Goal: Task Accomplishment & Management: Manage account settings

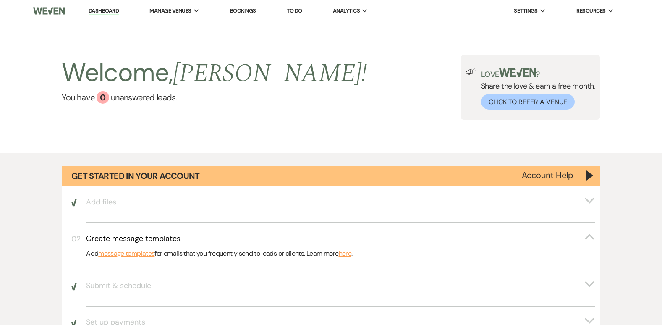
drag, startPoint x: 101, startPoint y: 12, endPoint x: 294, endPoint y: 91, distance: 209.0
click at [101, 12] on link "Dashboard" at bounding box center [104, 11] width 30 height 8
click at [102, 9] on link "Dashboard" at bounding box center [104, 11] width 30 height 8
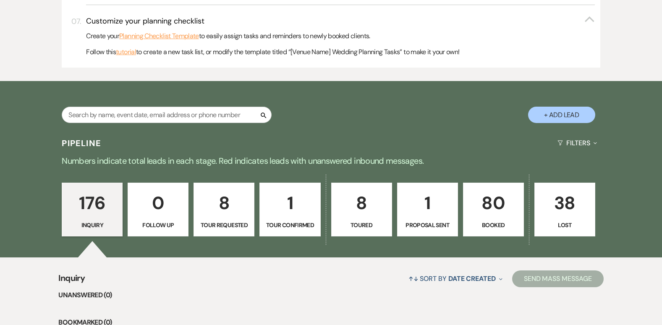
scroll to position [487, 0]
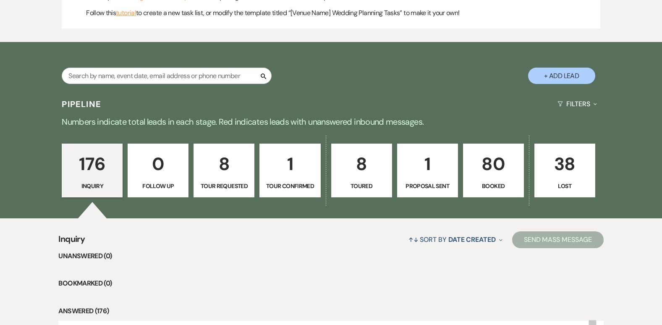
click at [428, 162] on p "1" at bounding box center [427, 164] width 50 height 28
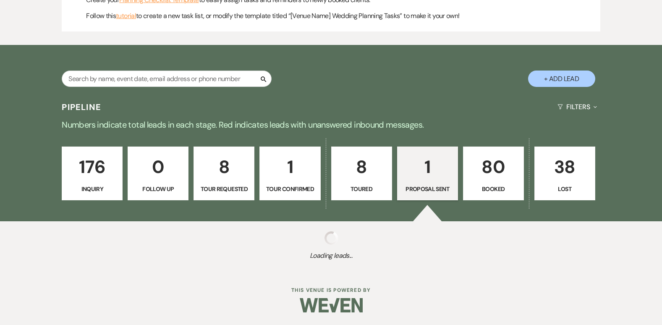
select select "6"
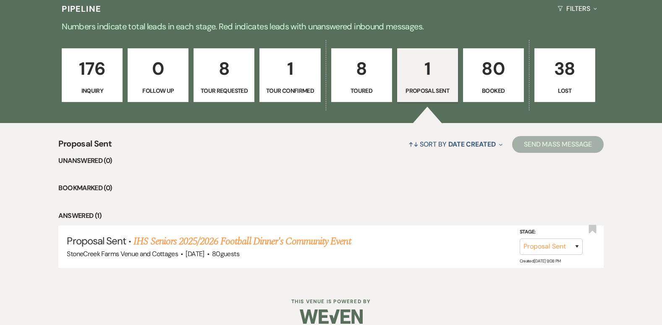
scroll to position [593, 0]
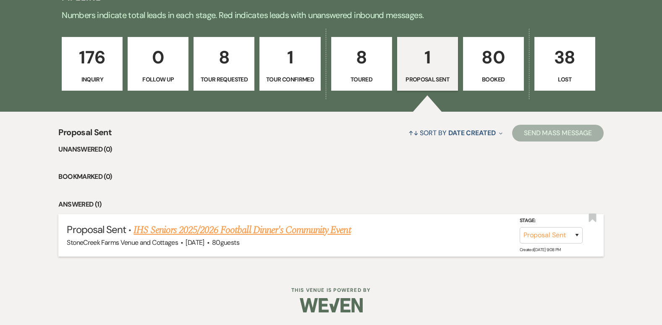
click at [254, 227] on link "IHS Seniors 2025/2026 Football Dinner's Community Event" at bounding box center [241, 229] width 217 height 15
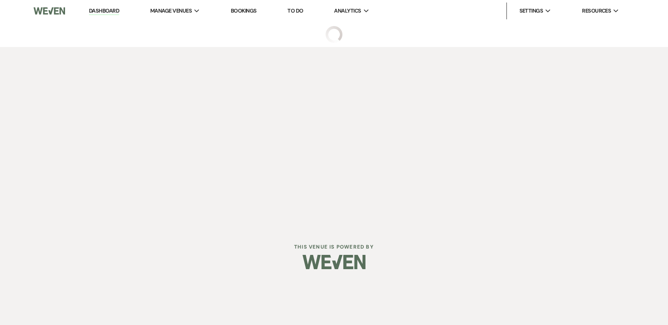
select select "6"
select select "7"
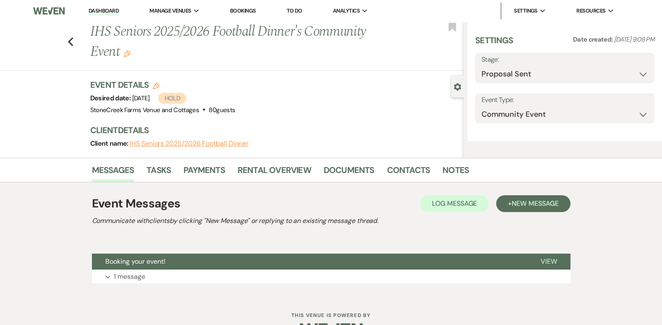
select select "20"
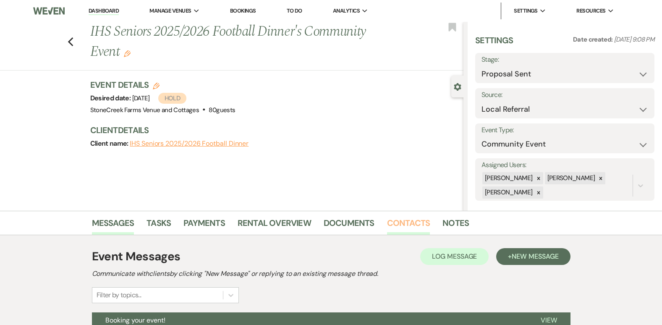
click at [414, 223] on link "Contacts" at bounding box center [408, 225] width 43 height 18
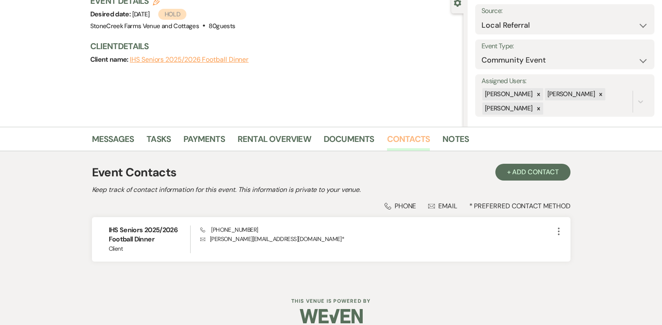
scroll to position [95, 0]
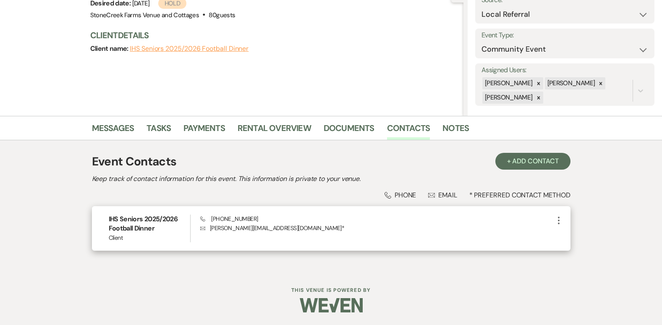
click at [557, 216] on icon "More" at bounding box center [558, 220] width 10 height 10
click at [574, 235] on button "Pencil Edit" at bounding box center [578, 236] width 50 height 14
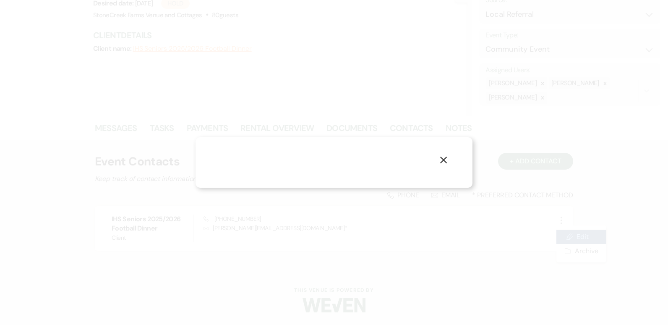
select select "1"
select select "email"
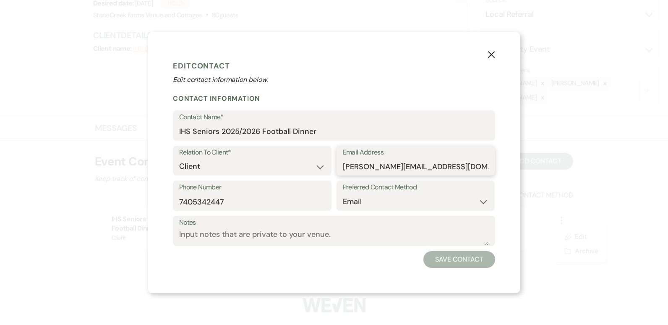
click at [399, 167] on input "[PERSON_NAME][EMAIL_ADDRESS][DOMAIN_NAME]" at bounding box center [416, 166] width 146 height 16
type input "[PERSON_NAME][EMAIL_ADDRESS][DOMAIN_NAME]"
click at [460, 264] on button "Save Contact" at bounding box center [459, 259] width 72 height 17
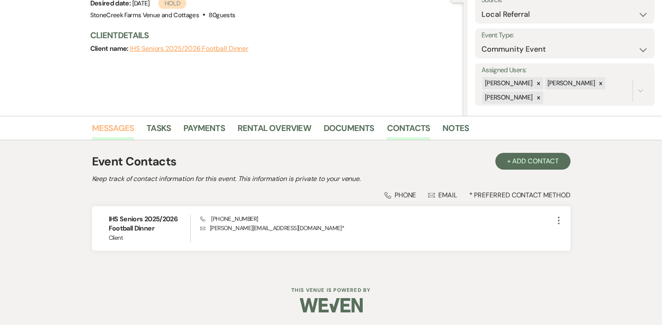
click at [109, 128] on link "Messages" at bounding box center [113, 130] width 42 height 18
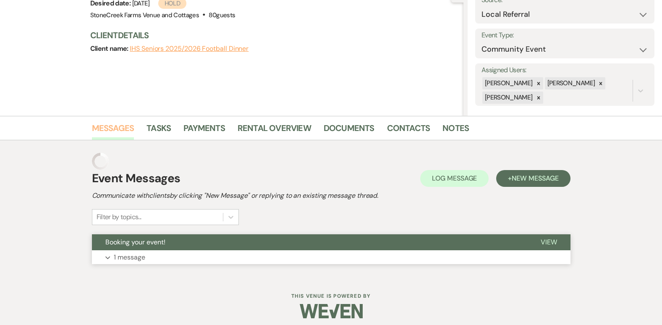
scroll to position [84, 0]
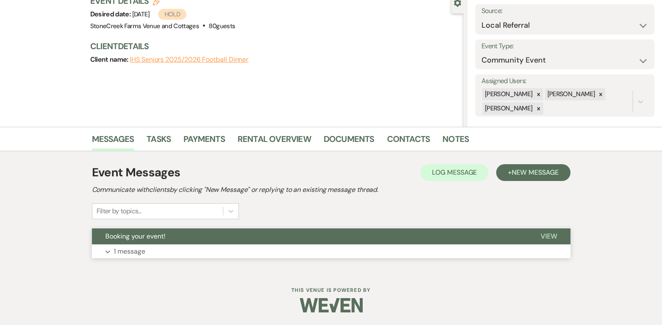
click at [140, 256] on p "1 message" at bounding box center [129, 251] width 31 height 11
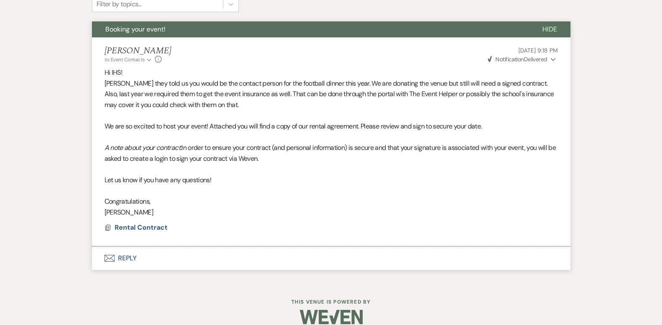
scroll to position [302, 0]
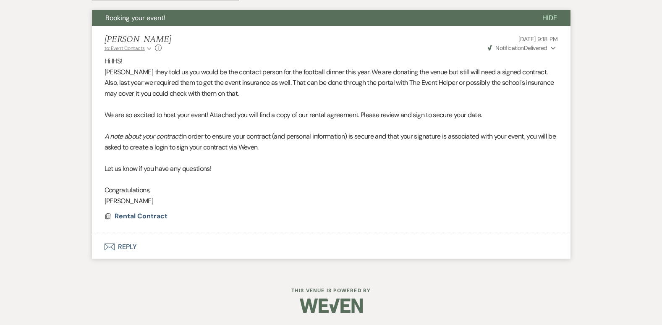
click at [149, 47] on icon "Expand" at bounding box center [149, 48] width 5 height 5
click at [156, 47] on icon "Info" at bounding box center [158, 47] width 7 height 7
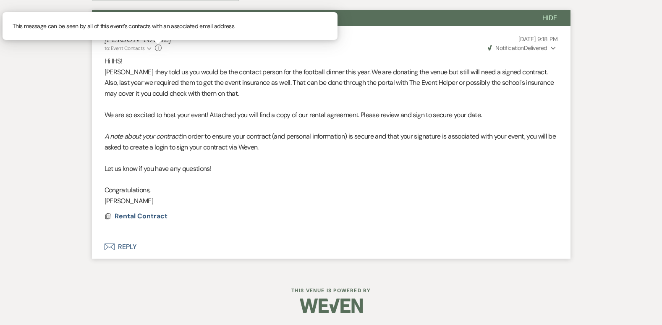
click at [203, 41] on div "[PERSON_NAME] to: Event Contacts Expand Info This message can be seen by all of…" at bounding box center [330, 43] width 453 height 18
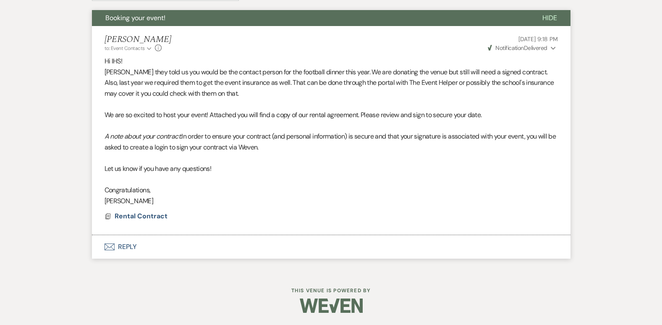
click at [553, 47] on icon "Expand" at bounding box center [552, 48] width 5 height 6
click at [553, 47] on use "button" at bounding box center [552, 48] width 5 height 3
click at [125, 248] on button "Envelope Reply" at bounding box center [331, 246] width 478 height 23
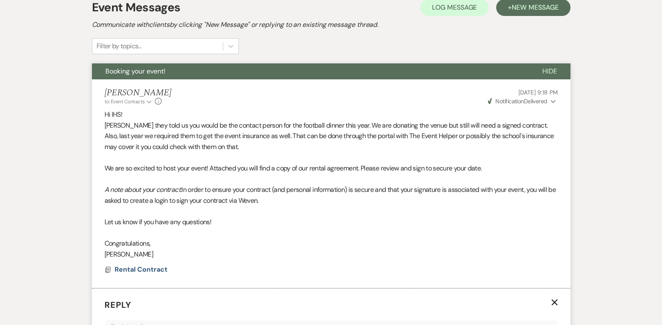
scroll to position [232, 0]
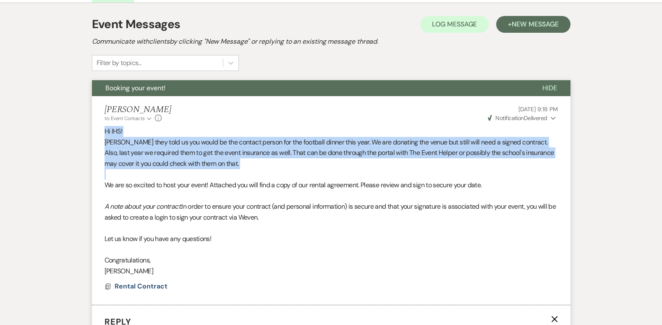
drag, startPoint x: 104, startPoint y: 130, endPoint x: 261, endPoint y: 171, distance: 162.1
click at [261, 171] on div "Hi IHS! [PERSON_NAME] they told us you would be the contact person for the foot…" at bounding box center [330, 201] width 453 height 150
drag, startPoint x: 261, startPoint y: 171, endPoint x: 201, endPoint y: 138, distance: 68.4
copy div "Hi IHS! [PERSON_NAME] they told us you would be the contact person for the foot…"
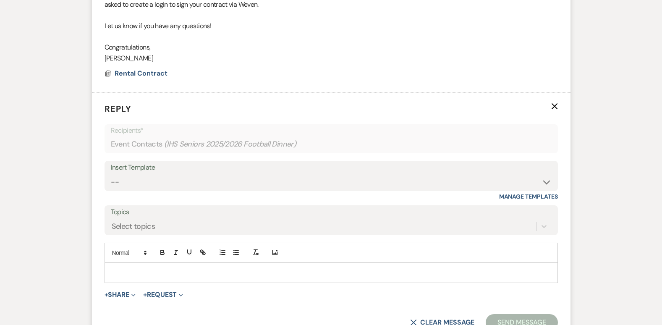
scroll to position [495, 0]
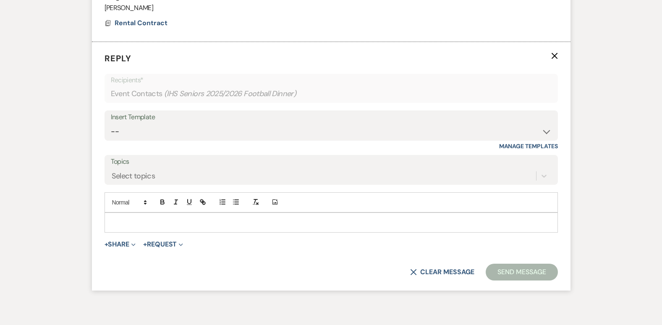
click at [117, 218] on p at bounding box center [331, 222] width 440 height 9
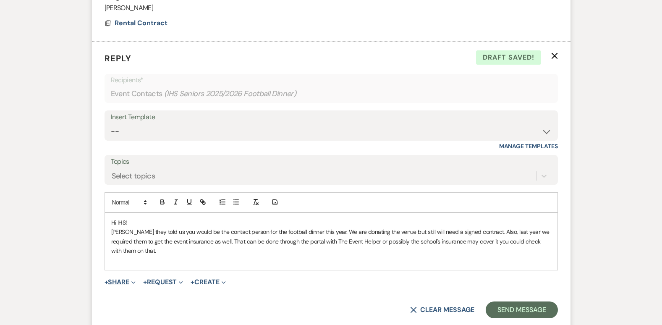
click at [119, 282] on button "+ Share Expand" at bounding box center [119, 282] width 31 height 7
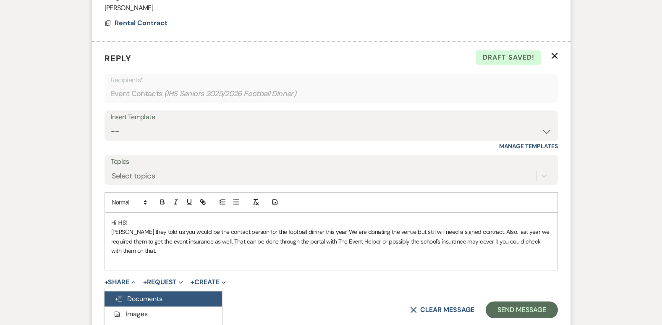
click at [144, 299] on span "Doc Upload Documents" at bounding box center [139, 298] width 48 height 9
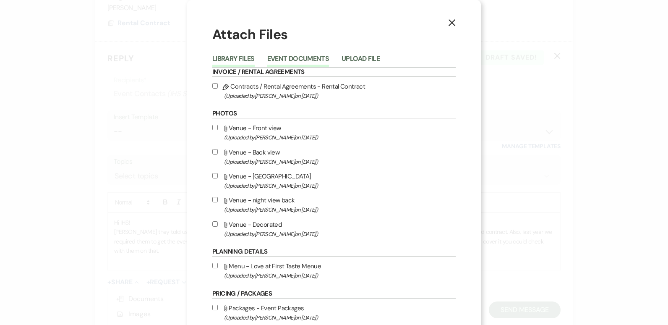
click at [295, 55] on button "Event Documents" at bounding box center [298, 61] width 62 height 12
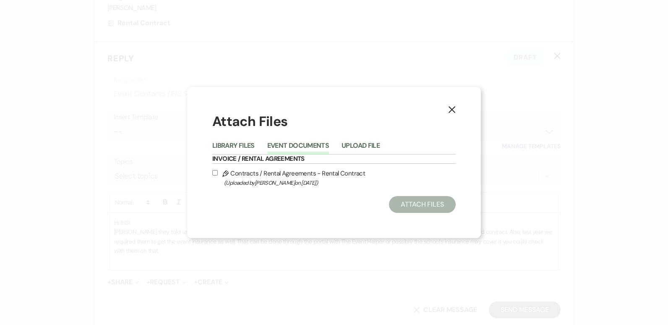
click at [214, 172] on input "Pencil Contracts / Rental Agreements - Rental Contract (Uploaded by [PERSON_NAM…" at bounding box center [214, 172] width 5 height 5
checkbox input "true"
click at [425, 204] on button "Attach Files" at bounding box center [422, 204] width 67 height 17
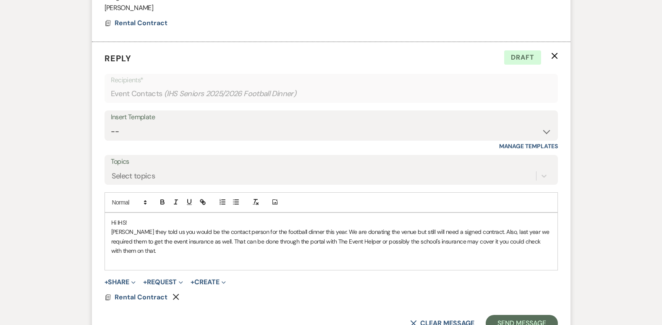
click at [110, 261] on div "Hi IHS! [PERSON_NAME] they told us you would be the contact person for the foot…" at bounding box center [331, 241] width 452 height 57
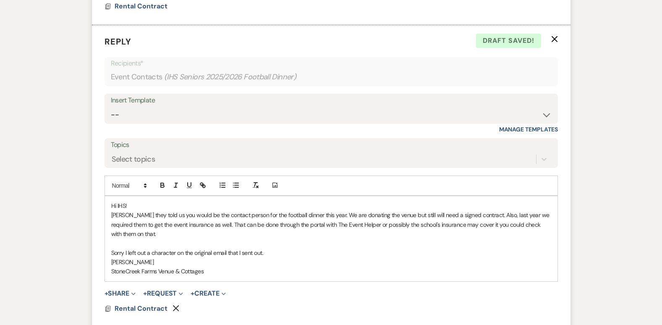
scroll to position [579, 0]
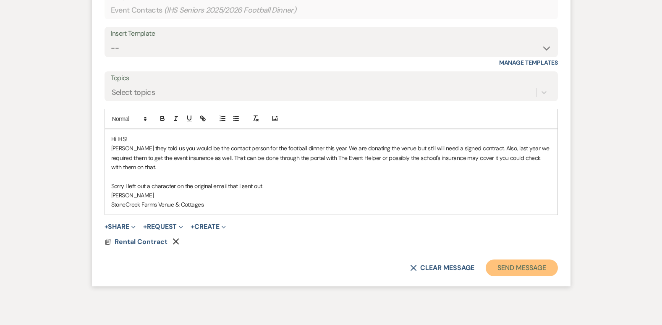
click at [533, 266] on button "Send Message" at bounding box center [521, 267] width 72 height 17
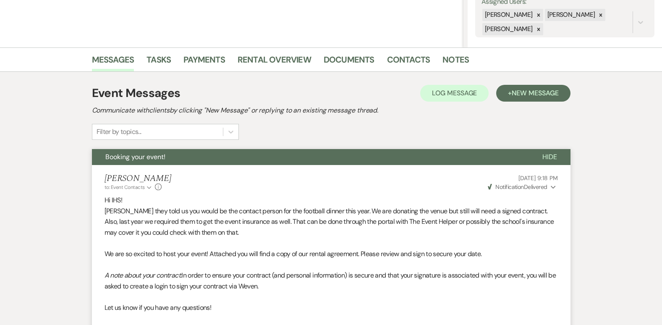
scroll to position [0, 0]
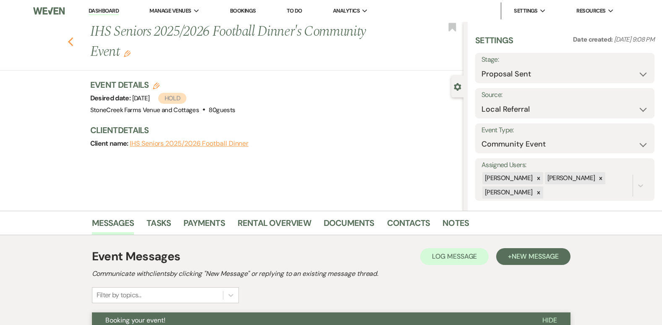
click at [73, 40] on use "button" at bounding box center [70, 41] width 5 height 9
select select "6"
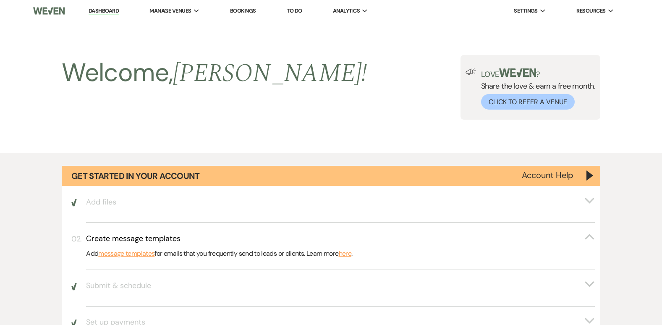
scroll to position [593, 0]
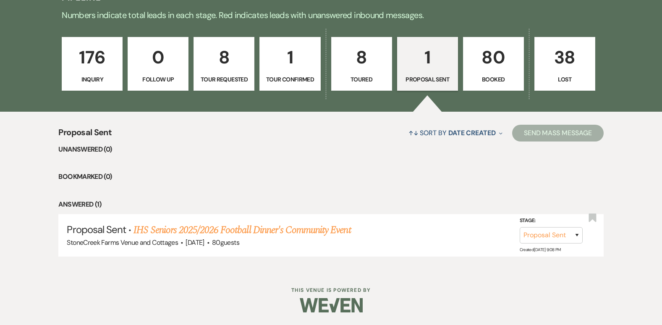
click at [305, 158] on ul "Unanswered (0) Bookmarked (0) Answered (1) Proposal Sent · IHS Seniors 2025/202…" at bounding box center [330, 200] width 545 height 112
click at [79, 69] on p "176" at bounding box center [92, 57] width 50 height 28
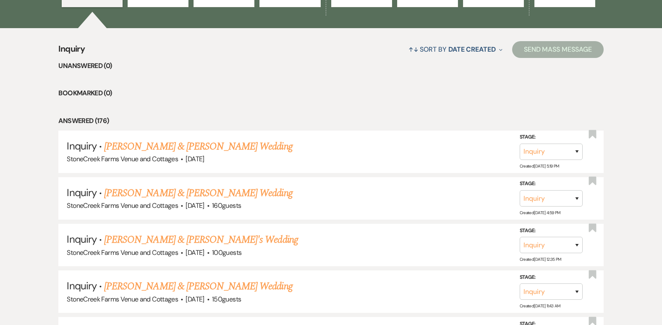
scroll to position [688, 0]
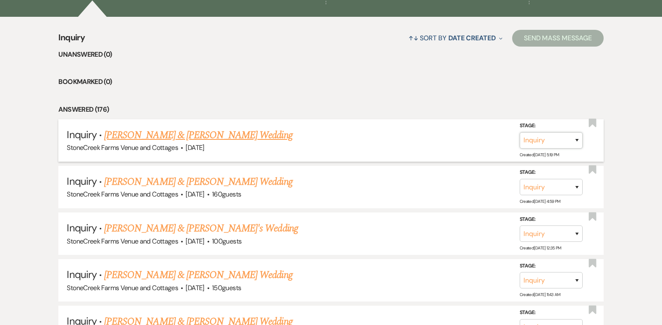
click at [575, 141] on select "Inquiry Follow Up Tour Requested Tour Confirmed Toured Proposal Sent Booked Lost" at bounding box center [550, 140] width 63 height 16
select select "5"
click at [519, 132] on select "Inquiry Follow Up Tour Requested Tour Confirmed Toured Proposal Sent Booked Lost" at bounding box center [550, 140] width 63 height 16
click at [572, 136] on button "Save" at bounding box center [566, 140] width 42 height 17
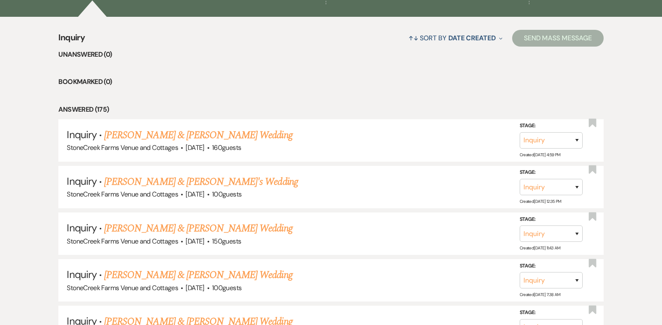
scroll to position [404, 0]
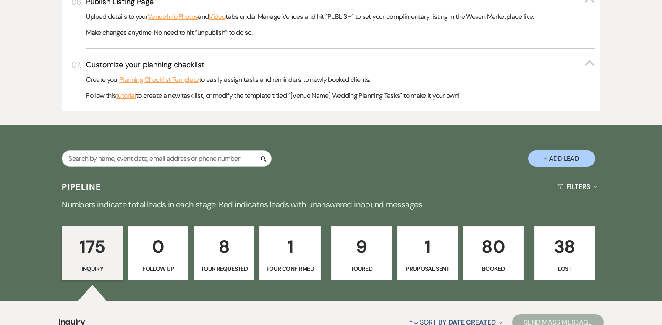
click at [357, 251] on p "9" at bounding box center [361, 246] width 50 height 28
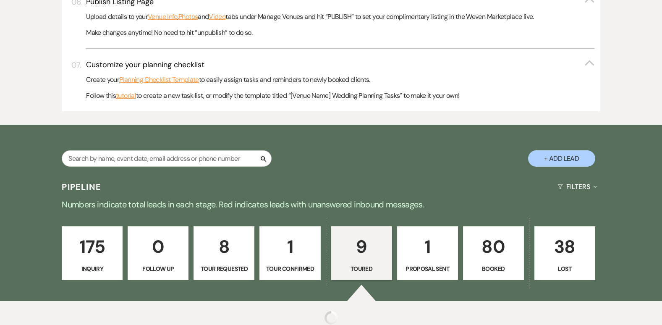
select select "5"
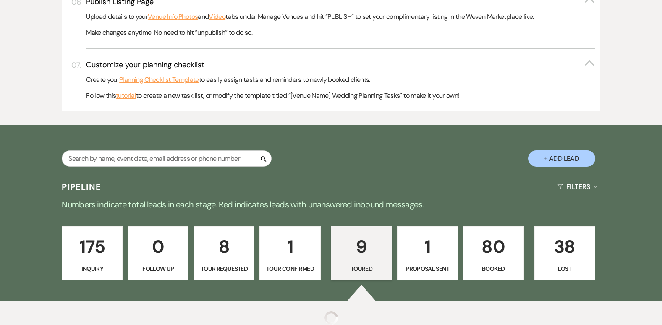
select select "5"
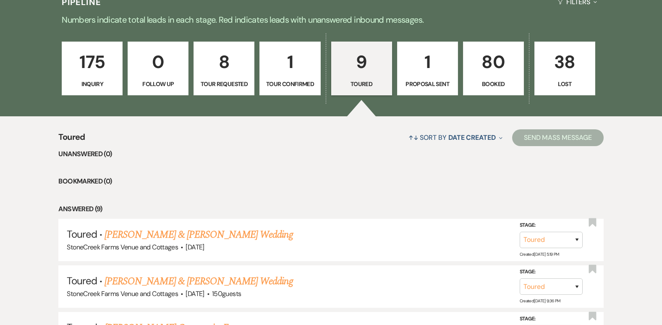
scroll to position [600, 0]
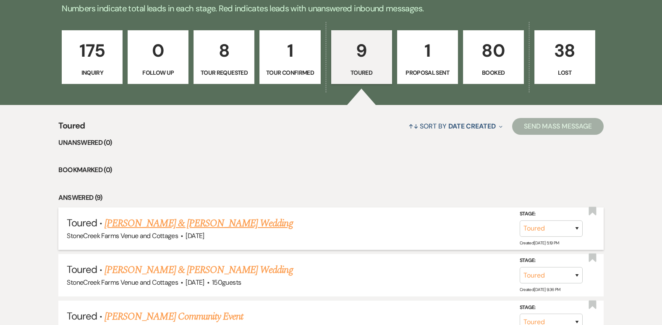
click at [216, 220] on link "[PERSON_NAME] & [PERSON_NAME] Wedding" at bounding box center [198, 223] width 188 height 15
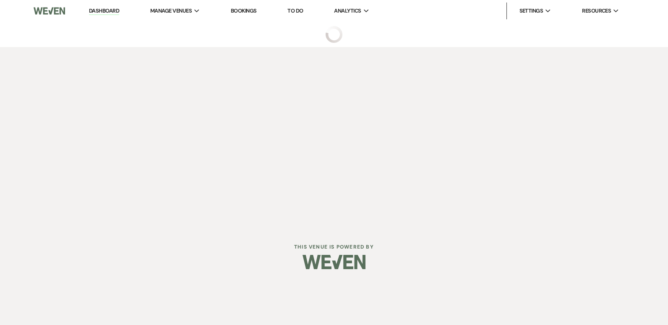
select select "5"
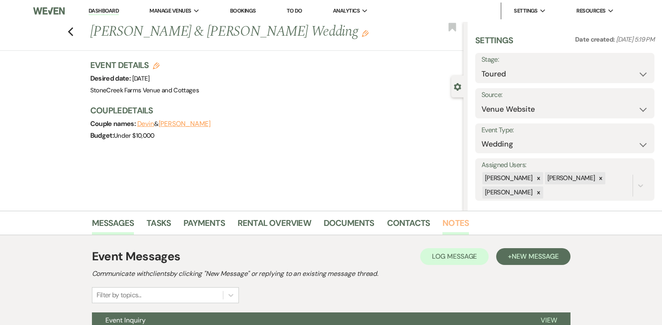
click at [451, 221] on link "Notes" at bounding box center [455, 225] width 26 height 18
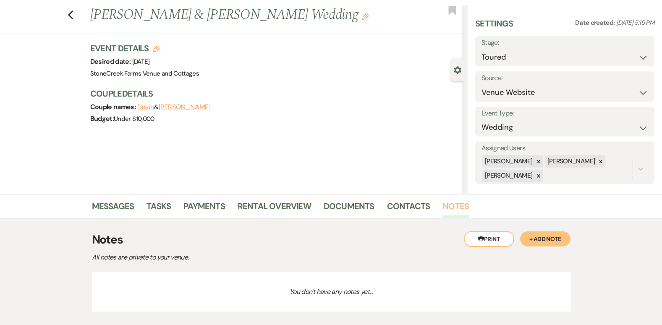
scroll to position [57, 0]
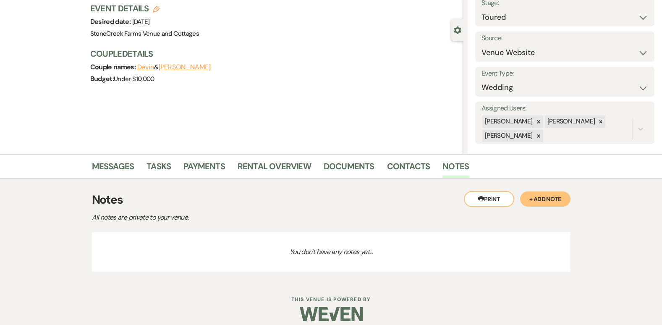
click at [551, 198] on button "+ Add Note" at bounding box center [545, 198] width 50 height 15
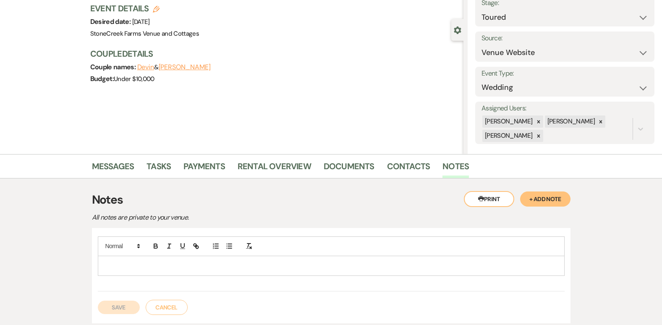
click at [119, 265] on p at bounding box center [330, 265] width 453 height 9
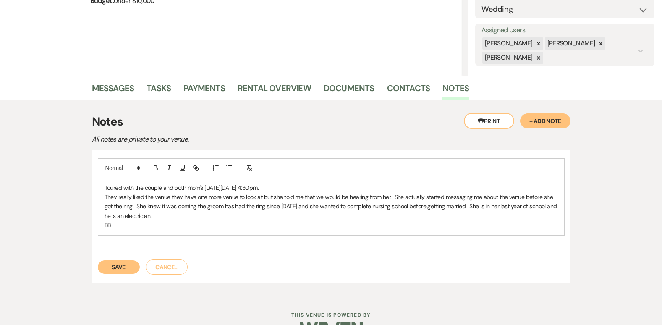
scroll to position [159, 0]
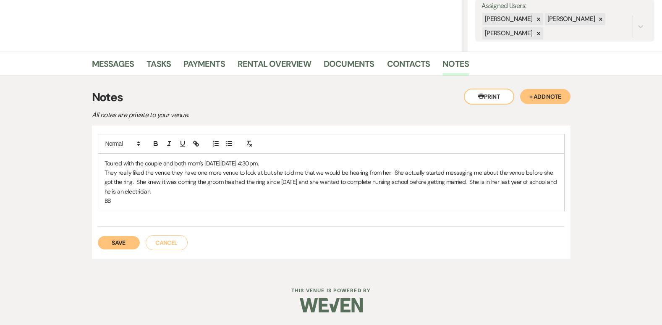
click at [115, 241] on button "Save" at bounding box center [119, 242] width 42 height 13
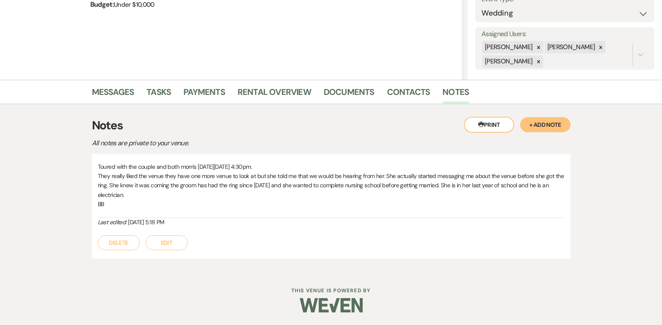
click at [115, 241] on button "Delete" at bounding box center [119, 242] width 42 height 15
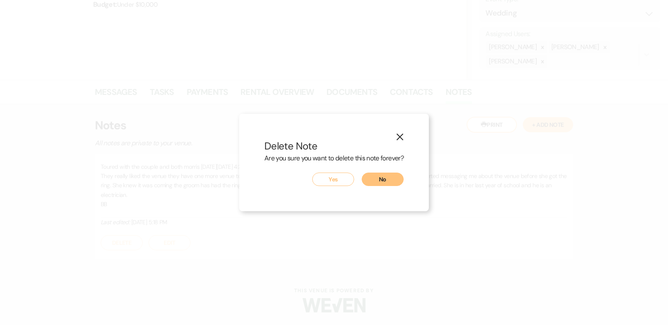
click at [383, 183] on button "No" at bounding box center [383, 178] width 42 height 13
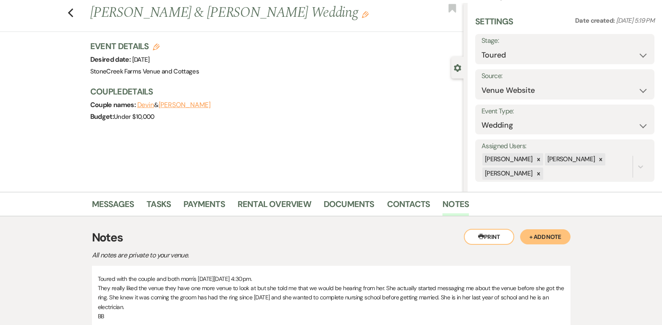
scroll to position [0, 0]
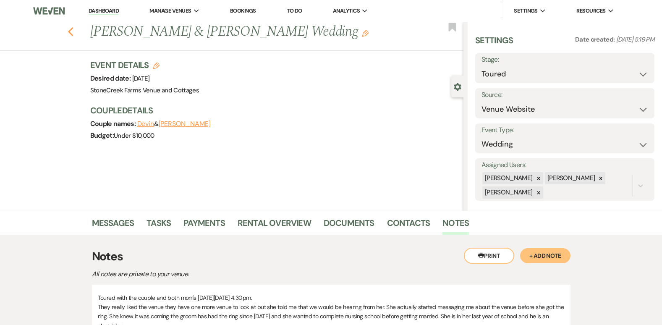
click at [74, 33] on icon "Previous" at bounding box center [71, 32] width 6 height 10
select select "5"
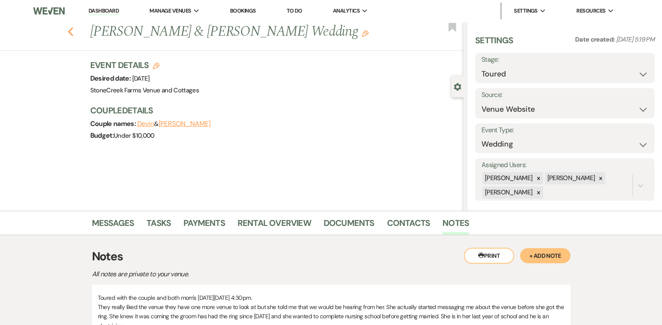
select select "5"
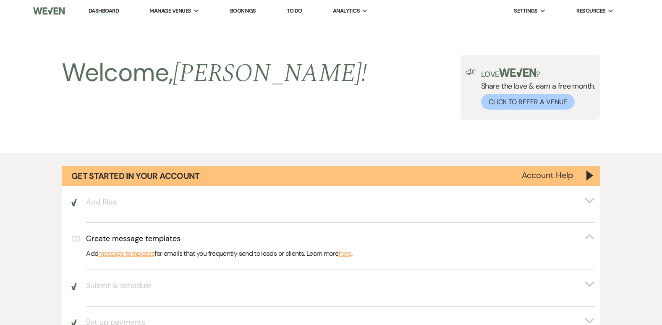
scroll to position [600, 0]
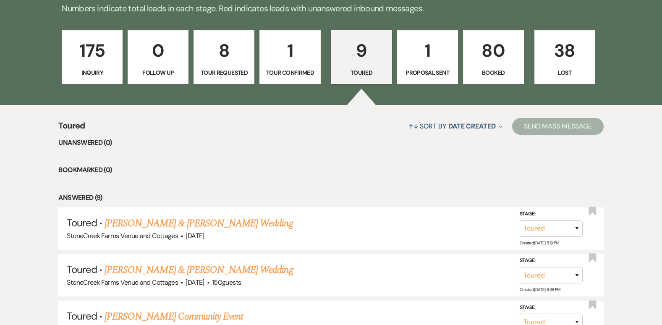
click at [91, 54] on p "175" at bounding box center [92, 50] width 50 height 28
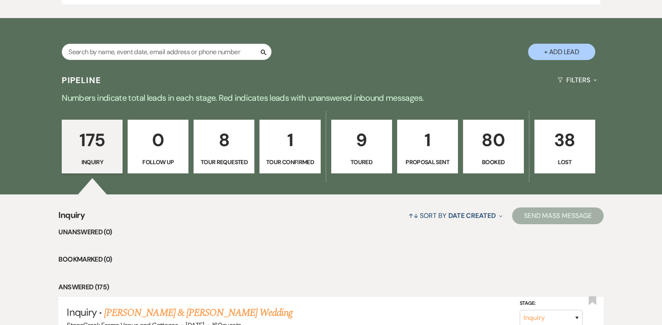
scroll to position [482, 0]
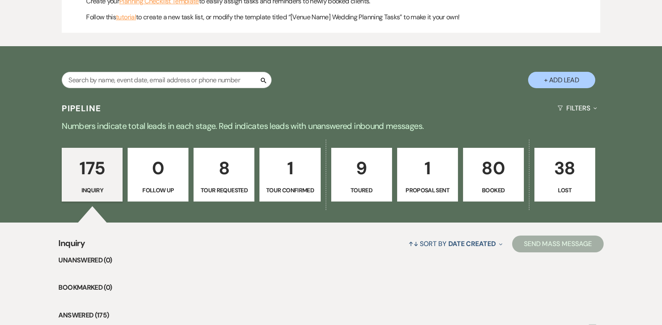
click at [561, 81] on button "+ Add Lead" at bounding box center [561, 80] width 67 height 16
select select "796"
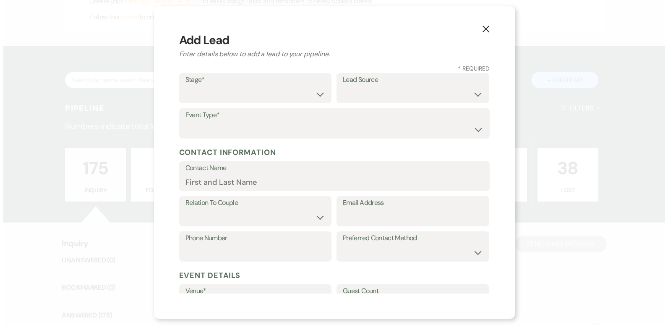
scroll to position [483, 0]
click at [314, 94] on select "Inquiry Follow Up Tour Requested Tour Confirmed Toured Proposal Sent Booked Lost" at bounding box center [255, 94] width 140 height 16
select select "1"
click at [185, 86] on select "Inquiry Follow Up Tour Requested Tour Confirmed Toured Proposal Sent Booked Lost" at bounding box center [255, 94] width 140 height 16
click at [367, 94] on select "Weven Venue Website Instagram Facebook Pinterest Google The Knot Wedding Wire H…" at bounding box center [413, 94] width 140 height 16
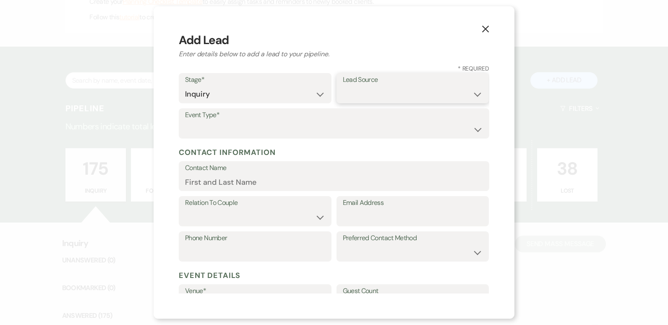
select select "5"
click at [343, 86] on select "Weven Venue Website Instagram Facebook Pinterest Google The Knot Wedding Wire H…" at bounding box center [413, 94] width 140 height 16
click at [289, 128] on select "Wedding Anniversary Party Baby Shower Bachelorette / Bachelor Party Birthday Pa…" at bounding box center [334, 129] width 298 height 16
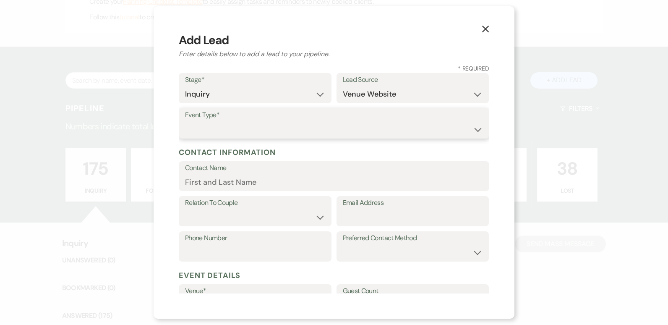
select select "9"
click at [185, 121] on select "Wedding Anniversary Party Baby Shower Bachelorette / Bachelor Party Birthday Pa…" at bounding box center [334, 129] width 298 height 16
click at [243, 180] on input "Contact Name" at bounding box center [334, 182] width 298 height 16
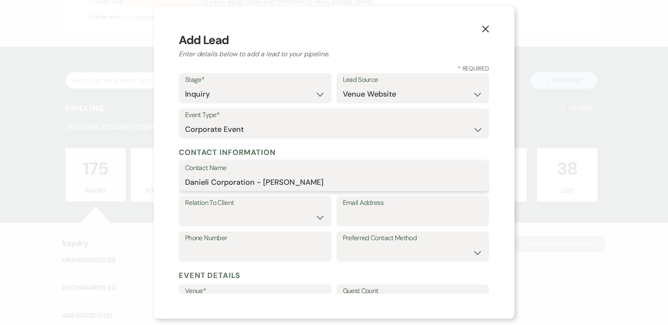
type input "Danieli Corporation - [PERSON_NAME]"
select select "1"
type input "[PERSON_NAME][EMAIL_ADDRESS][PERSON_NAME][DOMAIN_NAME]"
type input "[PHONE_NUMBER]"
select select "email"
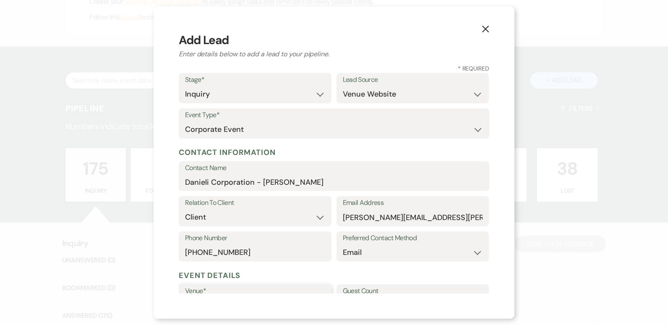
scroll to position [143, 0]
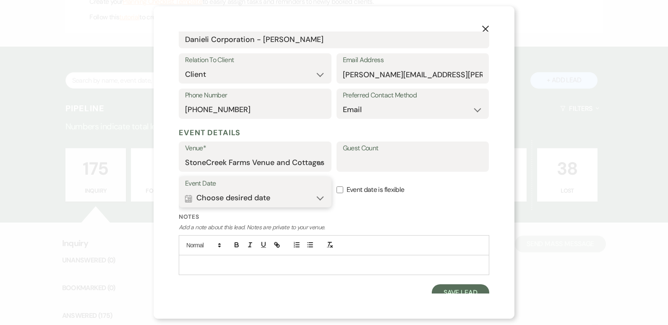
click at [320, 198] on button "Calendar Choose desired date Expand" at bounding box center [255, 198] width 140 height 17
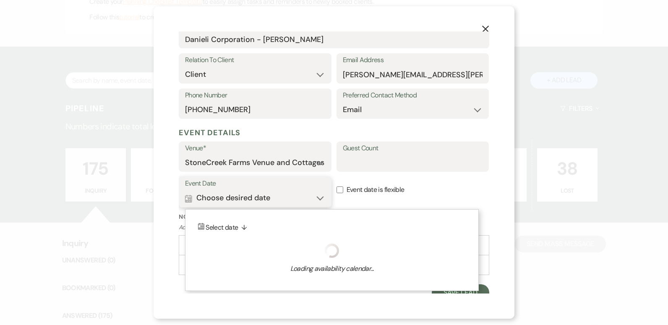
scroll to position [150, 0]
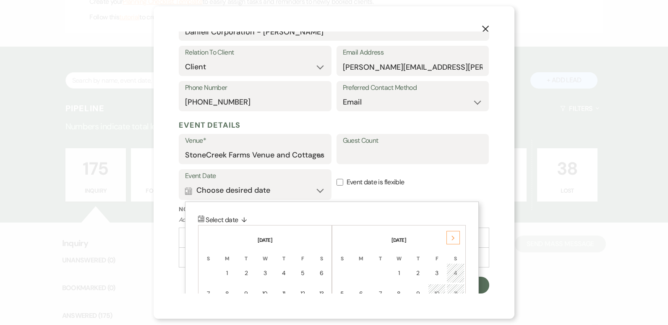
click at [454, 237] on icon "Next" at bounding box center [453, 237] width 4 height 5
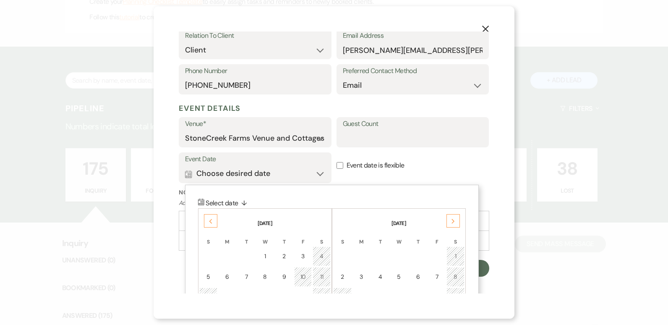
scroll to position [184, 0]
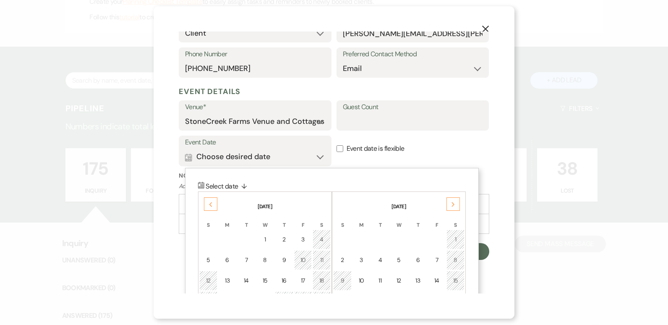
click at [451, 200] on div "Next" at bounding box center [452, 203] width 13 height 13
click at [432, 279] on td "19" at bounding box center [437, 281] width 18 height 20
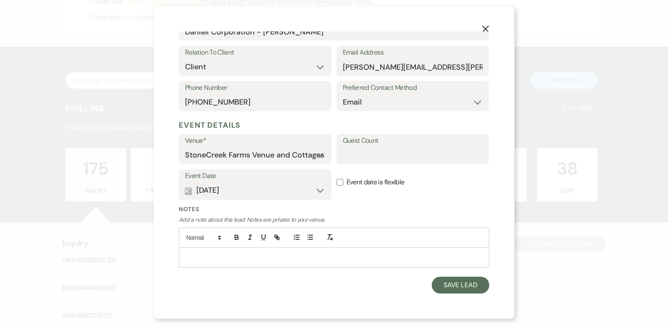
scroll to position [150, 0]
click at [367, 148] on input "Guest Count" at bounding box center [413, 155] width 140 height 16
type input "130"
click at [227, 255] on p at bounding box center [333, 257] width 297 height 9
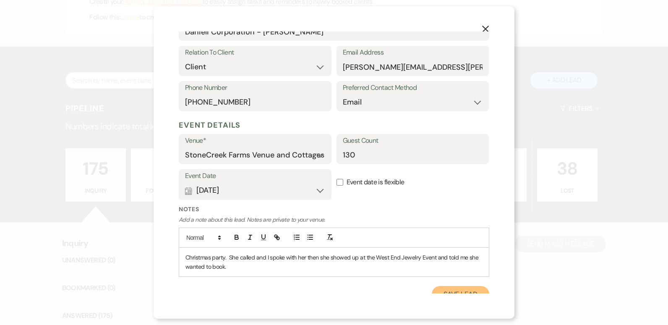
click at [441, 292] on button "Save Lead" at bounding box center [460, 294] width 57 height 17
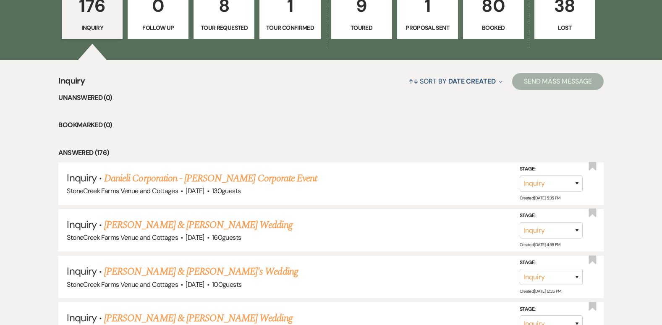
scroll to position [684, 0]
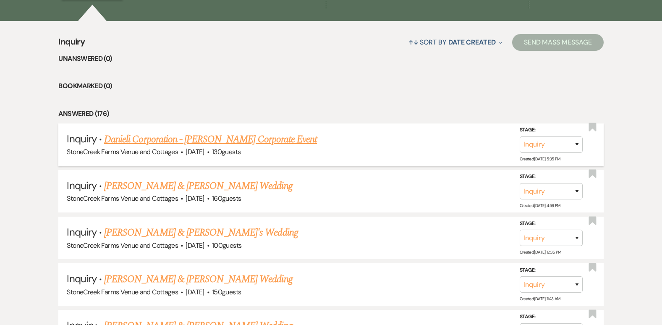
click at [203, 136] on link "Danieli Corporation - [PERSON_NAME] Corporate Event" at bounding box center [210, 139] width 213 height 15
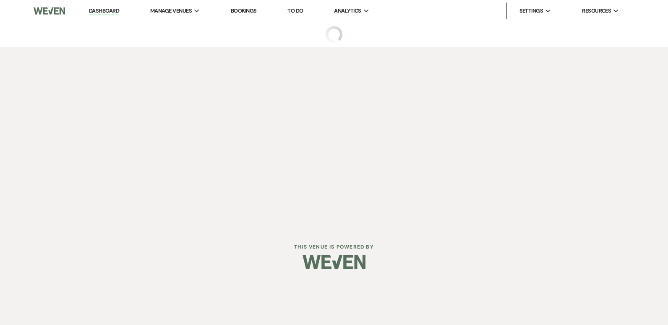
select select "5"
select select "9"
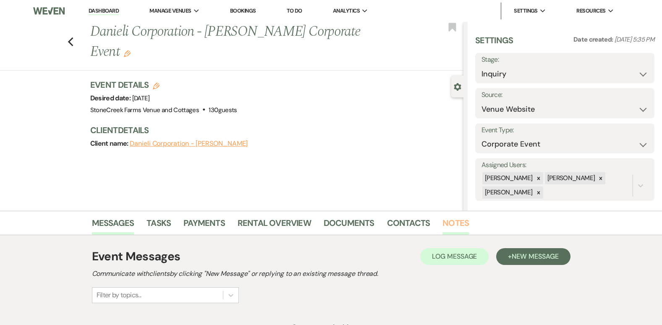
click at [449, 224] on link "Notes" at bounding box center [455, 225] width 26 height 18
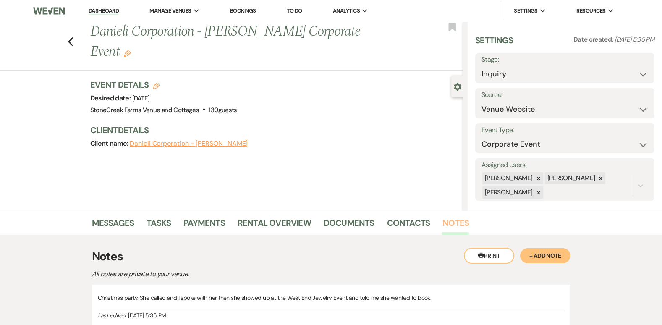
click at [454, 219] on link "Notes" at bounding box center [455, 225] width 26 height 18
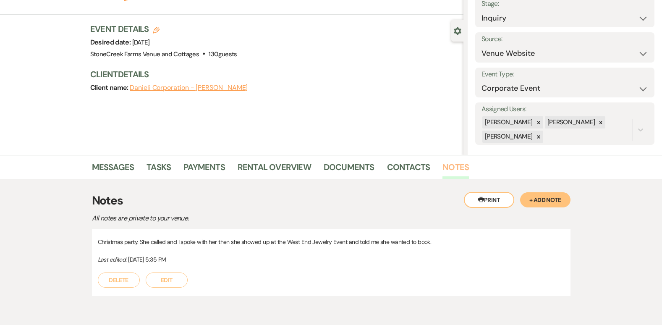
scroll to position [94, 0]
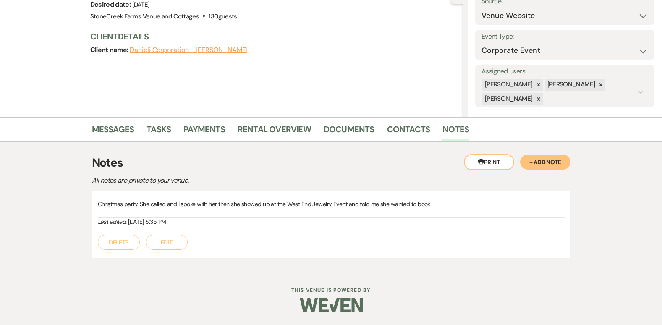
click at [448, 201] on p "Christmas party. She called and I spoke with her then she showed up at the West…" at bounding box center [331, 203] width 467 height 9
click at [454, 203] on p "Christmas party. She called and I spoke with her then she showed up at the West…" at bounding box center [331, 203] width 467 height 9
click at [168, 238] on button "Edit" at bounding box center [167, 242] width 42 height 15
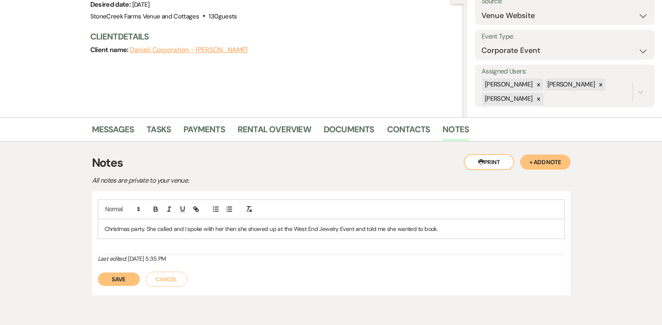
click at [481, 230] on p "Christmas party. She called and I spoke with her then she showed up at the West…" at bounding box center [330, 228] width 453 height 9
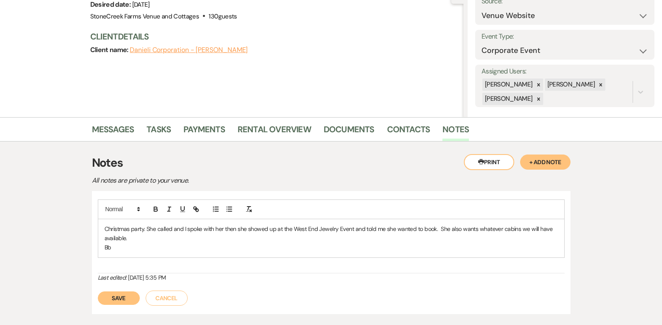
click at [128, 296] on button "Save" at bounding box center [119, 297] width 42 height 13
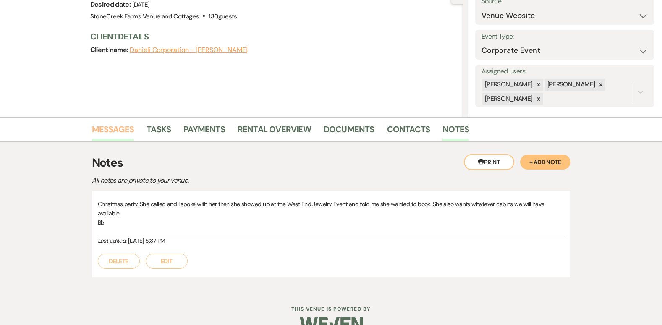
click at [100, 125] on link "Messages" at bounding box center [113, 132] width 42 height 18
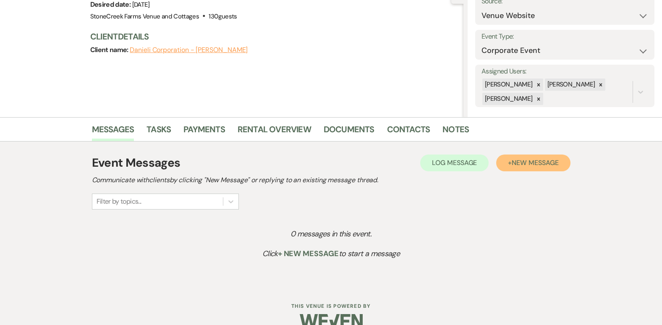
click at [542, 167] on button "+ New Message" at bounding box center [533, 162] width 74 height 17
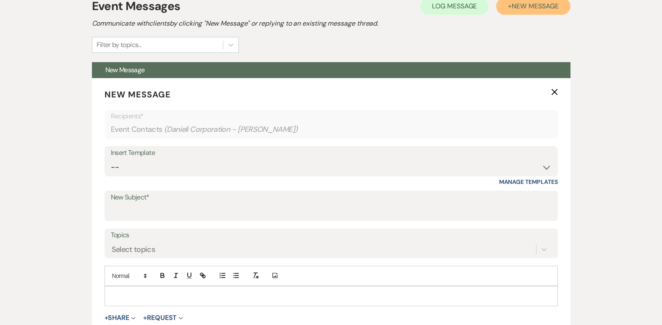
scroll to position [261, 0]
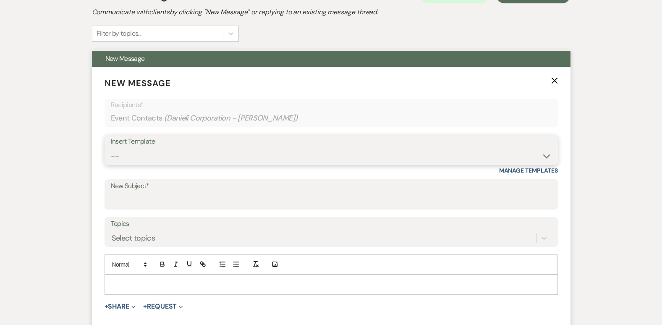
click at [542, 157] on select "-- Weven Planning Portal Introduction (Booked Events) Initial Inquiry Response …" at bounding box center [331, 156] width 441 height 16
select select "4276"
click at [111, 148] on select "-- Weven Planning Portal Introduction (Booked Events) Initial Inquiry Response …" at bounding box center [331, 156] width 441 height 16
type input "Booking your event!"
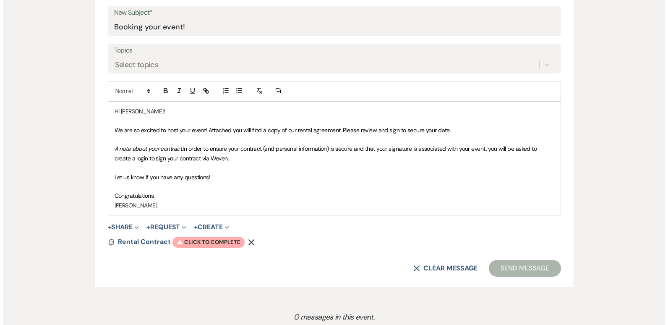
scroll to position [474, 0]
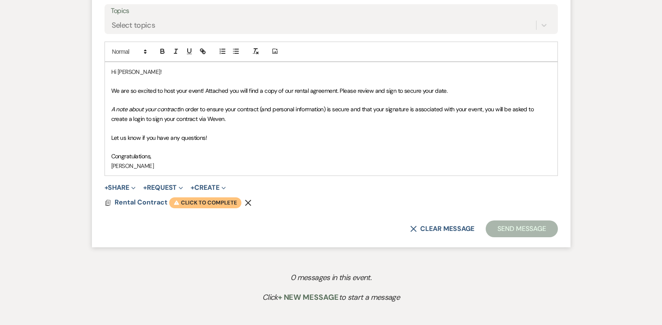
click at [213, 203] on span "Warning Click to complete" at bounding box center [205, 202] width 72 height 11
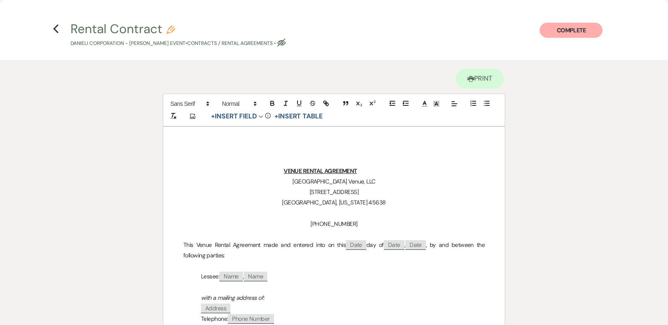
click at [481, 277] on p "Lessee: ﻿ Name ﻿ , ﻿ Name ﻿" at bounding box center [333, 276] width 301 height 10
click at [480, 276] on p "Lessee: ﻿ Name ﻿ , ﻿ Name ﻿" at bounding box center [333, 276] width 301 height 10
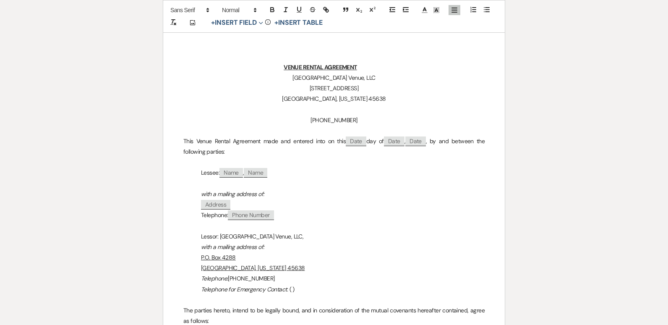
scroll to position [167, 0]
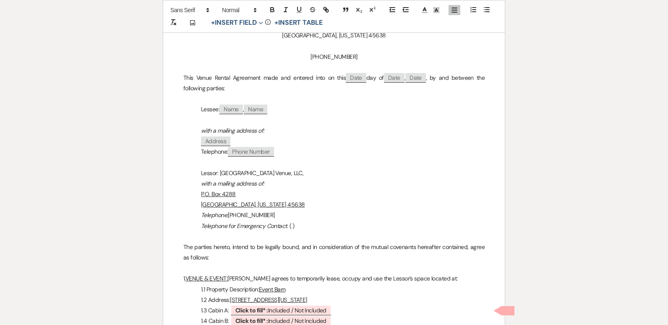
click at [289, 151] on p "Telephone: ﻿ Phone Number ﻿" at bounding box center [333, 151] width 301 height 10
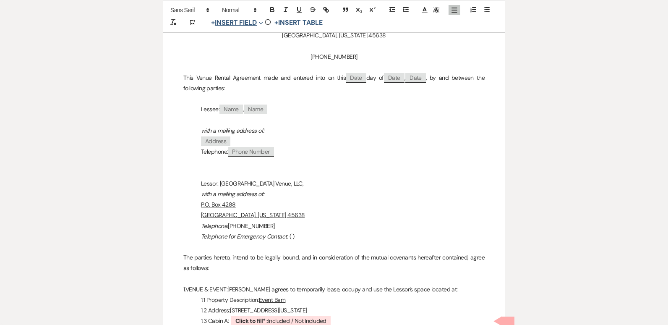
click at [230, 21] on button "+ Insert Field Expand" at bounding box center [237, 23] width 58 height 10
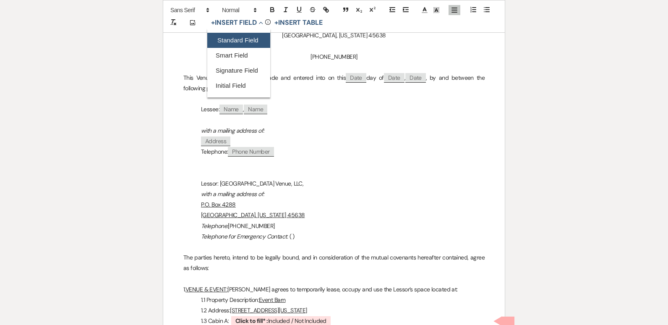
click at [232, 39] on button "Standard Field" at bounding box center [238, 40] width 63 height 15
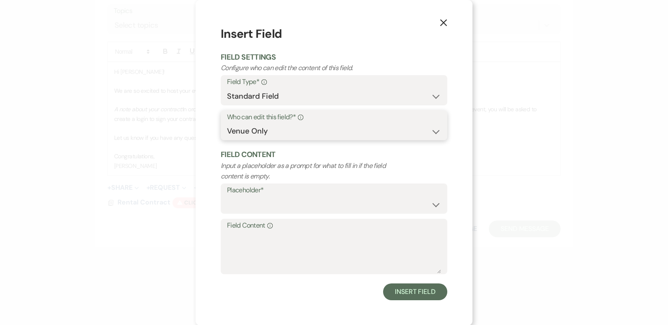
click at [429, 133] on select "Both Venue & Client Client Only Venue Only" at bounding box center [334, 131] width 214 height 16
select select "client"
click at [227, 139] on select "Both Venue & Client Client Only Venue Only" at bounding box center [334, 131] width 214 height 16
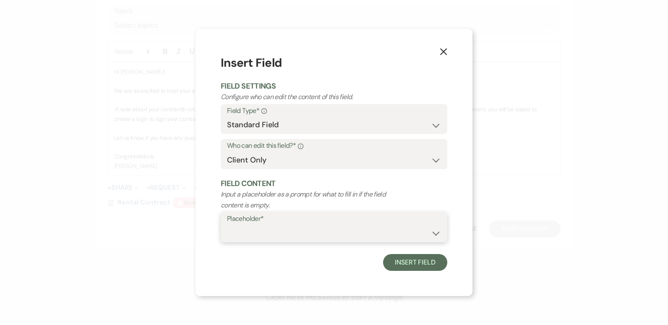
click at [280, 229] on select "Custom Placeholder Date Time Name Location Venue Name Type Number Budget Addres…" at bounding box center [334, 233] width 214 height 16
click at [227, 225] on select "Custom Placeholder Date Time Name Location Venue Name Type Number Budget Addres…" at bounding box center [334, 233] width 214 height 16
select select "Email"
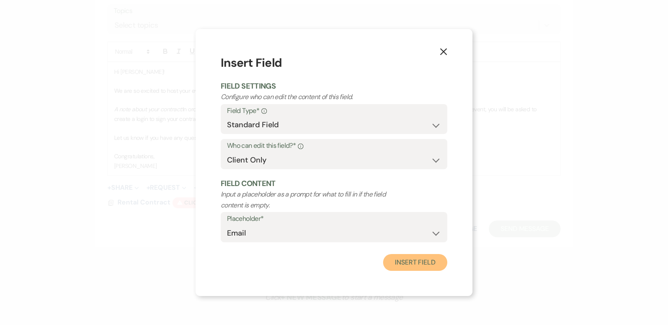
click at [414, 265] on button "Insert Field" at bounding box center [415, 262] width 64 height 17
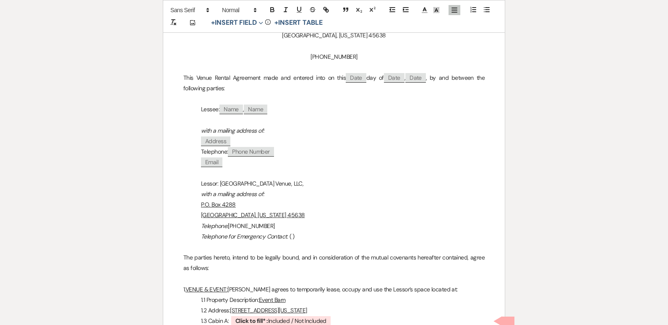
click at [291, 236] on p "Telephone for Emergency Contact : ( )" at bounding box center [333, 236] width 301 height 10
click at [391, 319] on p "1.3 Cabin A: ﻿ Click to fill* : Included / Not Included ﻿" at bounding box center [333, 320] width 301 height 10
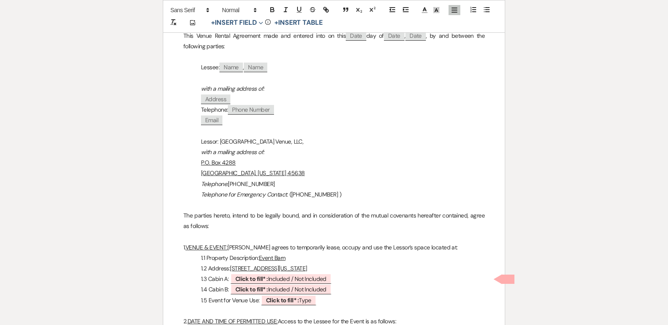
scroll to position [220, 0]
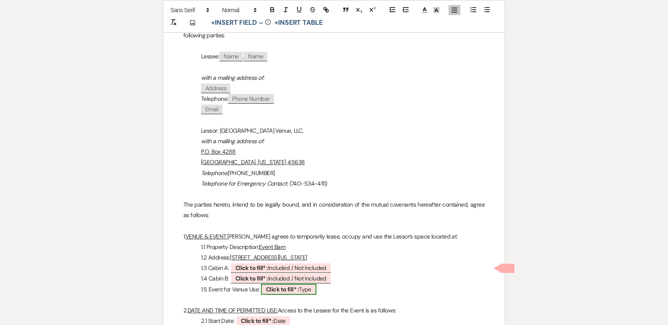
click at [277, 286] on b "Click to fill* :" at bounding box center [282, 289] width 33 height 8
select select "owner"
select select "Type"
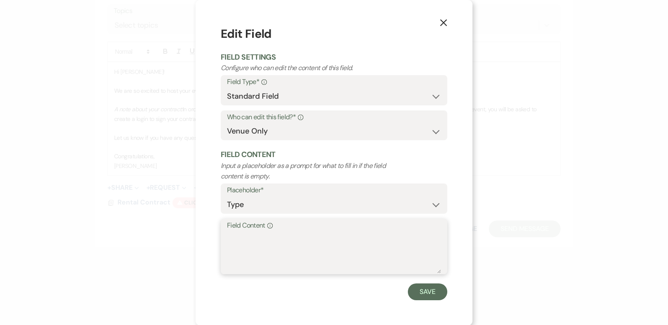
click at [249, 245] on textarea "Field Content Info" at bounding box center [334, 252] width 214 height 42
type textarea "H"
type textarea "Corporate Christmas Party"
click at [426, 291] on button "Save" at bounding box center [427, 291] width 39 height 17
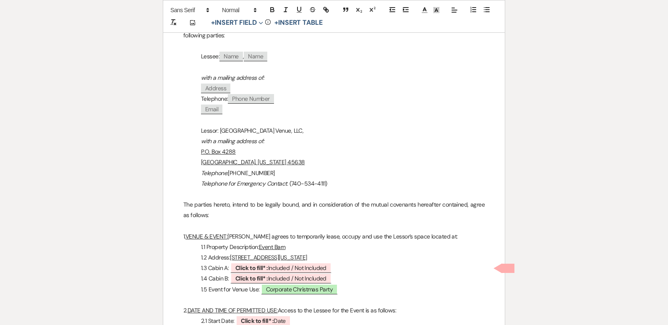
click at [444, 288] on p "1.5 Event for Venue Use: Corporate Christmas Party" at bounding box center [333, 289] width 301 height 10
click at [446, 304] on p at bounding box center [333, 300] width 301 height 10
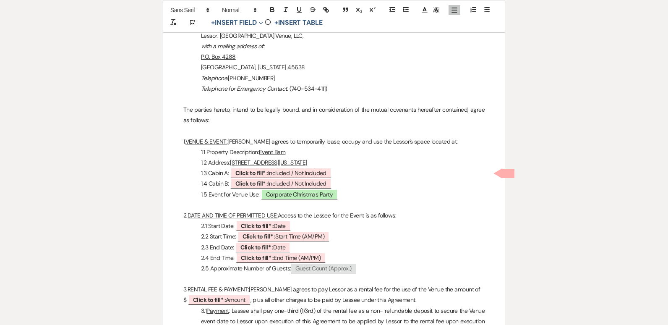
scroll to position [325, 0]
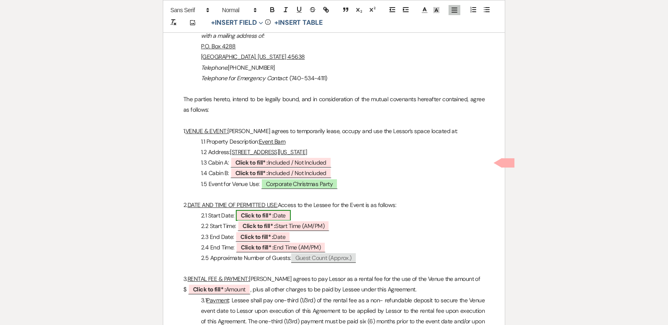
click at [284, 214] on span "Click to fill* : Date" at bounding box center [263, 215] width 55 height 11
select select "owner"
select select "Date"
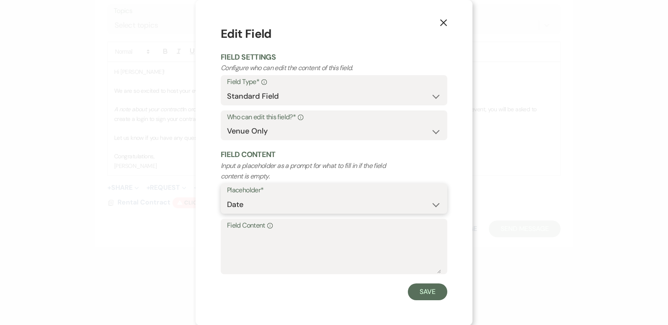
click at [433, 205] on select "Custom Placeholder Date Time Name Location Venue Name Type Number Budget Addres…" at bounding box center [334, 204] width 214 height 16
click at [280, 252] on textarea "Field Content Info" at bounding box center [334, 252] width 214 height 42
type textarea "[DATE]"
click at [418, 293] on button "Save" at bounding box center [427, 291] width 39 height 17
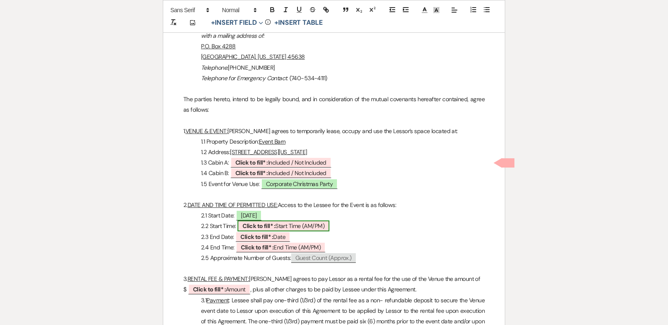
click at [265, 226] on b "Click to fill* :" at bounding box center [258, 226] width 33 height 8
select select "owner"
select select "custom_placeholder"
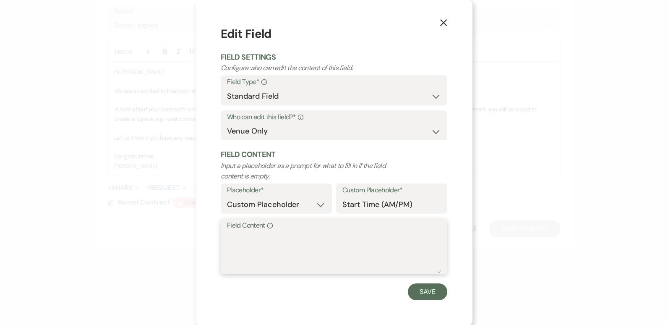
click at [262, 237] on textarea "Field Content Info" at bounding box center [334, 252] width 214 height 42
type textarea ":"
type textarea "6:00 PM"
click at [412, 291] on button "Save" at bounding box center [427, 291] width 39 height 17
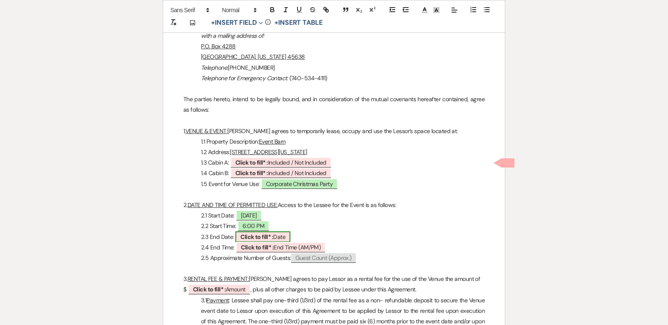
click at [255, 237] on b "Click to fill* :" at bounding box center [256, 237] width 33 height 8
select select "owner"
select select "Date"
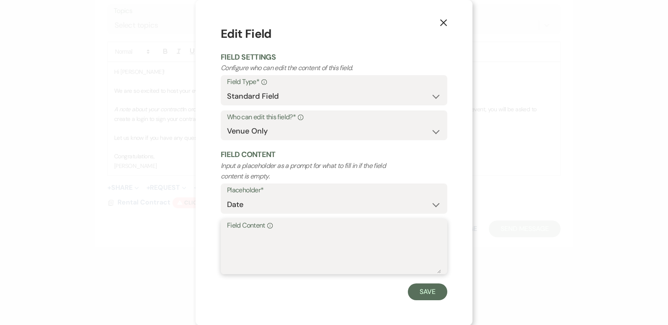
click at [255, 237] on textarea "Field Content Info" at bounding box center [334, 252] width 214 height 42
type textarea "[DATE]"
click at [418, 295] on button "Save" at bounding box center [427, 291] width 39 height 17
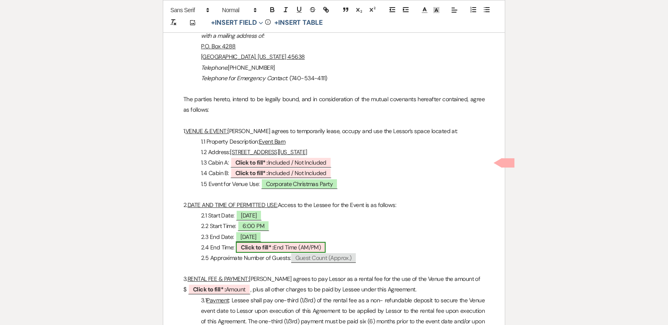
click at [261, 249] on b "Click to fill* :" at bounding box center [257, 247] width 33 height 8
select select "owner"
select select "custom_placeholder"
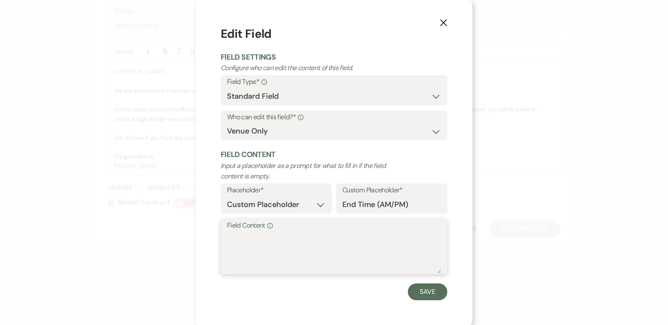
click at [236, 238] on textarea "Field Content Info" at bounding box center [334, 252] width 214 height 42
type textarea "10:00 PM"
click at [427, 287] on button "Save" at bounding box center [427, 291] width 39 height 17
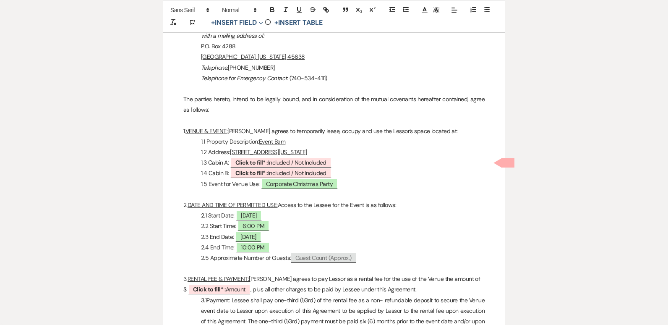
click at [227, 163] on p "1.3 Cabin A: ﻿ Click to fill* : Included / Not Included ﻿" at bounding box center [333, 162] width 301 height 10
click at [227, 173] on p "1.4 Cabin B: ﻿ Click to fill* : Included / Not Included ﻿" at bounding box center [333, 173] width 301 height 10
click at [364, 174] on p "1.4 Cabin The Lily Pad: ﻿ Click to fill* : Included / Not Included ﻿" at bounding box center [333, 173] width 301 height 10
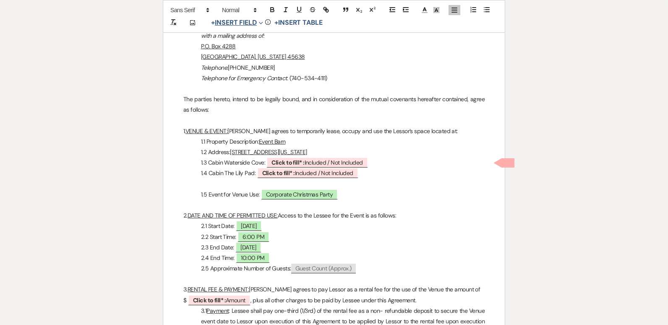
click at [237, 25] on button "+ Insert Field Expand" at bounding box center [237, 23] width 58 height 10
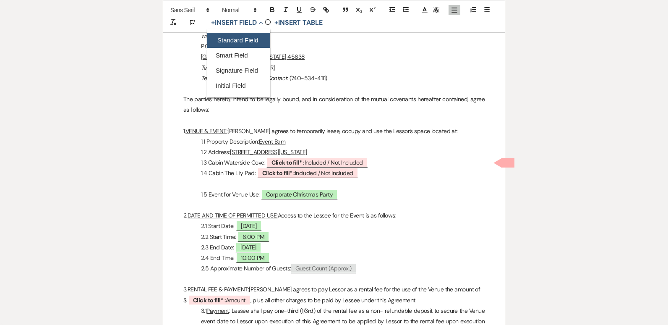
click at [234, 38] on button "Standard Field" at bounding box center [238, 40] width 63 height 15
select select "owner"
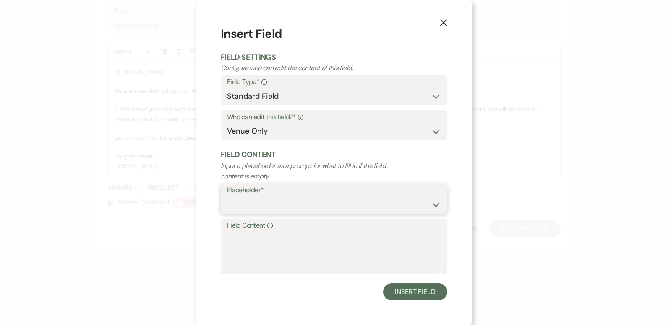
click at [433, 205] on select "Custom Placeholder Date Time Name Location Venue Name Type Number Budget Addres…" at bounding box center [334, 204] width 214 height 16
select select "custom_placeholder"
click at [227, 196] on select "Custom Placeholder Date Time Name Location Venue Name Type Number Budget Addres…" at bounding box center [334, 204] width 214 height 16
click at [250, 249] on textarea "Field Content Info" at bounding box center [334, 252] width 214 height 42
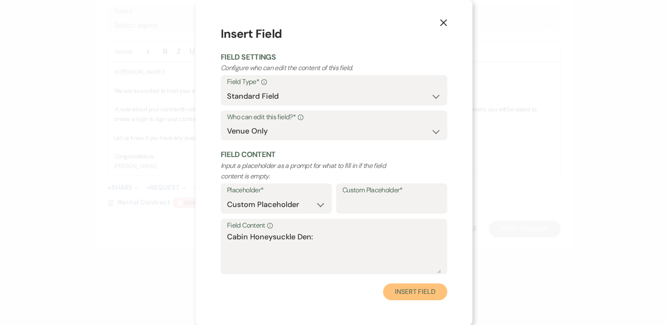
click at [422, 292] on button "Insert Field" at bounding box center [415, 291] width 64 height 17
click at [315, 238] on textarea "Cabin Honeysuckle Den:" at bounding box center [334, 253] width 214 height 42
type textarea "C"
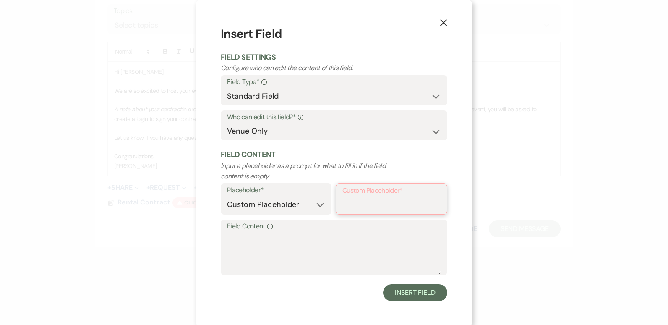
click at [354, 201] on input "Custom Placeholder*" at bounding box center [391, 205] width 98 height 16
type input "Included / Not Included"
click at [232, 240] on textarea "Field Content Info" at bounding box center [334, 252] width 214 height 42
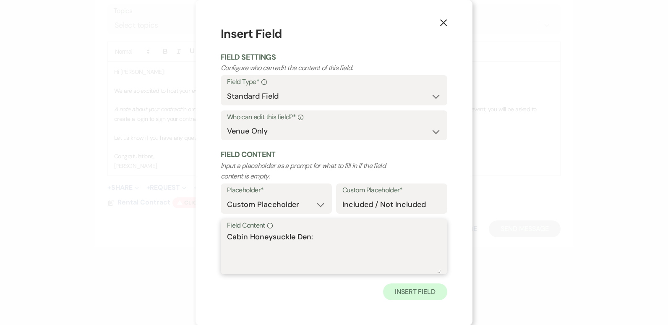
type textarea "Cabin Honeysuckle Den:"
click at [420, 295] on button "Insert Field" at bounding box center [415, 291] width 64 height 17
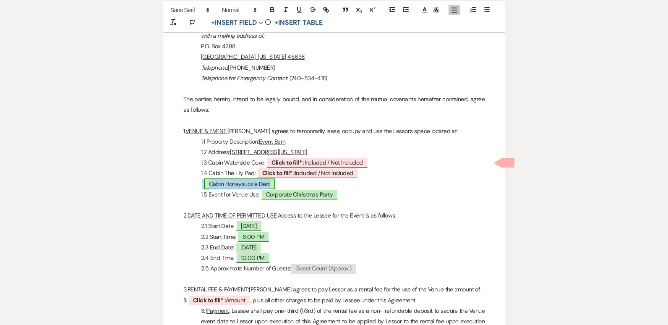
drag, startPoint x: 231, startPoint y: 187, endPoint x: 219, endPoint y: 185, distance: 12.0
click at [219, 185] on span "Cabin Honeysuckle Den:" at bounding box center [239, 183] width 71 height 11
select select "owner"
select select "custom_placeholder"
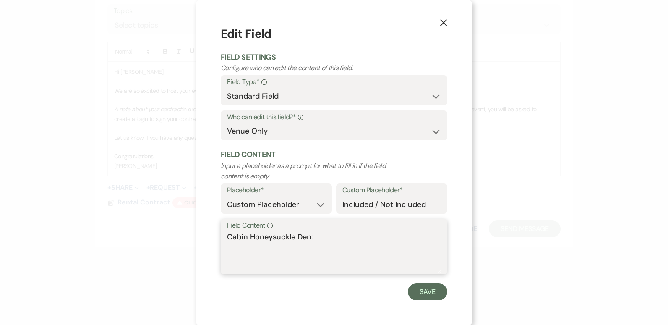
click at [314, 239] on textarea "Cabin Honeysuckle Den:" at bounding box center [334, 252] width 214 height 42
type textarea "C"
type textarea "I"
click at [422, 294] on button "Save" at bounding box center [427, 291] width 39 height 17
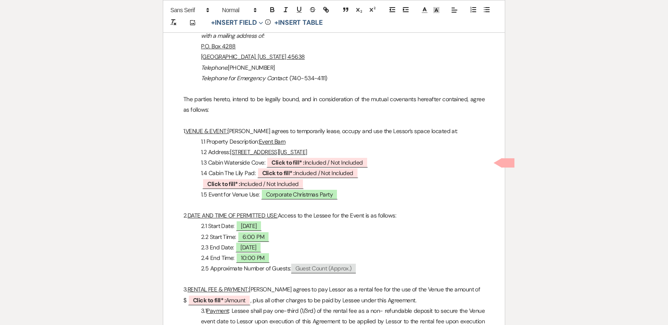
click at [202, 185] on p "Click to fill* : Included / Not Included" at bounding box center [333, 184] width 301 height 10
click at [385, 183] on p "Cabin Honeysuckle Den: Click to fill* : Included / Not Included" at bounding box center [333, 184] width 301 height 10
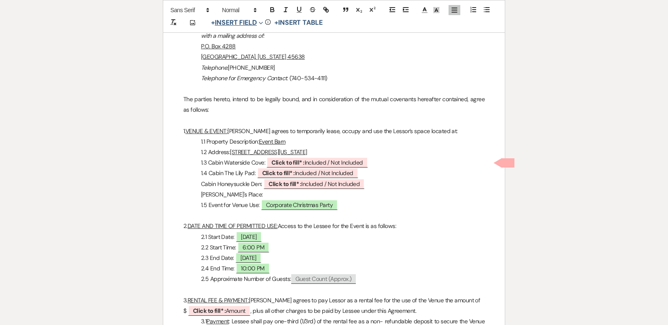
click at [243, 18] on button "+ Insert Field Expand" at bounding box center [237, 23] width 58 height 10
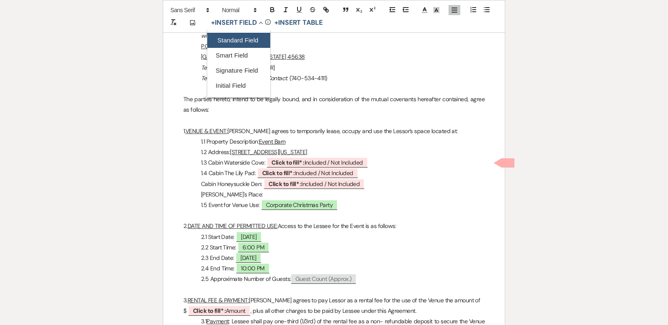
click at [242, 39] on button "Standard Field" at bounding box center [238, 40] width 63 height 15
select select "owner"
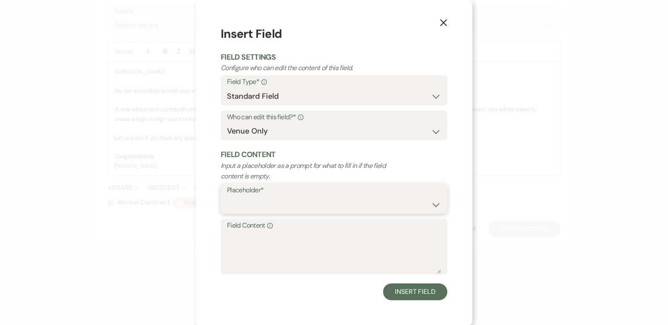
click at [433, 204] on select "Custom Placeholder Date Time Name Location Venue Name Type Number Budget Addres…" at bounding box center [334, 204] width 214 height 16
select select "custom_placeholder"
click at [227, 196] on select "Custom Placeholder Date Time Name Location Venue Name Type Number Budget Addres…" at bounding box center [334, 204] width 214 height 16
click at [375, 203] on input "Custom Placeholder*" at bounding box center [391, 204] width 99 height 16
type input "Included / Not Included"
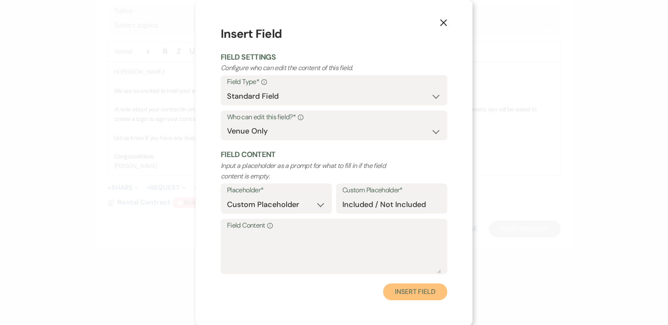
click at [415, 296] on button "Insert Field" at bounding box center [415, 291] width 64 height 17
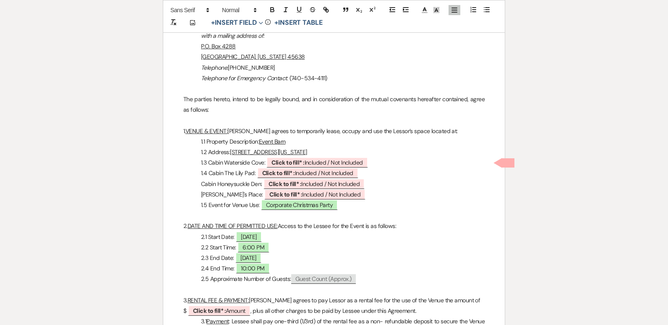
click at [381, 196] on p "[PERSON_NAME]'s Place: ﻿ Click to fill* : Included / Not Included ﻿" at bounding box center [333, 194] width 301 height 10
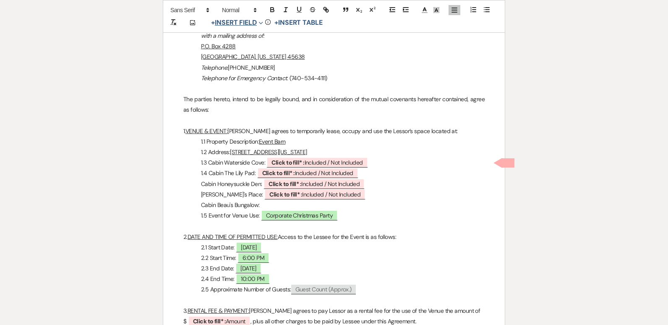
click at [240, 22] on button "+ Insert Field Expand" at bounding box center [237, 23] width 58 height 10
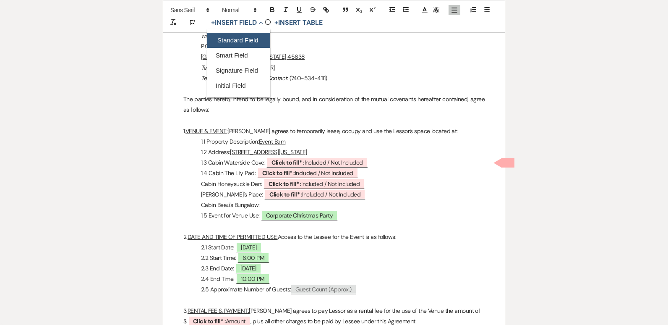
click at [239, 38] on button "Standard Field" at bounding box center [238, 40] width 63 height 15
select select "owner"
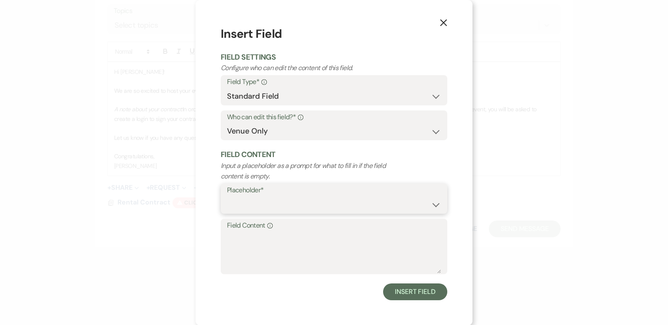
click at [432, 201] on select "Custom Placeholder Date Time Name Location Venue Name Type Number Budget Addres…" at bounding box center [334, 204] width 214 height 16
select select "custom_placeholder"
click at [227, 196] on select "Custom Placeholder Date Time Name Location Venue Name Type Number Budget Addres…" at bounding box center [334, 204] width 214 height 16
click at [368, 204] on input "Custom Placeholder*" at bounding box center [391, 204] width 99 height 16
type input "Included / Not Included"
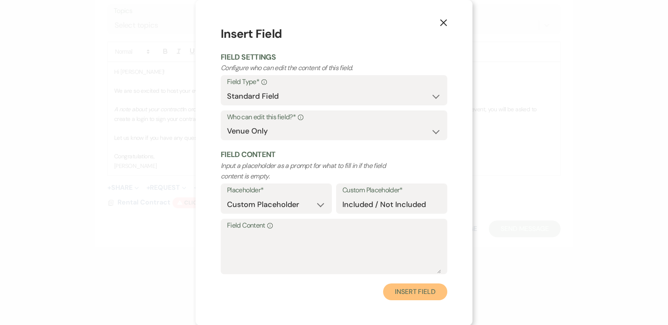
click at [419, 291] on button "Insert Field" at bounding box center [415, 291] width 64 height 17
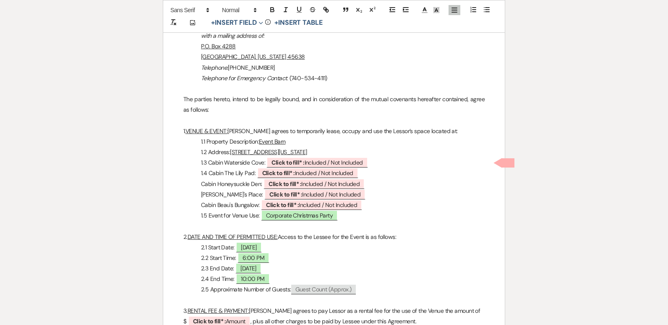
click at [461, 240] on p "2. DATE AND TIME OF PERMITTED USE: Access to the Lessee for the Event is as fol…" at bounding box center [333, 237] width 301 height 10
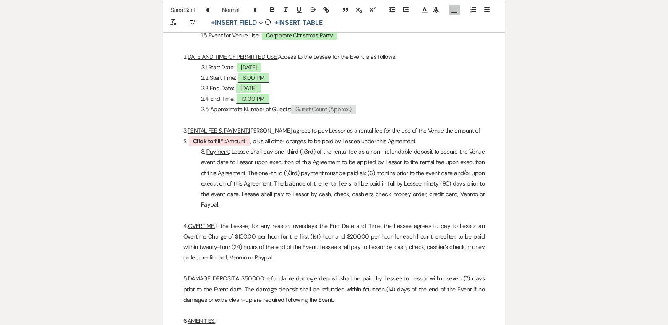
scroll to position [537, 0]
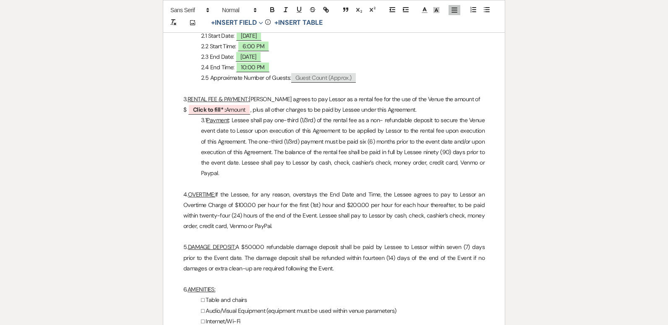
click at [385, 279] on p at bounding box center [333, 279] width 301 height 10
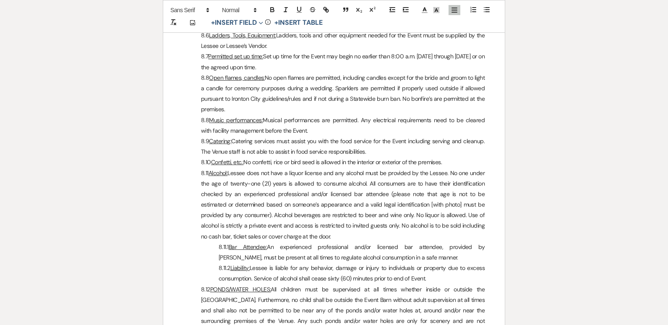
scroll to position [1266, 0]
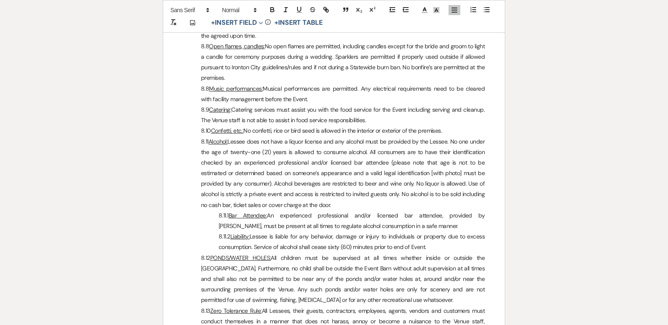
click at [375, 182] on p "8.11 Alcohol: Lessee does not have a liquor license and any alcohol must be pro…" at bounding box center [333, 173] width 301 height 74
click at [376, 182] on p "8.11 Alcohol: Lessee does not have a liquor license and any alcohol must be pro…" at bounding box center [333, 173] width 301 height 74
click at [501, 287] on div "VENUE RENTAL AGREEMENT [GEOGRAPHIC_DATA] Venue, LLC [STREET_ADDRESS][US_STATE] …" at bounding box center [334, 151] width 342 height 2581
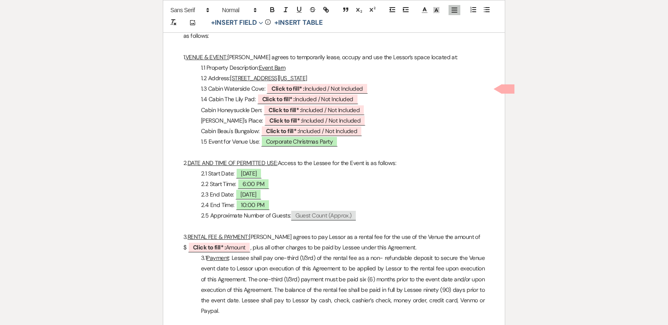
scroll to position [388, 0]
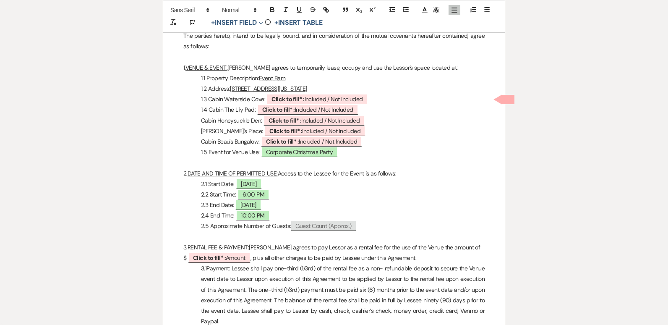
click at [457, 205] on p "2.3 End Date: [DATE]" at bounding box center [333, 205] width 301 height 10
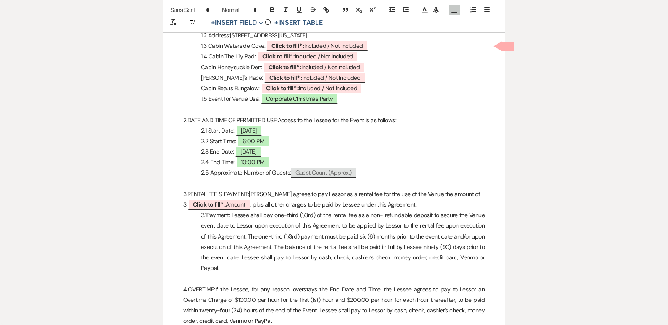
scroll to position [505, 0]
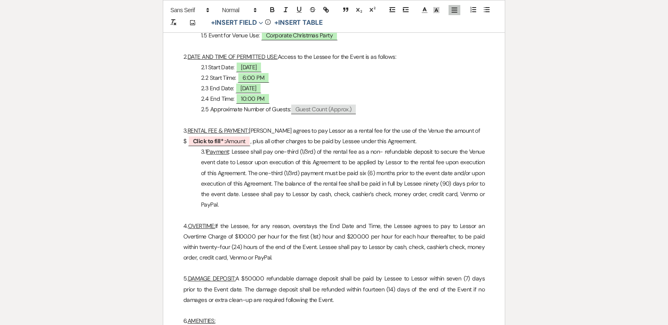
click at [478, 193] on p "3.1 Payment : Lessee shall pay one-third (1/3rd) of the rental fee as a non- re…" at bounding box center [333, 177] width 301 height 63
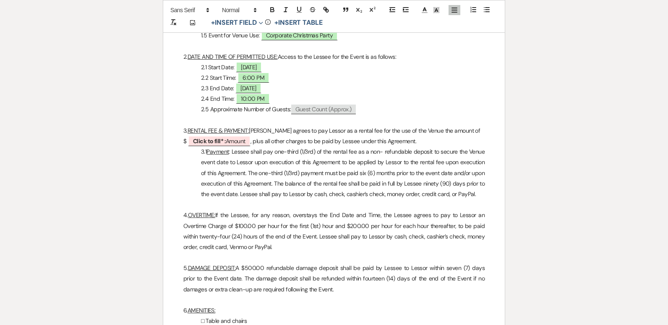
click at [247, 246] on p "4. OVERTIME: If the Lessee, for any reason, overstays the End Date and Time, th…" at bounding box center [333, 231] width 301 height 42
click at [457, 66] on p "2.1 Start Date: [DATE]" at bounding box center [333, 67] width 301 height 10
drag, startPoint x: 457, startPoint y: 66, endPoint x: 643, endPoint y: 76, distance: 186.5
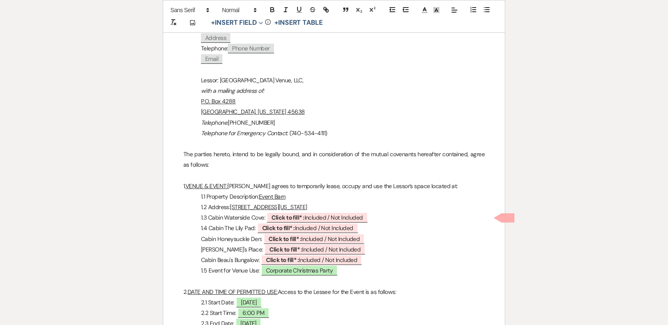
scroll to position [237, 0]
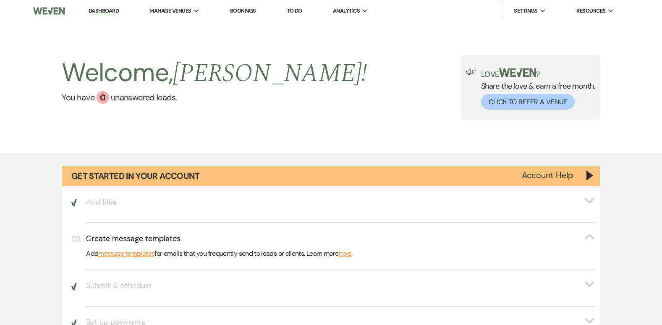
click at [99, 8] on link "Dashboard" at bounding box center [104, 11] width 30 height 8
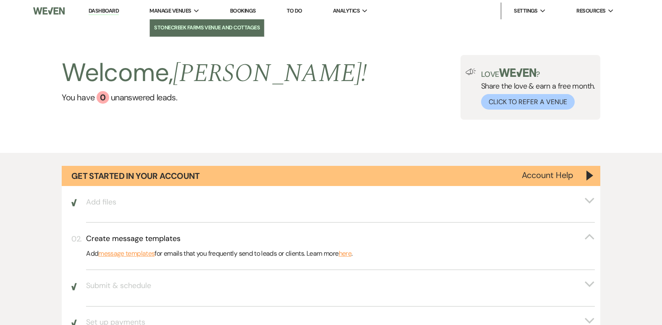
click at [169, 24] on li "StoneCreek Farms Venue and Cottages" at bounding box center [207, 27] width 106 height 8
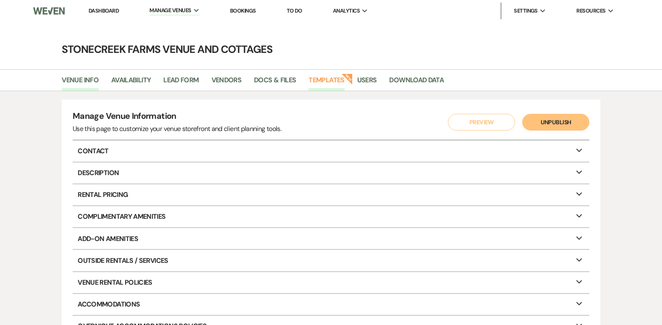
click at [319, 79] on link "Templates" at bounding box center [326, 83] width 36 height 16
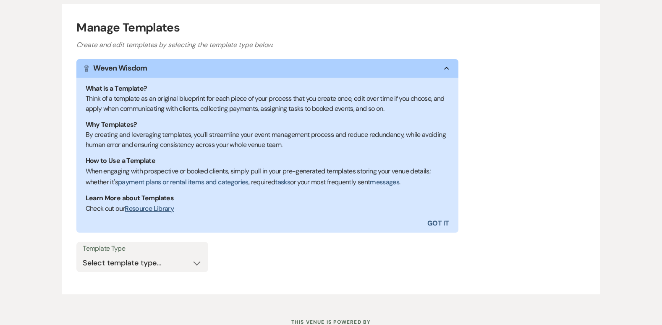
scroll to position [127, 0]
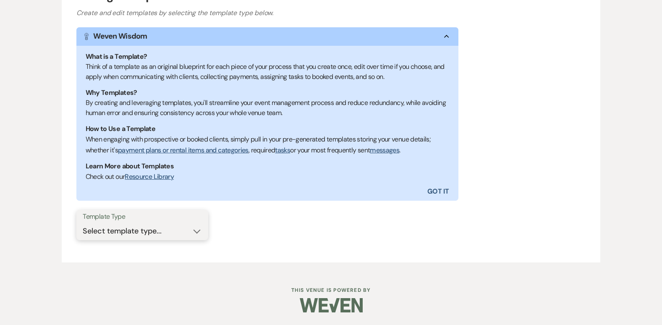
click at [195, 232] on select "Select template type... Task List Message Templates Payment Plan Inventory Item…" at bounding box center [142, 231] width 119 height 16
select select "Inventory Items"
click at [83, 223] on select "Select template type... Task List Message Templates Payment Plan Inventory Item…" at bounding box center [142, 231] width 119 height 16
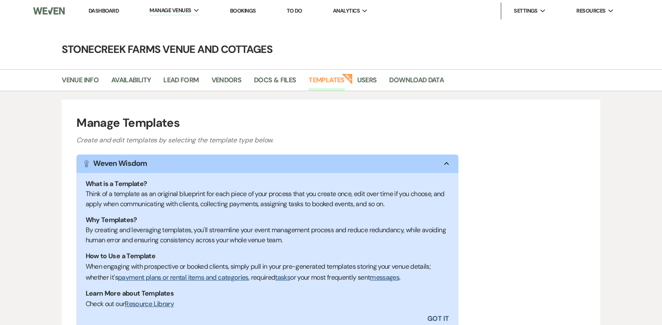
click at [326, 79] on link "Templates" at bounding box center [326, 83] width 36 height 16
select select
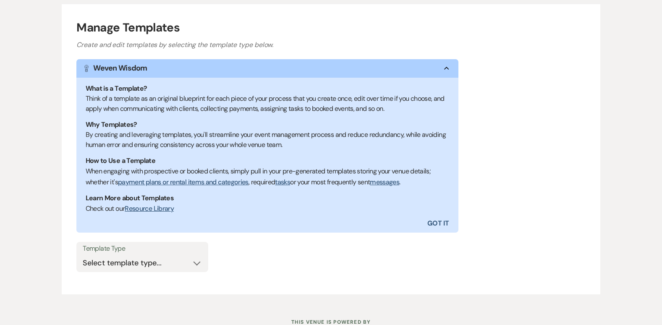
scroll to position [127, 0]
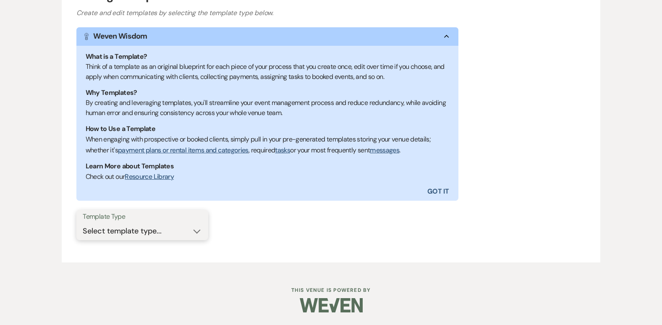
click at [197, 232] on select "Select template type... Task List Message Templates Payment Plan Inventory Item…" at bounding box center [142, 231] width 119 height 16
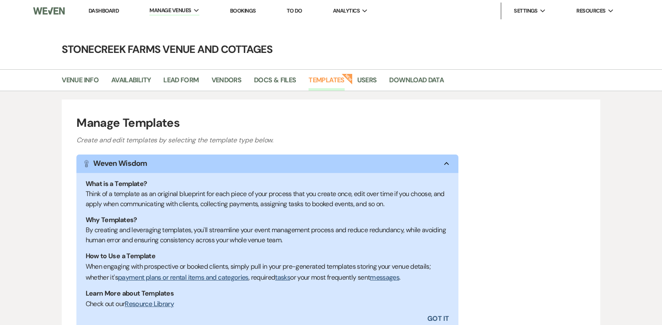
click at [110, 9] on link "Dashboard" at bounding box center [104, 10] width 30 height 7
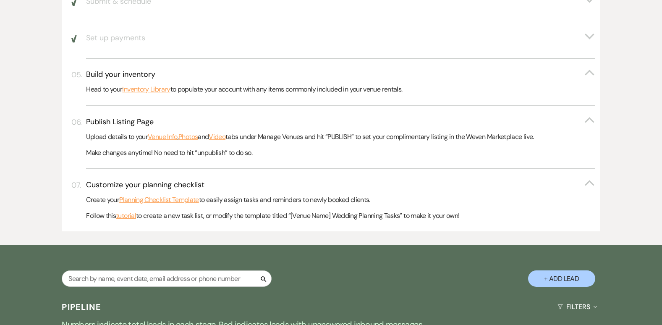
scroll to position [568, 0]
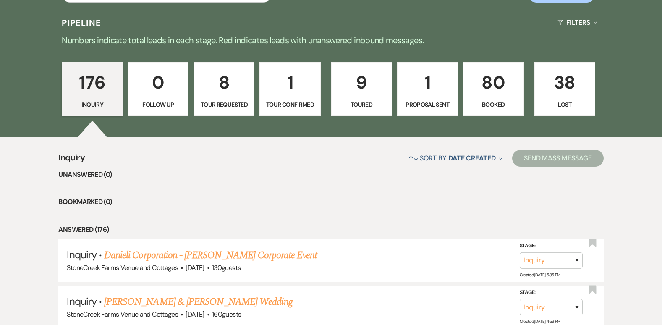
click at [493, 88] on p "80" at bounding box center [493, 82] width 50 height 28
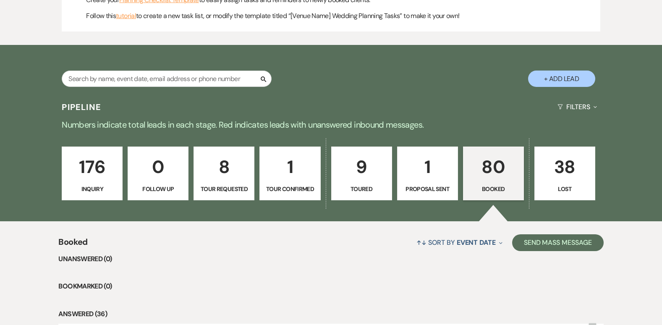
scroll to position [568, 0]
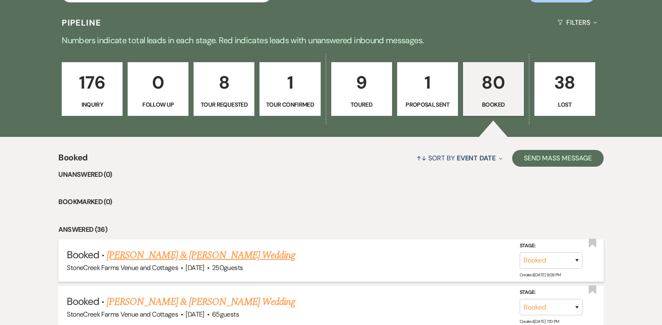
click at [142, 255] on link "[PERSON_NAME] & [PERSON_NAME] Wedding" at bounding box center [201, 255] width 188 height 15
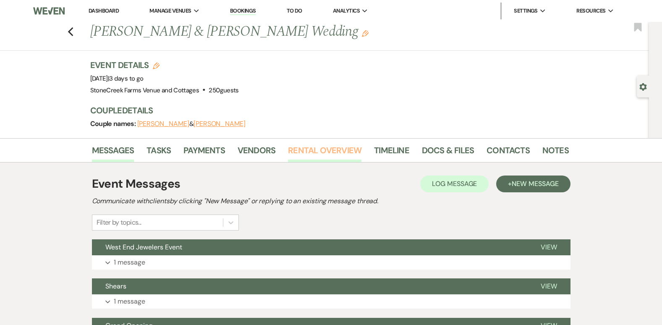
click at [343, 147] on link "Rental Overview" at bounding box center [324, 152] width 73 height 18
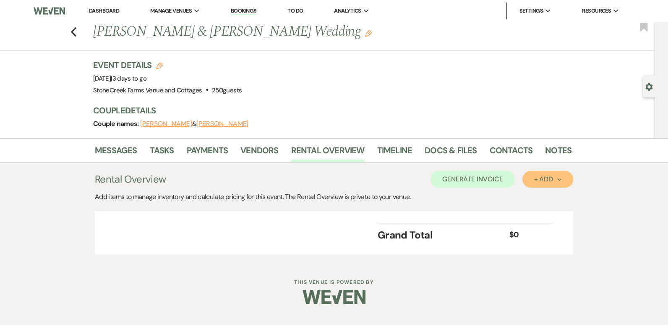
click at [540, 182] on div "+ Add Next" at bounding box center [547, 179] width 27 height 7
click at [542, 213] on button "Category" at bounding box center [544, 211] width 44 height 13
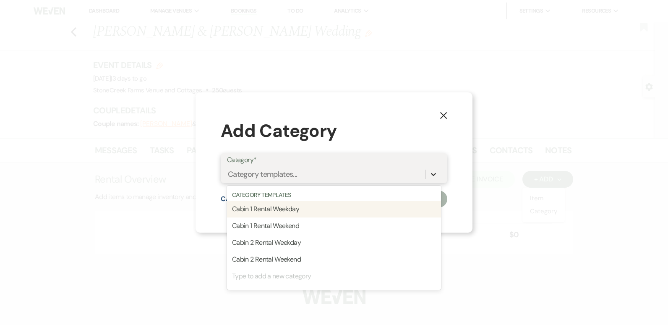
click at [430, 173] on icon at bounding box center [433, 174] width 8 height 8
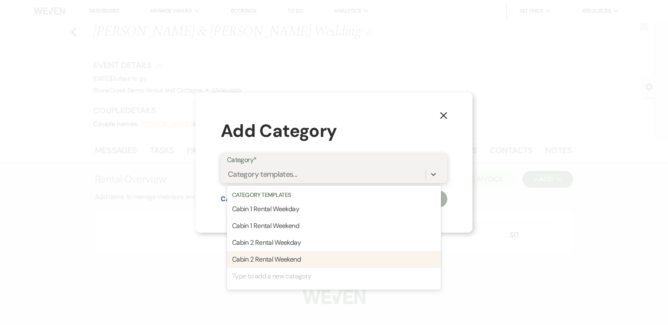
click at [296, 278] on div "Type to add a new category" at bounding box center [334, 276] width 214 height 17
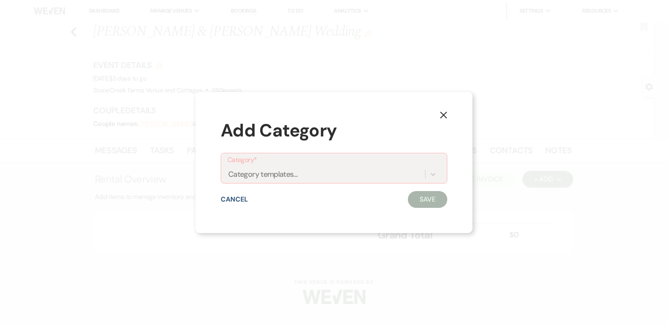
click at [500, 23] on div "X Add Category Category* Category templates... Cancel Save" at bounding box center [334, 162] width 668 height 325
click at [443, 117] on icon "X" at bounding box center [444, 115] width 8 height 8
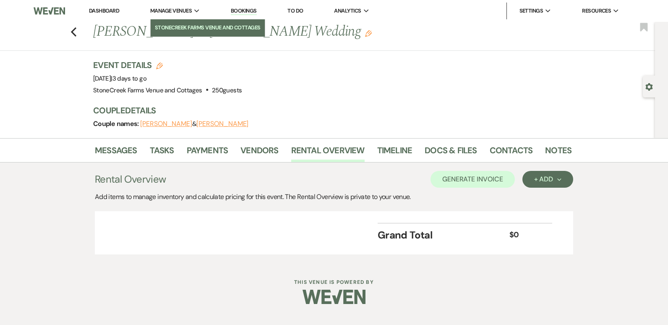
click at [174, 23] on li "StoneCreek Farms Venue and Cottages" at bounding box center [208, 27] width 106 height 8
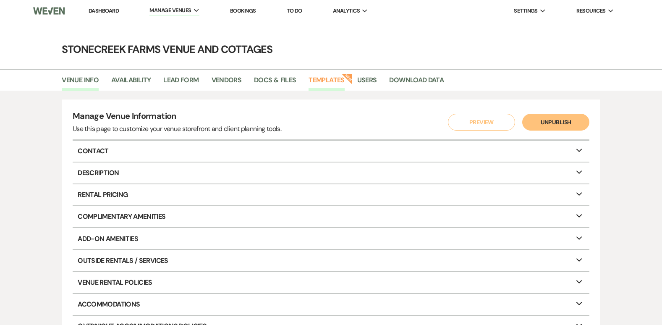
click at [321, 77] on link "Templates" at bounding box center [326, 83] width 36 height 16
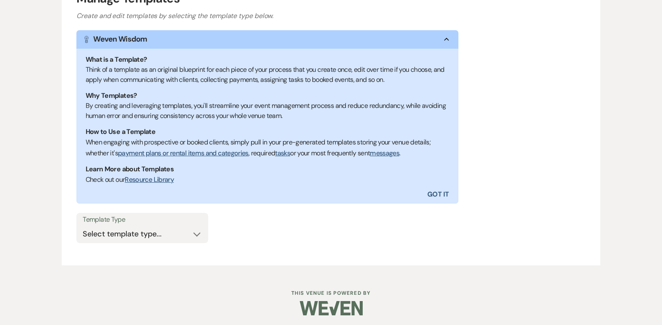
scroll to position [127, 0]
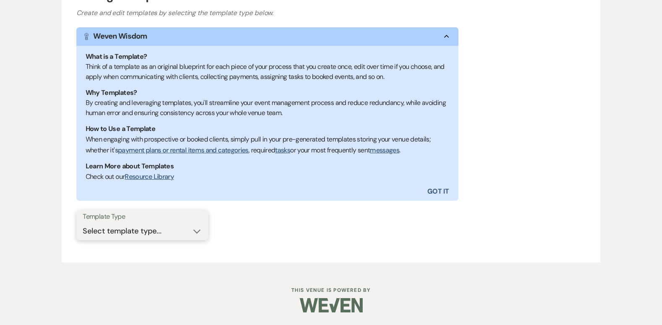
click at [194, 232] on select "Select template type... Task List Message Templates Payment Plan Inventory Item…" at bounding box center [142, 231] width 119 height 16
select select "Categories"
click at [83, 223] on select "Select template type... Task List Message Templates Payment Plan Inventory Item…" at bounding box center [142, 231] width 119 height 16
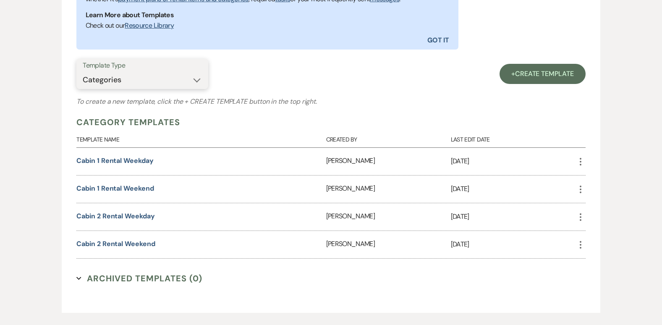
scroll to position [295, 0]
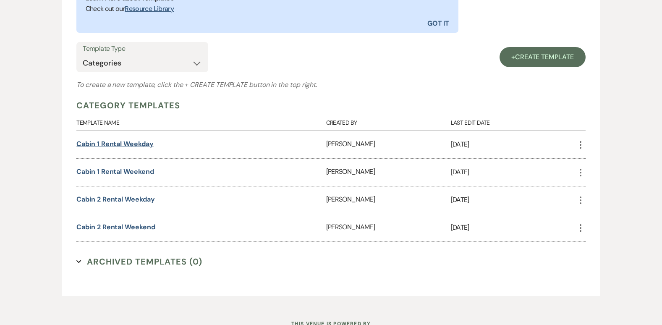
click at [94, 145] on link "Cabin 1 Rental Weekday" at bounding box center [114, 143] width 77 height 9
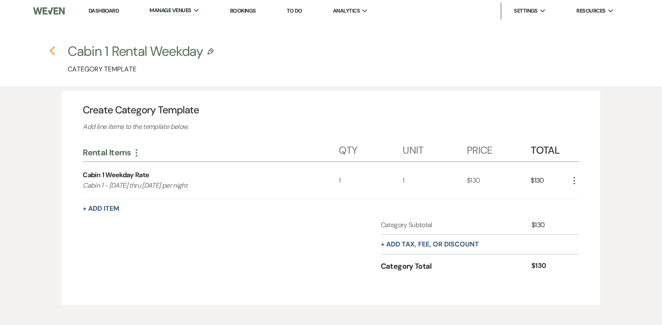
click at [53, 48] on use "button" at bounding box center [52, 50] width 5 height 9
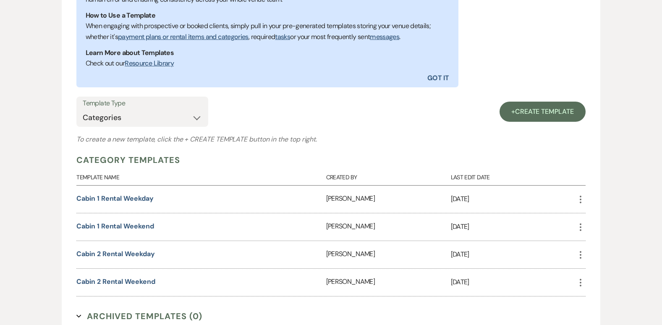
scroll to position [257, 0]
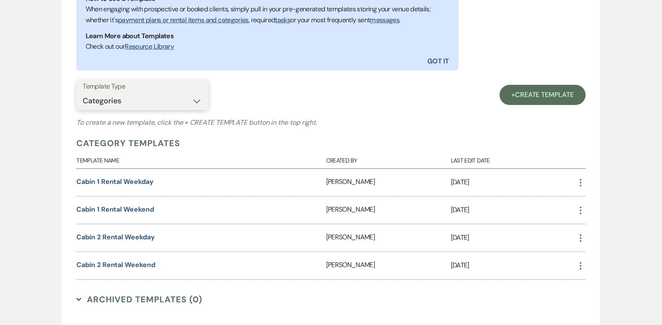
click at [194, 102] on select "Select template type... Task List Message Templates Payment Plan Inventory Item…" at bounding box center [142, 101] width 119 height 16
select select "Inventory Items"
click at [83, 93] on select "Select template type... Task List Message Templates Payment Plan Inventory Item…" at bounding box center [142, 101] width 119 height 16
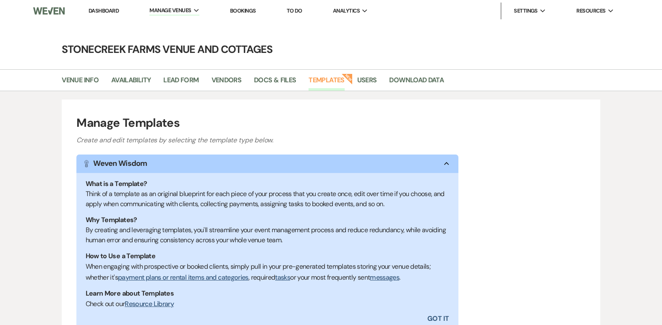
click at [112, 7] on li "Dashboard" at bounding box center [103, 11] width 39 height 17
click at [96, 10] on link "Dashboard" at bounding box center [104, 10] width 30 height 7
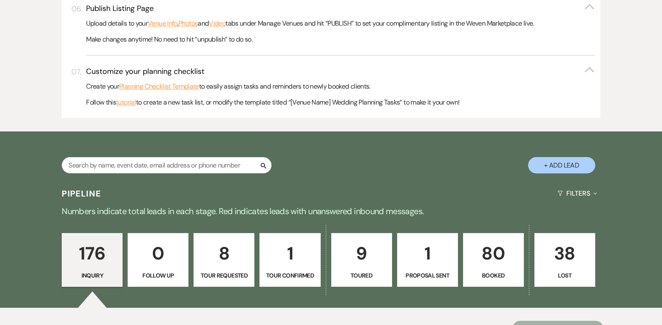
scroll to position [420, 0]
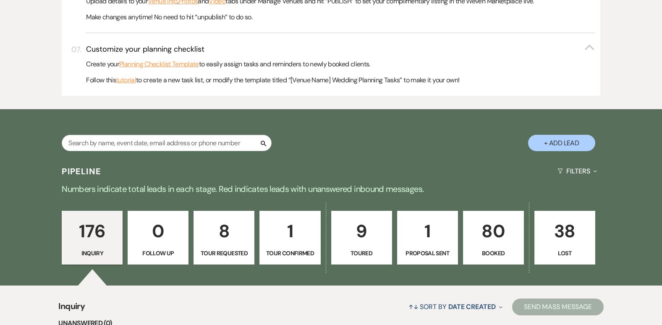
click at [490, 227] on p "80" at bounding box center [493, 231] width 50 height 28
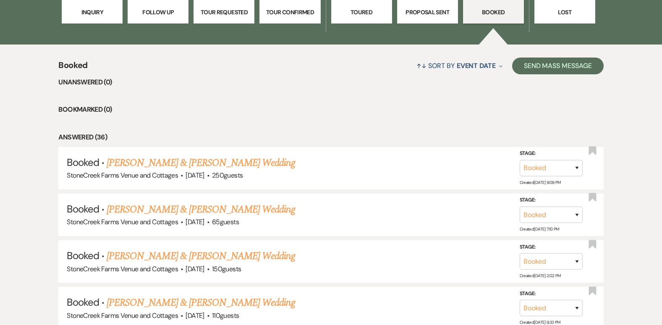
scroll to position [699, 0]
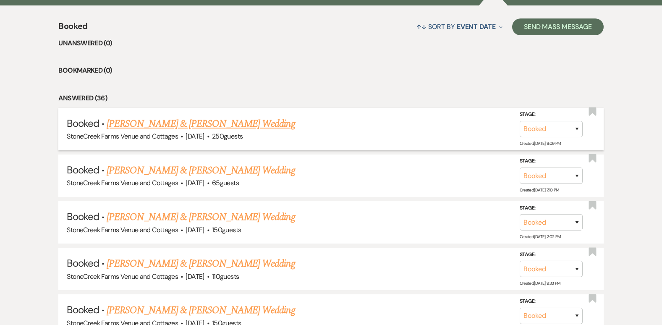
click at [196, 125] on link "[PERSON_NAME] & [PERSON_NAME] Wedding" at bounding box center [201, 123] width 188 height 15
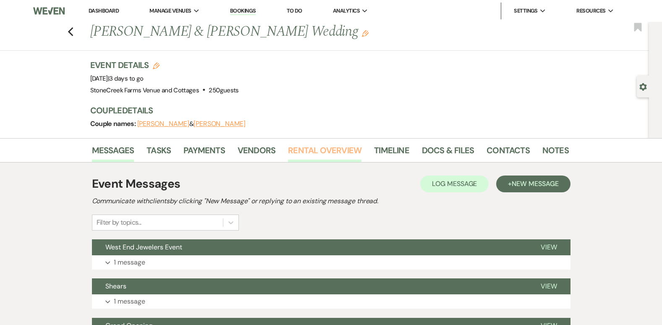
click at [337, 151] on link "Rental Overview" at bounding box center [324, 152] width 73 height 18
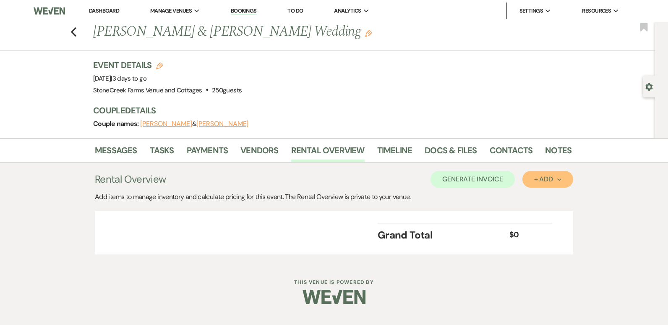
click at [561, 177] on icon "Next" at bounding box center [559, 179] width 4 height 4
click at [546, 198] on button "Item" at bounding box center [543, 198] width 42 height 13
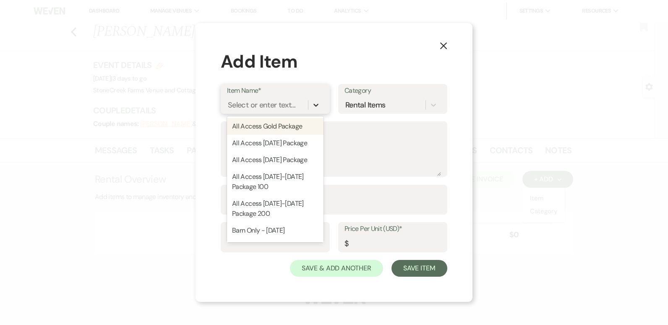
click at [315, 107] on icon at bounding box center [316, 105] width 8 height 8
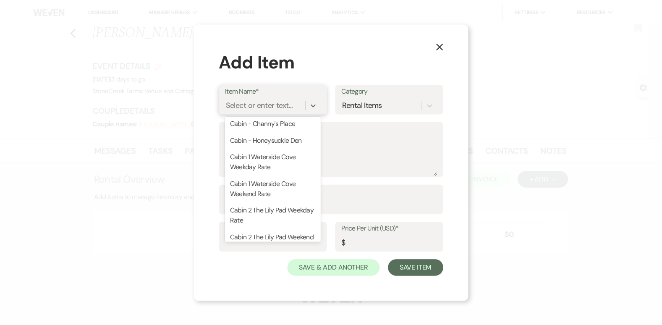
scroll to position [135, 0]
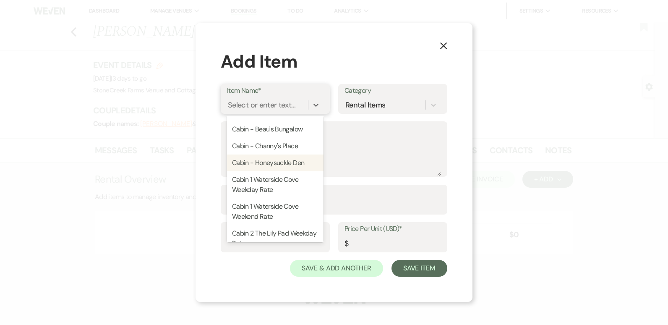
click at [277, 171] on div "Cabin - Honeysuckle Den" at bounding box center [275, 162] width 96 height 17
type textarea "Honeysuckle Den with Hot Tub. This cozy retreat accommodates two people. $160.0…"
type input "1"
type input "320"
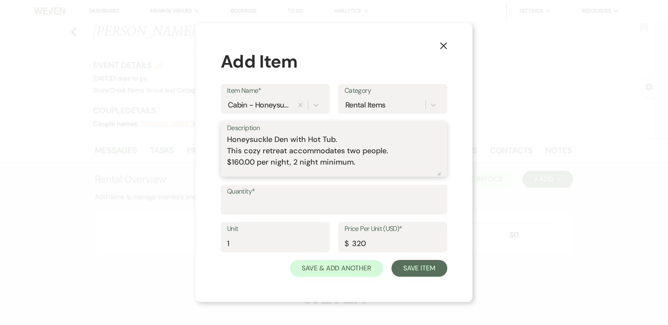
click at [254, 162] on textarea "Honeysuckle Den with Hot Tub. This cozy retreat accommodates two people. $160.0…" at bounding box center [334, 155] width 214 height 42
type textarea "Honeysuckle Den with Hot Tub. This cozy retreat accommodates two people. $200.0…"
type input "1"
click at [438, 203] on input "1" at bounding box center [334, 205] width 214 height 16
click at [369, 244] on input "320" at bounding box center [392, 243] width 96 height 16
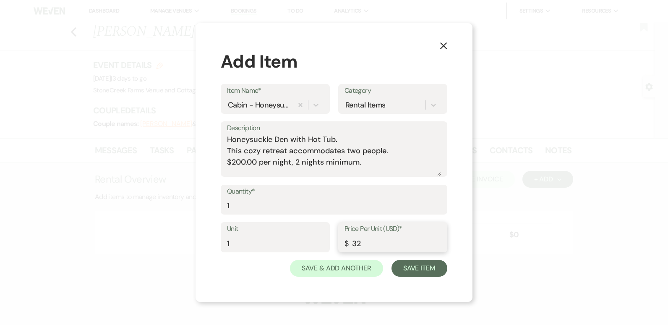
type input "3"
type input "400.00"
click at [419, 271] on button "Save Item" at bounding box center [419, 268] width 56 height 17
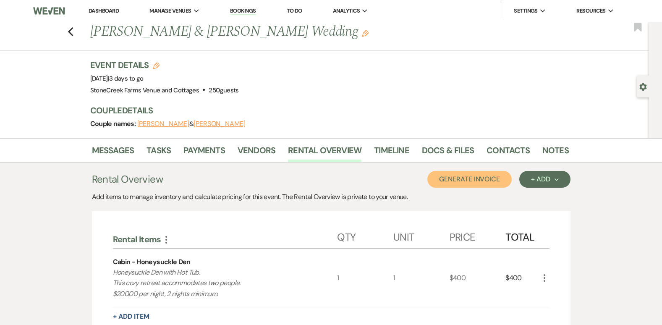
click at [472, 178] on button "Generate Invoice" at bounding box center [469, 179] width 84 height 17
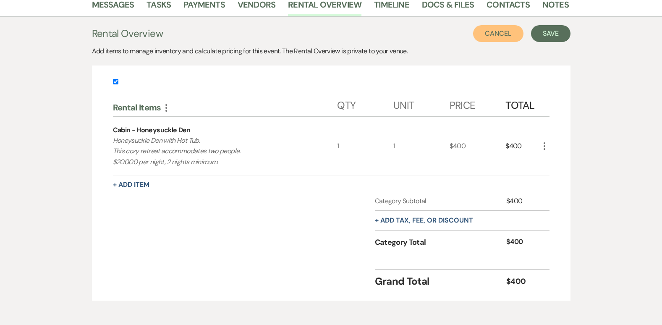
scroll to position [162, 0]
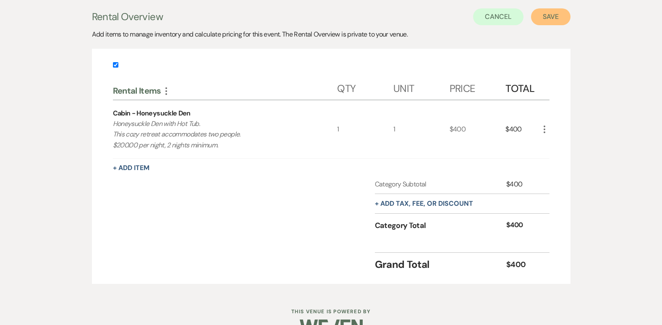
click at [548, 15] on button "Save" at bounding box center [550, 16] width 39 height 17
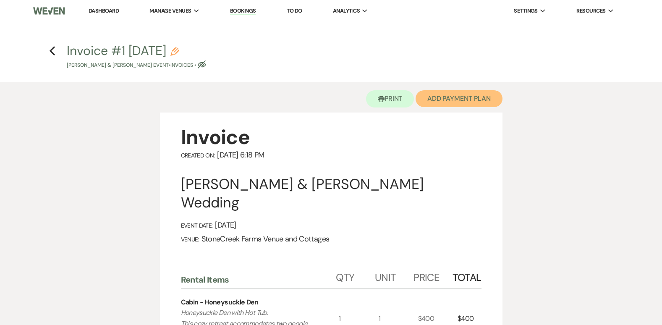
click at [473, 99] on button "Add Payment Plan" at bounding box center [458, 98] width 87 height 17
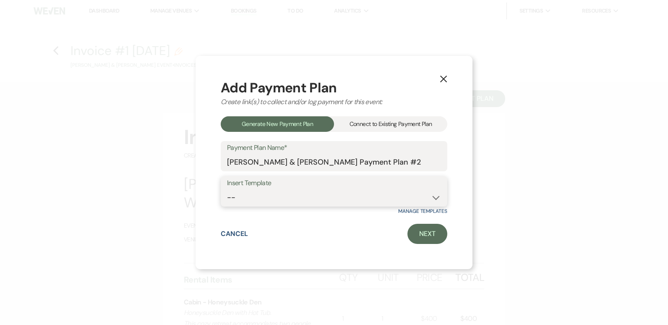
click at [433, 197] on select "-- Wedding Event Payment Plan Corporate Event Bridal & Baby Showers Class Reuni…" at bounding box center [334, 197] width 214 height 16
select select "407"
click at [227, 189] on select "-- Wedding Event Payment Plan Corporate Event Bridal & Baby Showers Class Reuni…" at bounding box center [334, 197] width 214 height 16
click at [438, 233] on link "Next" at bounding box center [427, 234] width 40 height 20
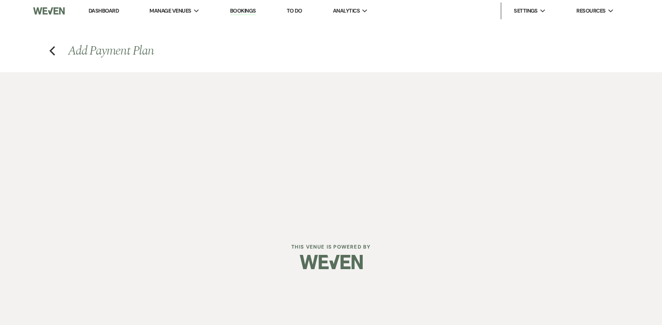
select select "29026"
select select "2"
select select "percentage"
select select "true"
select select "client"
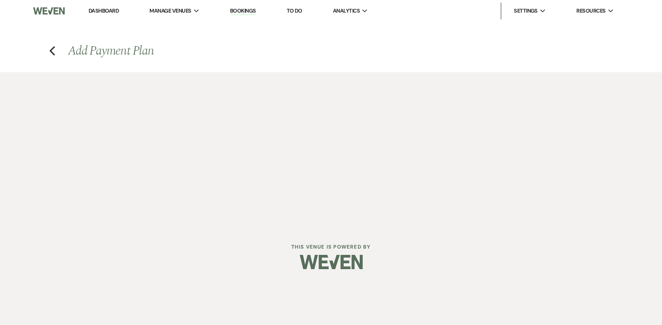
select select "weeks"
select select "2"
select select "percentage"
select select "true"
select select "client"
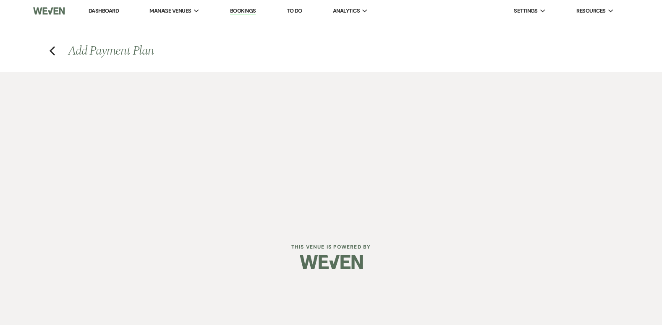
select select "weeks"
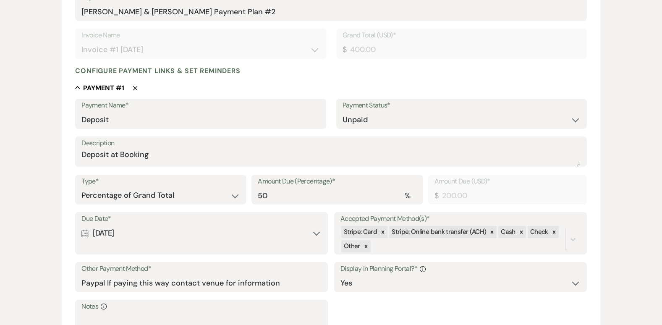
scroll to position [173, 0]
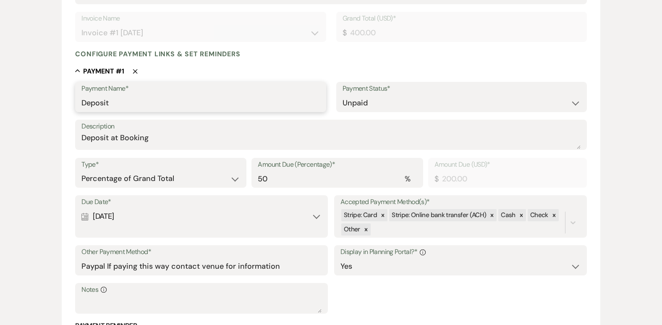
click at [135, 108] on input "Deposit" at bounding box center [200, 103] width 238 height 16
type input "D"
type input "Cabin Rental Payment"
click at [152, 137] on textarea "Deposit at Booking" at bounding box center [330, 140] width 498 height 17
type textarea "D"
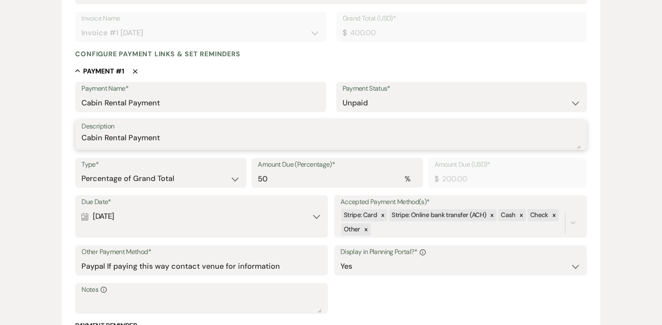
type textarea "Cabin Rental Payment"
click at [275, 180] on input "50" at bounding box center [337, 178] width 159 height 16
type input "5"
type input "20.00"
type input "0.00"
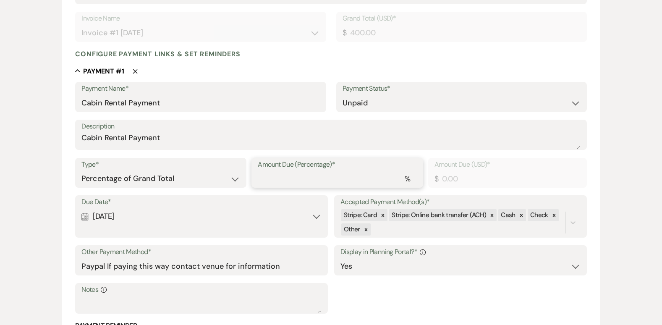
type input "1"
type input "4.00"
type input "10"
type input "40.00"
type input "100"
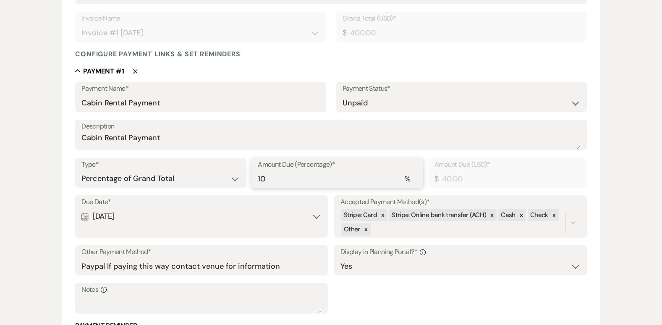
type input "400.00"
type input "100.00"
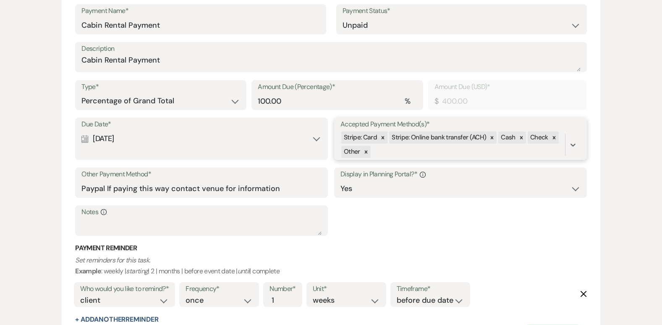
scroll to position [263, 0]
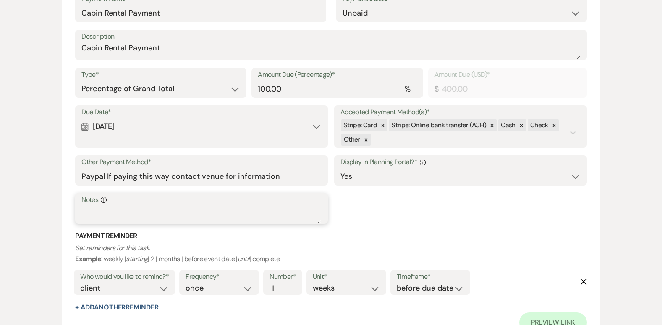
click at [92, 206] on textarea "Notes Info" at bounding box center [201, 214] width 240 height 17
click at [92, 206] on textarea "Cabin rental Check in [DATE] 4:00 pm Check out [DATE] 11:55 am" at bounding box center [201, 214] width 240 height 17
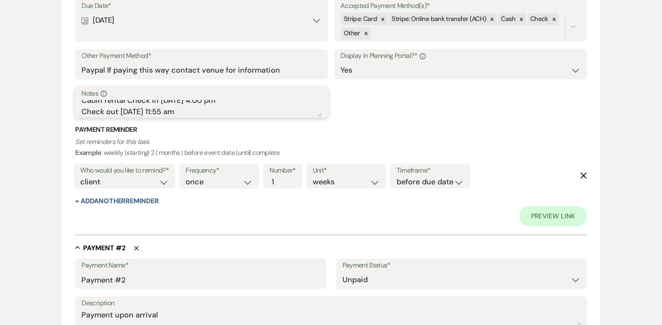
scroll to position [397, 0]
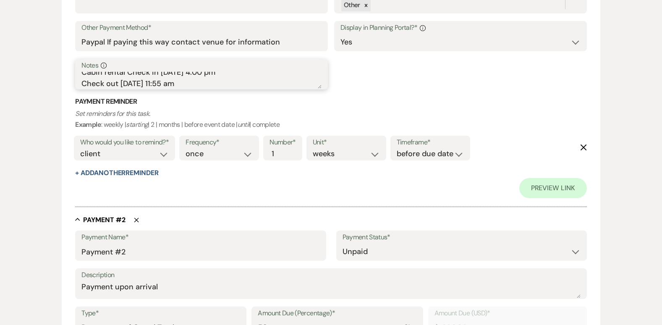
type textarea "Cabin rental Check in [DATE] 4:00 pm Check out [DATE] 11:55 am"
click at [136, 219] on icon "Delete" at bounding box center [136, 219] width 5 height 5
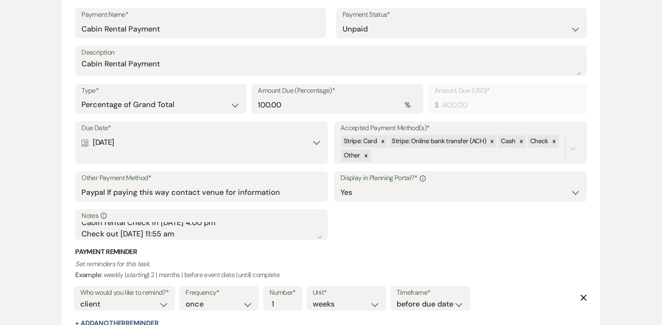
scroll to position [232, 0]
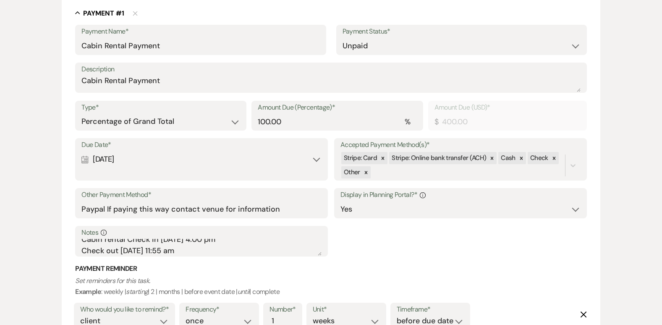
click at [317, 158] on div "Calendar [DATE] Expand" at bounding box center [201, 159] width 240 height 16
select select "day"
select select "afterTodaysDate"
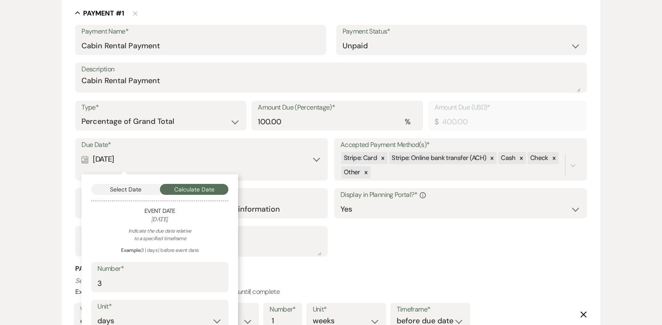
click at [232, 312] on div "Select Date Calculate Date Event Date [DATE] Indicate the due date relative to …" at bounding box center [159, 287] width 156 height 227
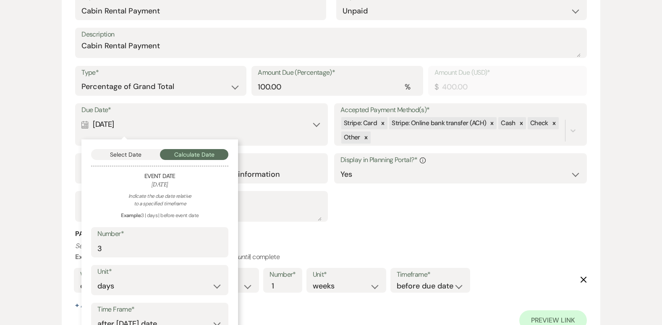
scroll to position [282, 0]
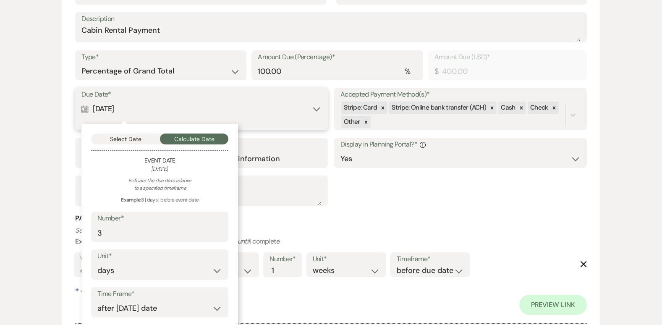
click at [125, 136] on button "Select Date" at bounding box center [125, 138] width 69 height 11
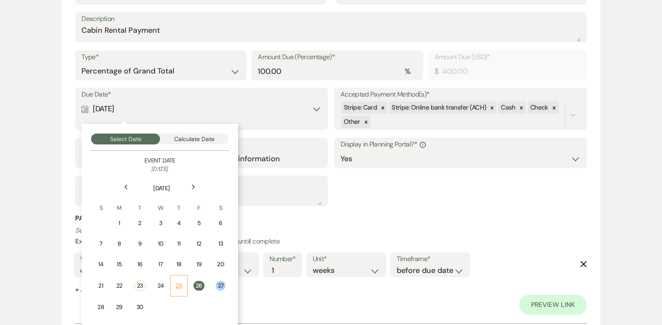
click at [182, 287] on td "25" at bounding box center [179, 285] width 18 height 21
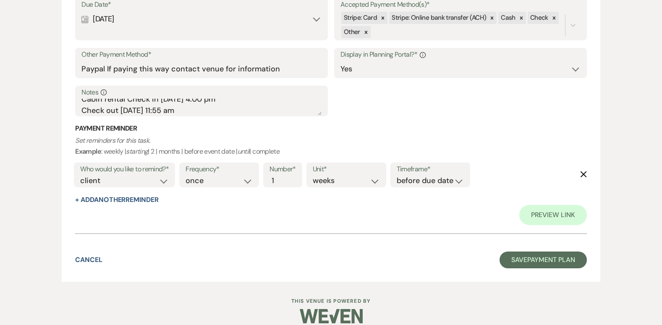
scroll to position [383, 0]
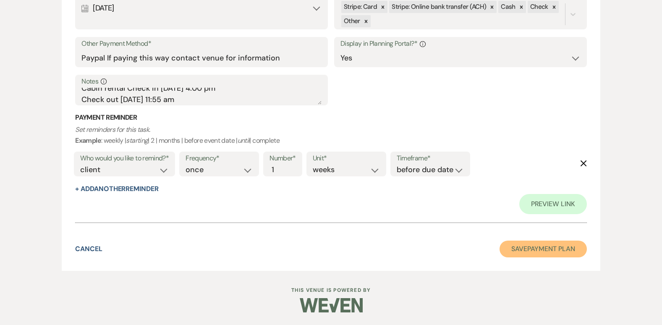
click at [527, 252] on button "Save Payment Plan" at bounding box center [542, 248] width 87 height 17
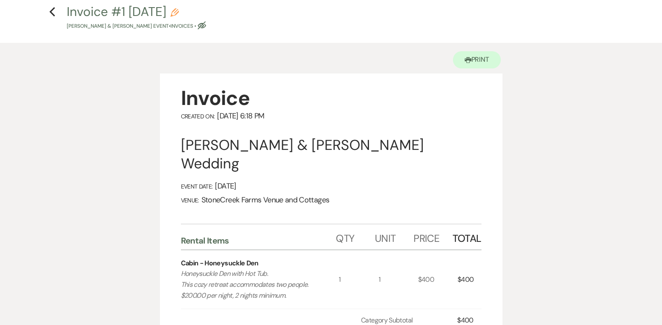
scroll to position [22, 0]
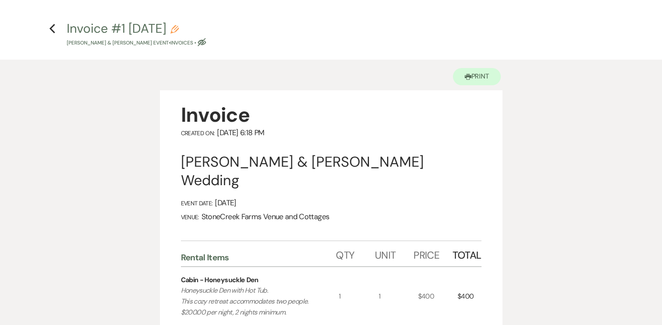
click at [179, 27] on use "button" at bounding box center [174, 29] width 8 height 8
select select "22"
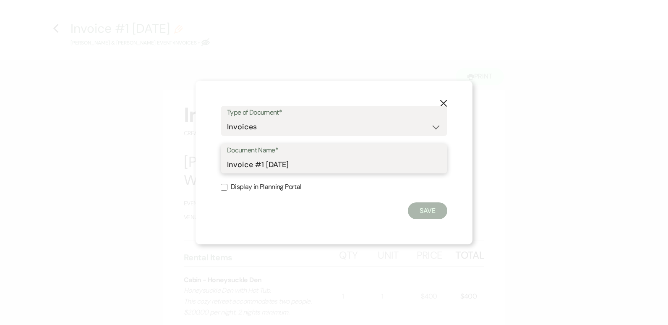
click at [340, 160] on input "Invoice #1 [DATE]" at bounding box center [334, 164] width 214 height 16
click at [443, 97] on button "X" at bounding box center [443, 103] width 13 height 15
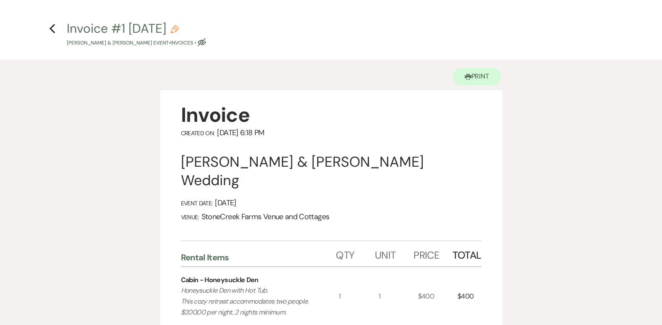
click at [273, 285] on p "Honeysuckle Den with Hot Tub. This cozy retreat accommodates two people. $200.0…" at bounding box center [252, 301] width 142 height 32
click at [309, 267] on div "Cabin - Honeysuckle Den Honeysuckle Den with Hot Tub. This cozy retreat accommo…" at bounding box center [260, 296] width 158 height 58
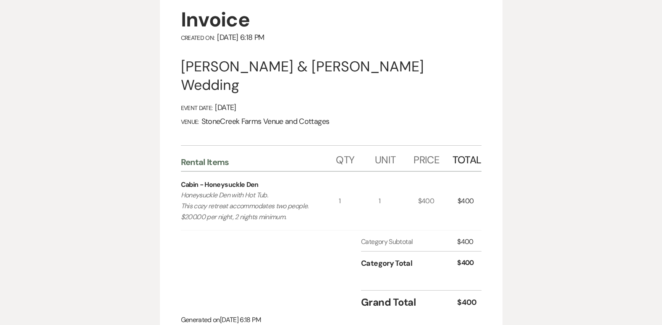
scroll to position [134, 0]
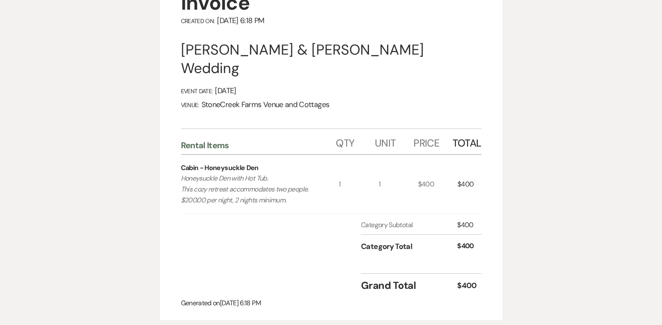
click at [245, 173] on p "Honeysuckle Den with Hot Tub. This cozy retreat accommodates two people. $200.0…" at bounding box center [252, 189] width 142 height 32
drag, startPoint x: 245, startPoint y: 167, endPoint x: 282, endPoint y: 213, distance: 59.6
click at [282, 220] on div "Category Subtotal $400 Category Total $400" at bounding box center [331, 243] width 300 height 47
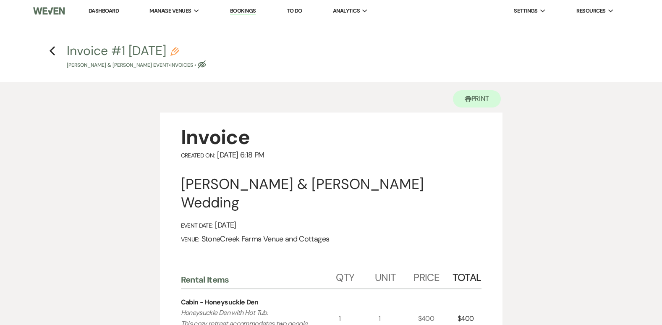
click at [179, 51] on use "button" at bounding box center [174, 51] width 8 height 8
select select "22"
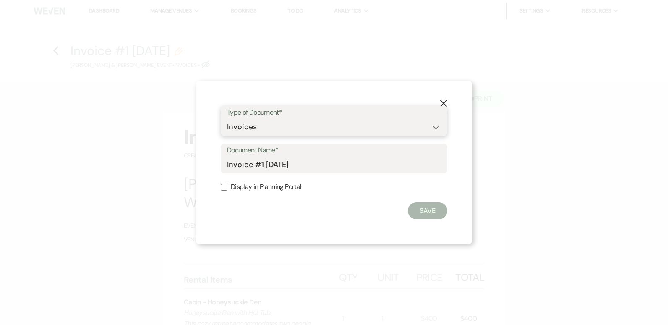
click at [433, 125] on select "Special Event Insurance Vendor Certificate of Insurance Contracts / Rental Agre…" at bounding box center [334, 127] width 214 height 16
click at [227, 119] on select "Special Event Insurance Vendor Certificate of Insurance Contracts / Rental Agre…" at bounding box center [334, 127] width 214 height 16
click at [428, 209] on button "Save" at bounding box center [427, 210] width 39 height 17
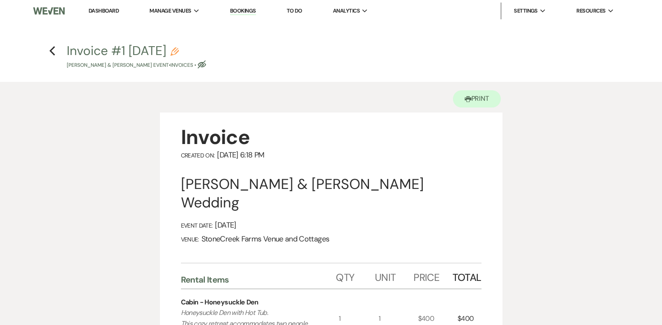
drag, startPoint x: 428, startPoint y: 209, endPoint x: 344, endPoint y: 72, distance: 160.5
click at [54, 49] on icon "Previous" at bounding box center [52, 51] width 6 height 10
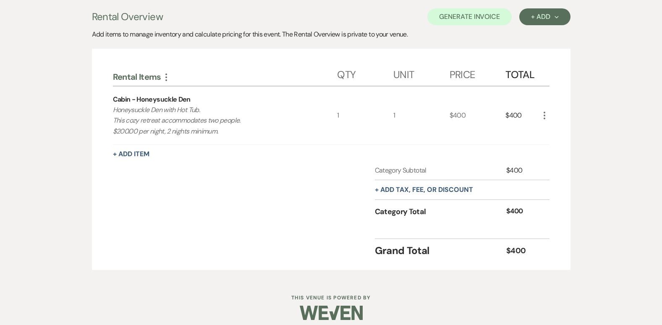
click at [543, 118] on icon "More" at bounding box center [544, 115] width 10 height 10
click at [559, 135] on button "Pencil Edit" at bounding box center [561, 131] width 44 height 13
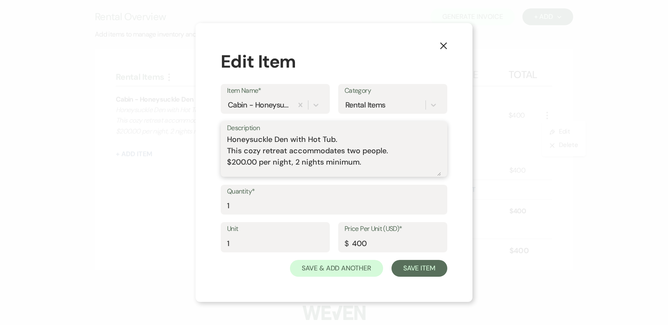
click at [336, 141] on textarea "Honeysuckle Den with Hot Tub. This cozy retreat accommodates two people. $200.0…" at bounding box center [334, 155] width 214 height 42
click at [335, 142] on textarea "Honeysuckle Den This cozy retreat accommodates two people. $200.00 per night, 2…" at bounding box center [334, 155] width 214 height 42
click at [401, 160] on textarea "Honeysuckle Den This cozy retreat accommodates two people. $200.00 per night, 2…" at bounding box center [334, 155] width 214 height 42
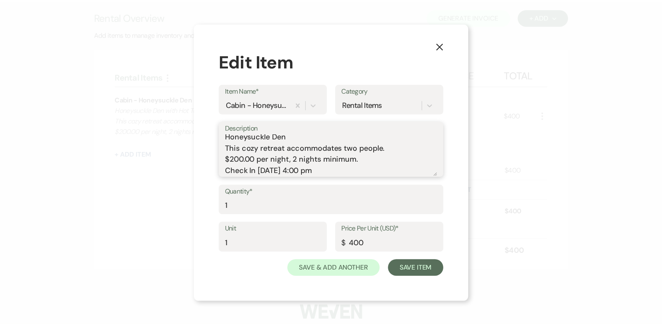
scroll to position [14, 0]
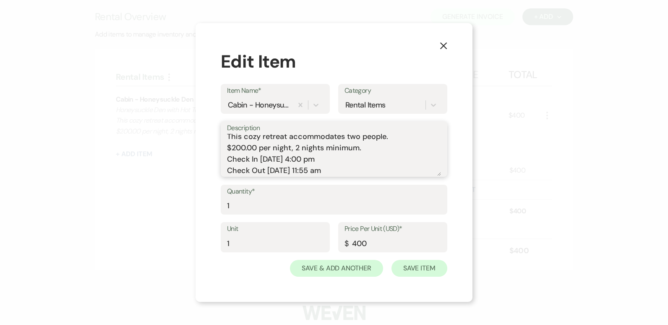
type textarea "Honeysuckle Den This cozy retreat accommodates two people. $200.00 per night, 2…"
click at [416, 269] on button "Save Item" at bounding box center [419, 268] width 56 height 17
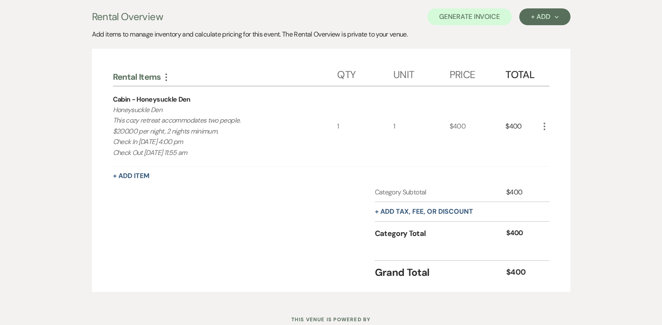
scroll to position [0, 0]
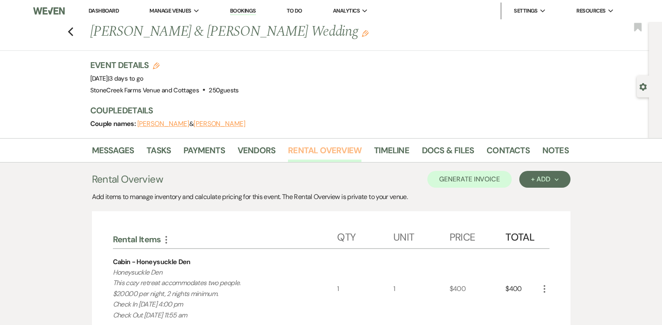
click at [329, 150] on link "Rental Overview" at bounding box center [324, 152] width 73 height 18
click at [431, 147] on link "Docs & Files" at bounding box center [448, 152] width 52 height 18
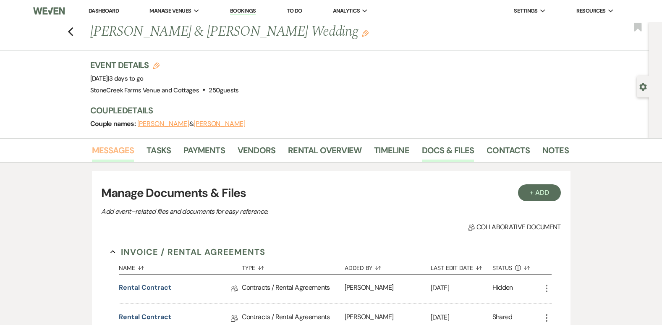
click at [109, 151] on link "Messages" at bounding box center [113, 152] width 42 height 18
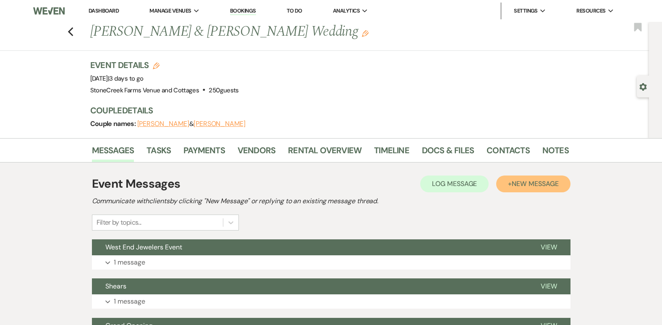
click at [523, 184] on span "New Message" at bounding box center [534, 183] width 47 height 9
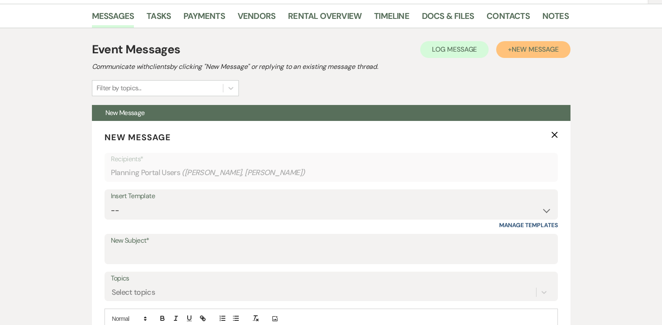
scroll to position [156, 0]
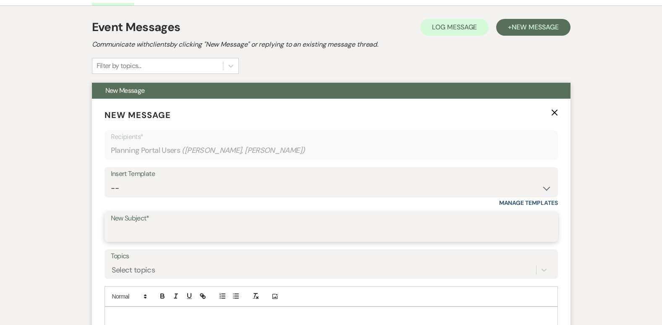
click at [209, 226] on input "New Subject*" at bounding box center [331, 232] width 441 height 16
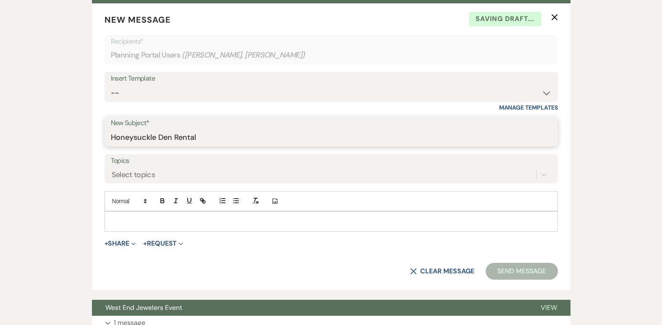
scroll to position [263, 0]
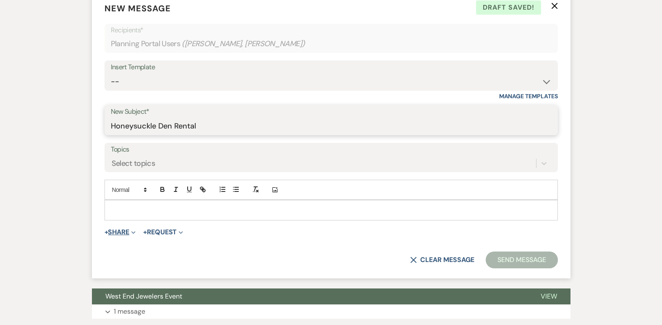
type input "Honeysuckle Den Rental"
click at [120, 230] on button "+ Share Expand" at bounding box center [119, 232] width 31 height 7
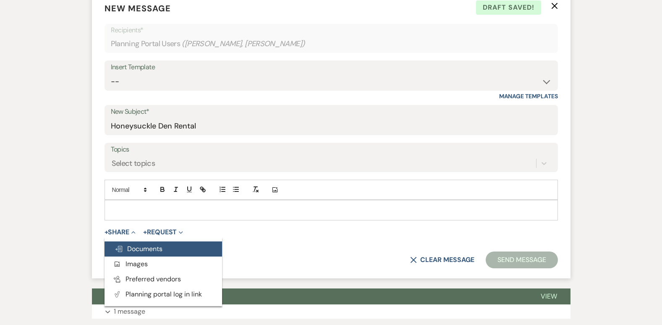
click at [136, 246] on span "Doc Upload Documents" at bounding box center [139, 248] width 48 height 9
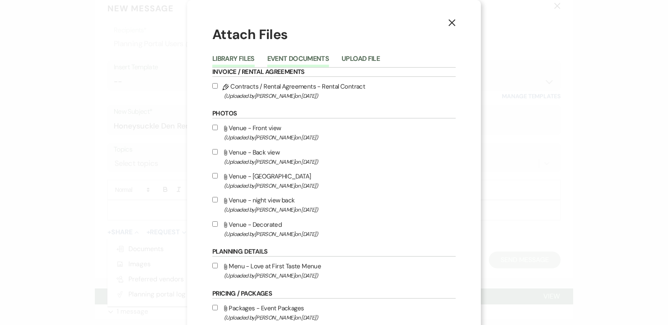
click at [292, 57] on button "Event Documents" at bounding box center [298, 61] width 62 height 12
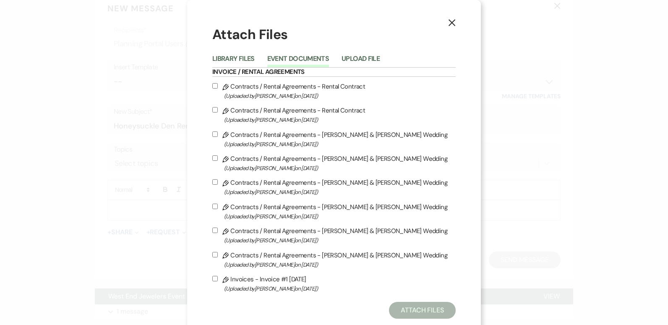
click at [212, 278] on input "Pencil Invoices - Invoice #1 [DATE] (Uploaded by [PERSON_NAME] on [DATE] )" at bounding box center [214, 278] width 5 height 5
checkbox input "true"
click at [412, 315] on button "Attach Files" at bounding box center [422, 310] width 67 height 17
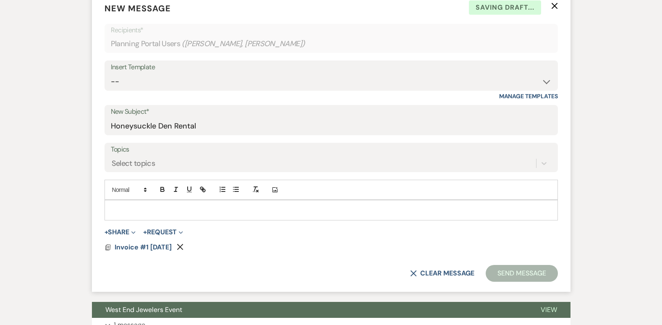
click at [111, 211] on p at bounding box center [331, 209] width 440 height 9
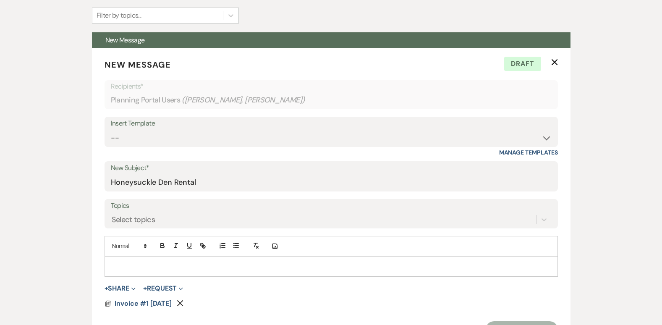
scroll to position [229, 0]
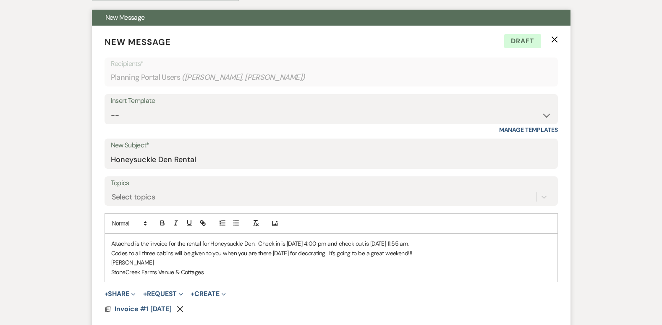
click at [540, 242] on p "Attached is the invoice for the rental for Honeysuckle Den. Check in is [DATE] …" at bounding box center [331, 243] width 440 height 9
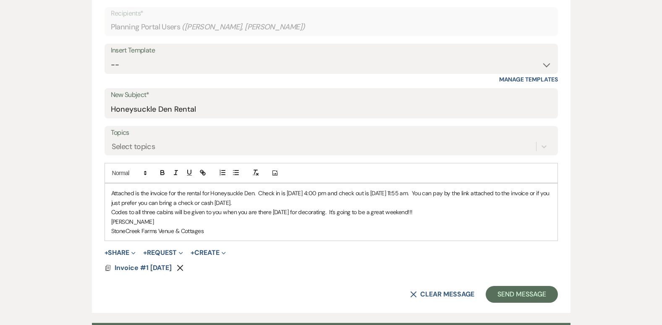
scroll to position [297, 0]
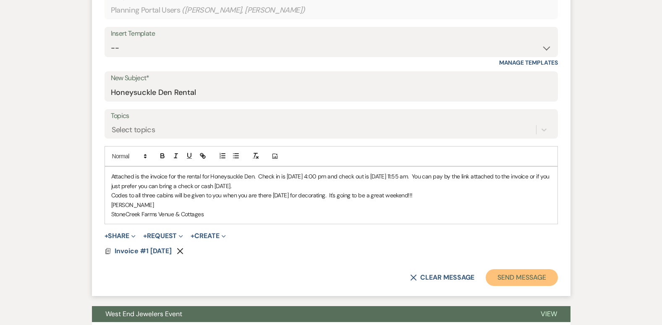
click at [527, 278] on button "Send Message" at bounding box center [521, 277] width 72 height 17
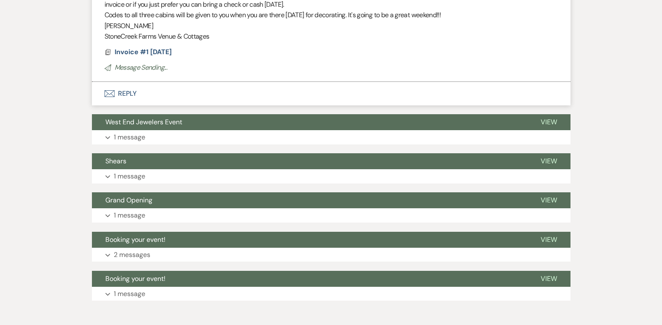
scroll to position [0, 0]
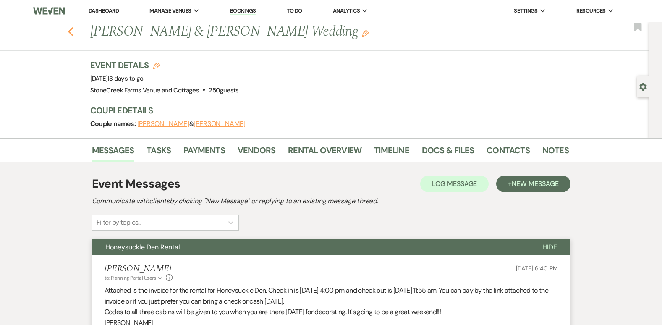
click at [73, 34] on use "button" at bounding box center [70, 31] width 5 height 9
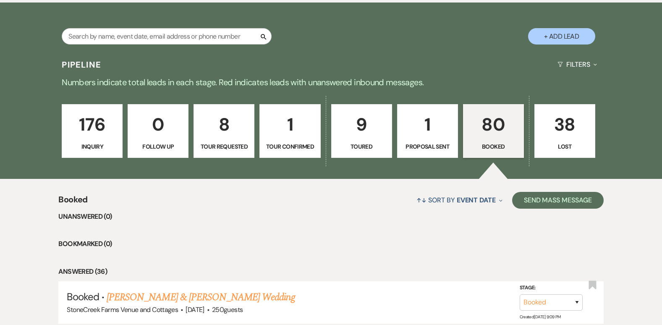
scroll to position [521, 0]
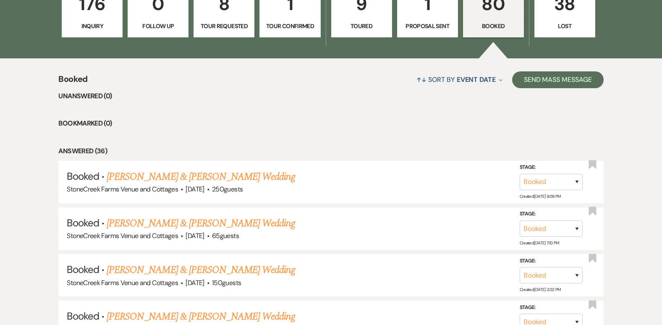
scroll to position [649, 0]
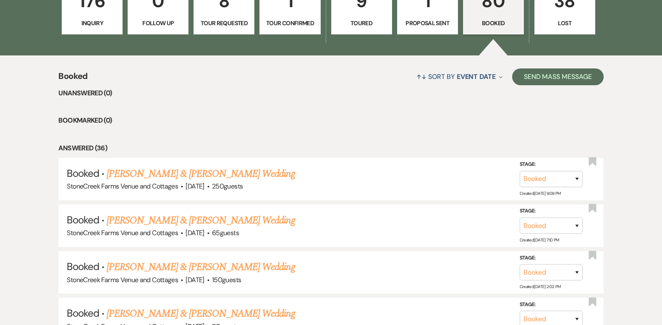
click at [85, 6] on p "176" at bounding box center [92, 1] width 50 height 28
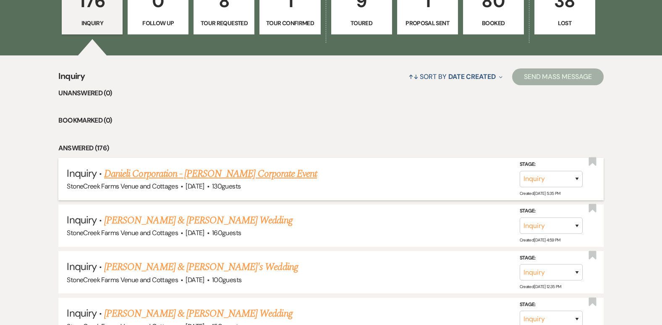
click at [164, 175] on link "Danieli Corporation - [PERSON_NAME] Corporate Event" at bounding box center [210, 173] width 213 height 15
select select "5"
select select "9"
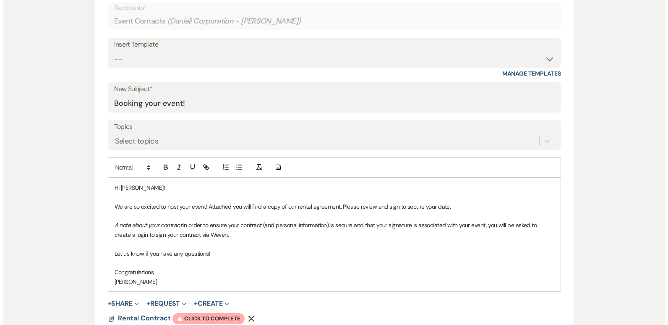
scroll to position [375, 0]
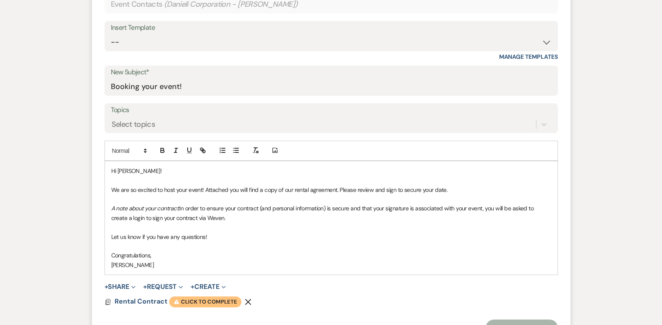
click at [224, 297] on span "Warning Click to complete" at bounding box center [205, 301] width 72 height 11
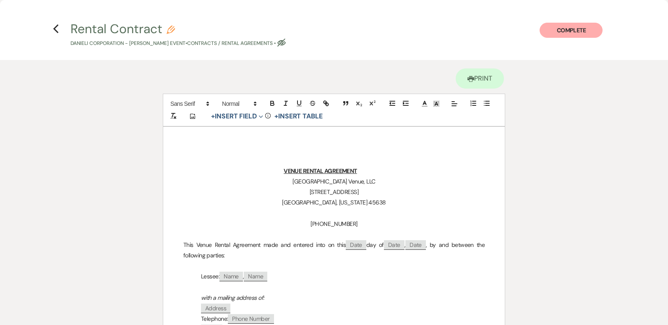
click at [435, 308] on p "﻿ Address ﻿" at bounding box center [333, 308] width 301 height 10
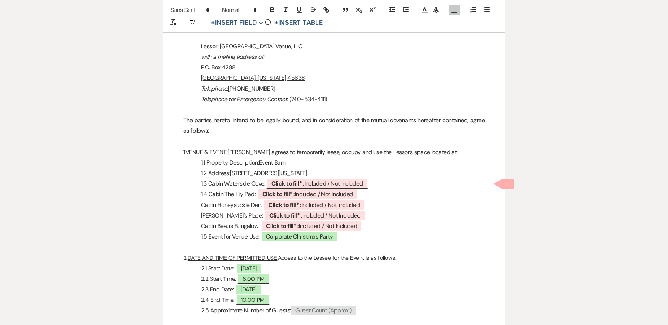
scroll to position [315, 0]
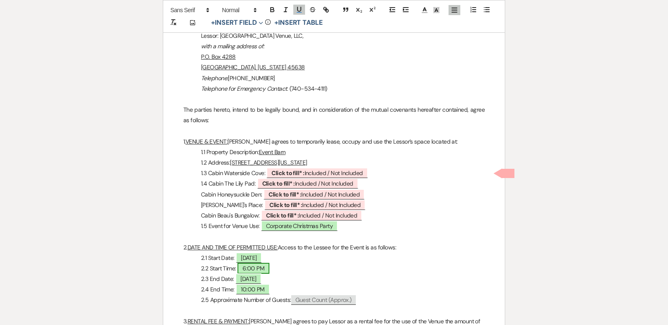
click at [261, 269] on span "6:00 PM" at bounding box center [253, 268] width 32 height 11
select select "owner"
select select "custom_placeholder"
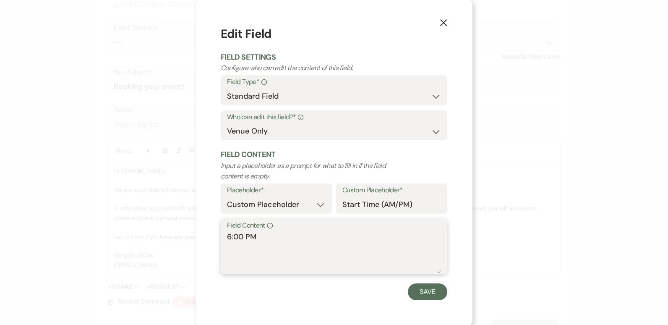
click at [228, 237] on textarea "6:00 PM" at bounding box center [334, 252] width 214 height 42
type textarea "5:00 PM"
click at [423, 295] on button "Save" at bounding box center [427, 291] width 39 height 17
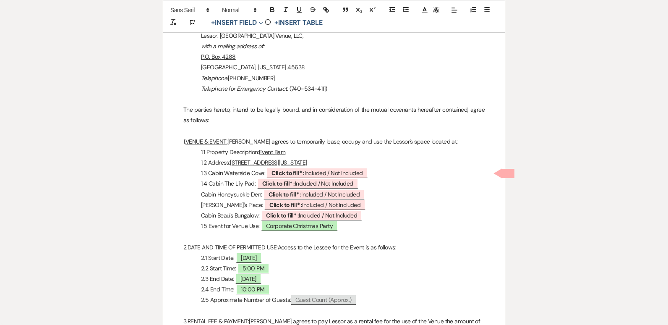
click at [448, 271] on p "2.2 Start Time: 5:00 PM" at bounding box center [333, 268] width 301 height 10
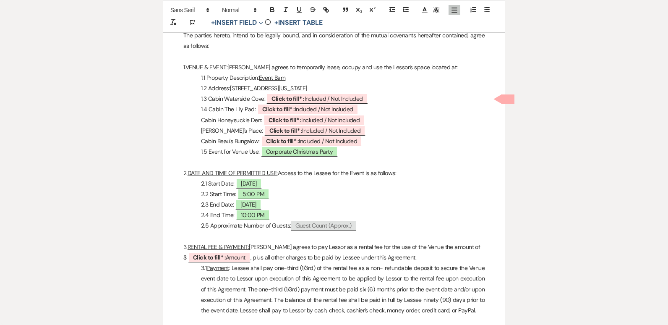
scroll to position [452, 0]
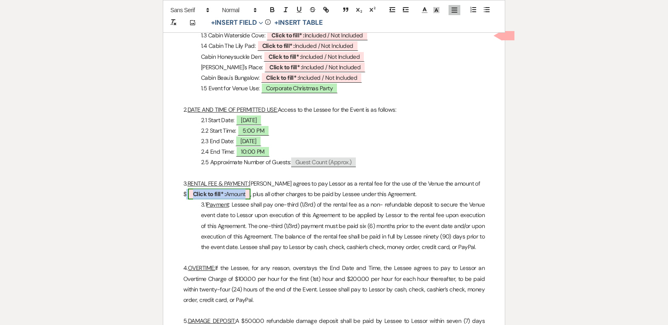
click at [235, 195] on span "Click to fill* : Amount" at bounding box center [219, 193] width 63 height 11
select select "owner"
select select "Amount"
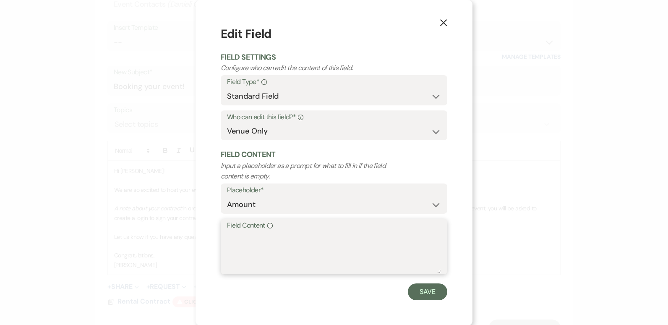
click at [271, 237] on textarea "Field Content Info" at bounding box center [334, 252] width 214 height 42
type textarea "%"
type textarea "$750.00"
click at [427, 295] on button "Save" at bounding box center [427, 291] width 39 height 17
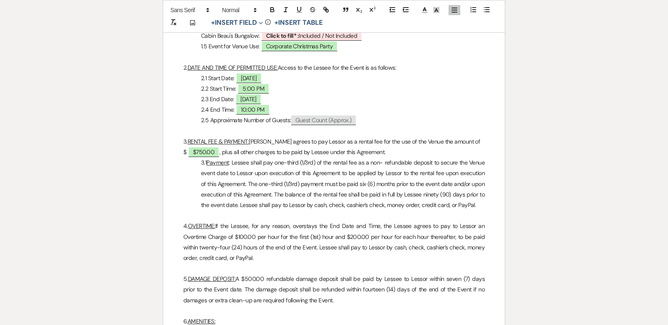
scroll to position [547, 0]
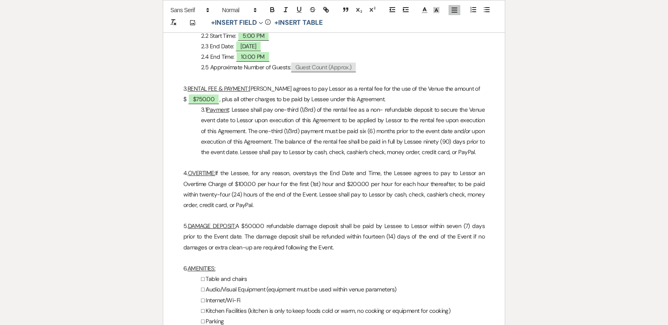
click at [263, 225] on p "5. DAMAGE DEPOSIT: A $500.00 refundable damage deposit shall be paid by Lessee …" at bounding box center [333, 237] width 301 height 32
click at [333, 267] on p "6. AMENITIES:" at bounding box center [333, 268] width 301 height 10
click at [262, 225] on p "5. DAMAGE DEPOSIT: A $100.00 refundable damage deposit shall be paid by Lessee …" at bounding box center [333, 237] width 301 height 32
click at [370, 277] on p "□ Table and chairs" at bounding box center [333, 279] width 301 height 10
click at [469, 279] on p "□ Table and chairs" at bounding box center [333, 279] width 301 height 10
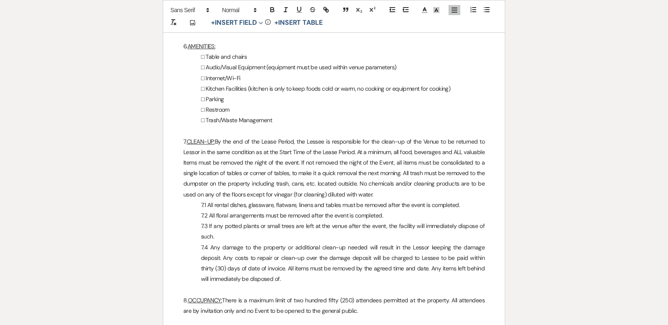
scroll to position [780, 0]
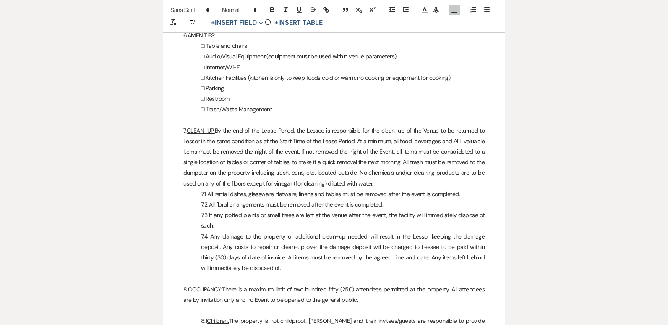
click at [484, 54] on p "□ Audio/Visual Equipment (equipment must be used within venue parameters)" at bounding box center [333, 56] width 301 height 10
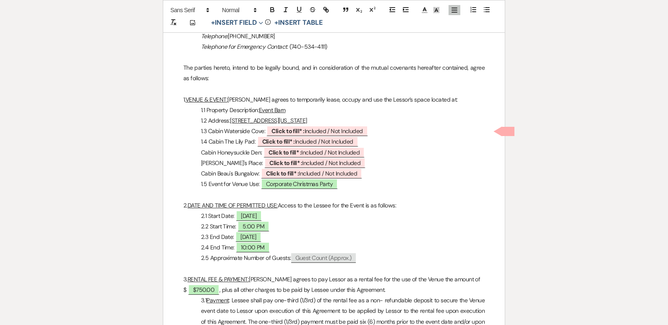
scroll to position [283, 0]
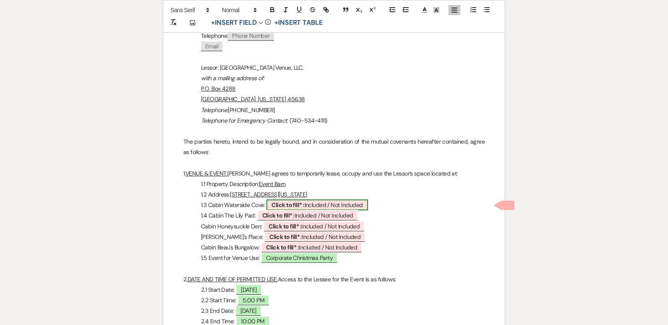
click at [342, 205] on span "Click to fill* : Included / Not Included" at bounding box center [316, 204] width 101 height 11
select select "owner"
select select "custom_placeholder"
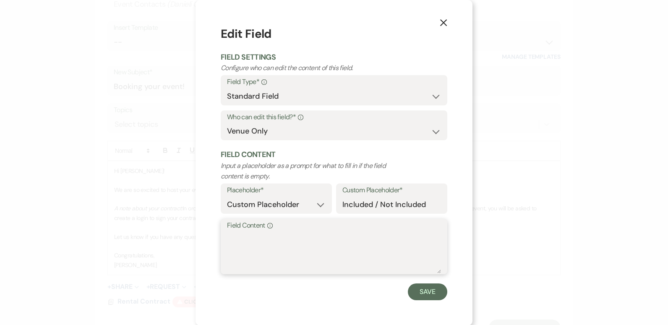
click at [301, 256] on textarea "Field Content Info" at bounding box center [334, 252] width 214 height 42
type textarea "Not Included"
click at [433, 288] on button "Save" at bounding box center [427, 291] width 39 height 17
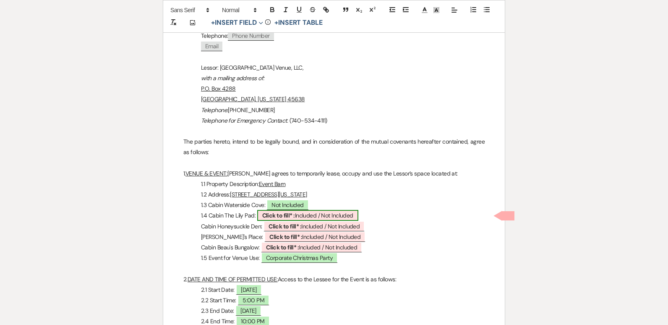
click at [280, 216] on b "Click to fill* :" at bounding box center [278, 215] width 33 height 8
select select "owner"
select select "custom_placeholder"
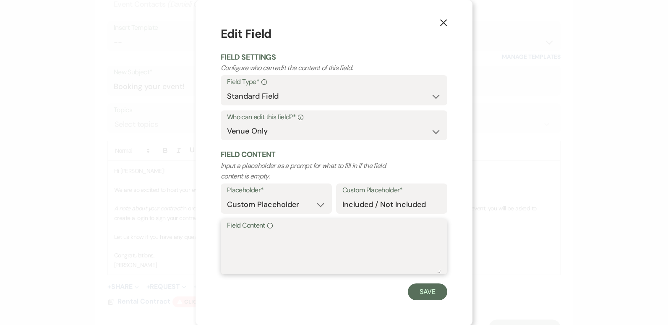
click at [275, 238] on textarea "Field Content Info" at bounding box center [334, 252] width 214 height 42
type textarea "Not Included"
click at [414, 289] on button "Save" at bounding box center [427, 291] width 39 height 17
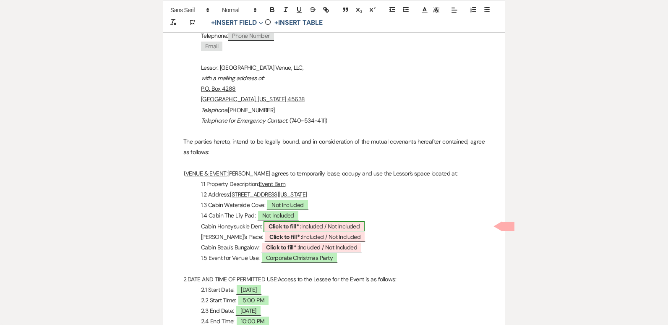
click at [322, 224] on span "Click to fill* : Included / Not Included" at bounding box center [313, 226] width 101 height 11
select select "owner"
select select "custom_placeholder"
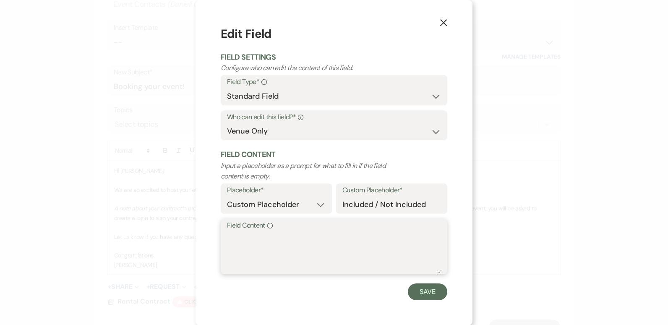
click at [274, 248] on textarea "Field Content Info" at bounding box center [334, 252] width 214 height 42
click at [274, 248] on textarea "N" at bounding box center [334, 252] width 214 height 42
type textarea "Not Included"
click at [426, 294] on button "Save" at bounding box center [427, 291] width 39 height 17
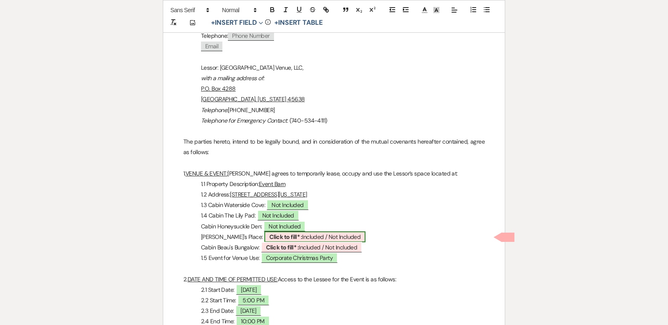
click at [312, 234] on span "Click to fill* : Included / Not Included" at bounding box center [314, 236] width 101 height 11
select select "owner"
select select "custom_placeholder"
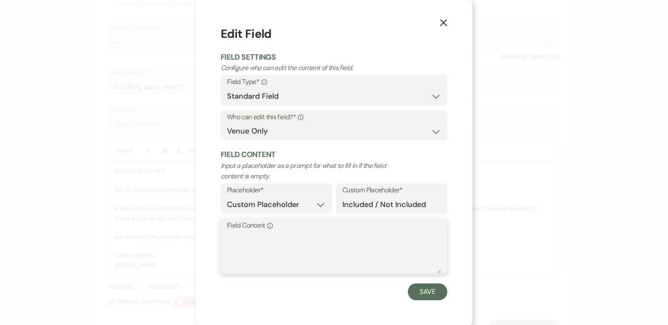
click at [248, 243] on textarea "Field Content Info" at bounding box center [334, 252] width 214 height 42
type textarea "Not Included"
click at [428, 287] on button "Save" at bounding box center [427, 291] width 39 height 17
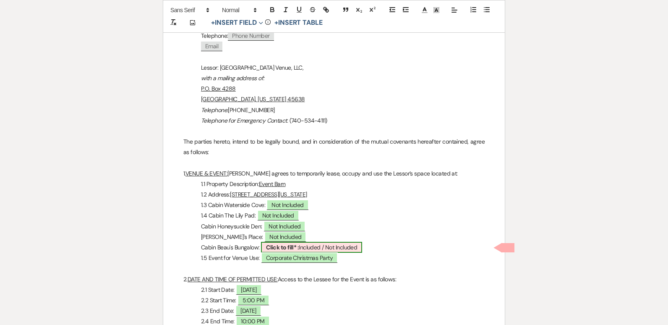
click at [312, 245] on span "Click to fill* : Included / Not Included" at bounding box center [311, 247] width 101 height 11
select select "owner"
select select "custom_placeholder"
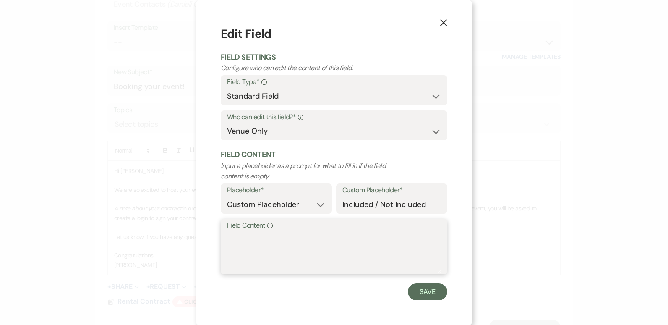
click at [300, 247] on textarea "Field Content Info" at bounding box center [334, 252] width 214 height 42
type textarea "Not Included"
click at [430, 289] on button "Save" at bounding box center [427, 291] width 39 height 17
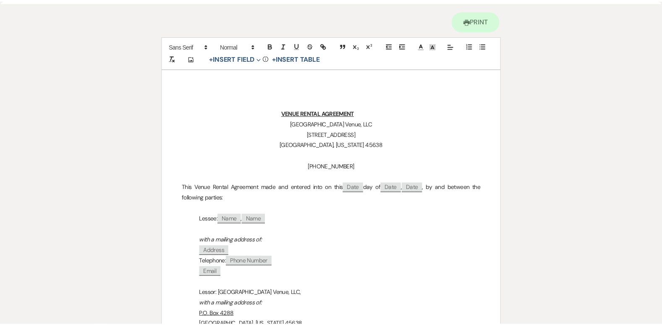
scroll to position [0, 0]
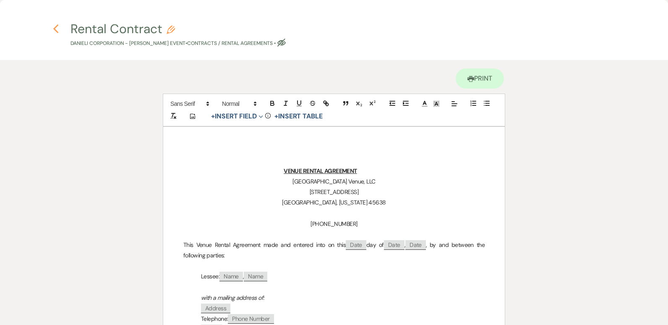
click at [57, 29] on icon "Previous" at bounding box center [56, 29] width 6 height 10
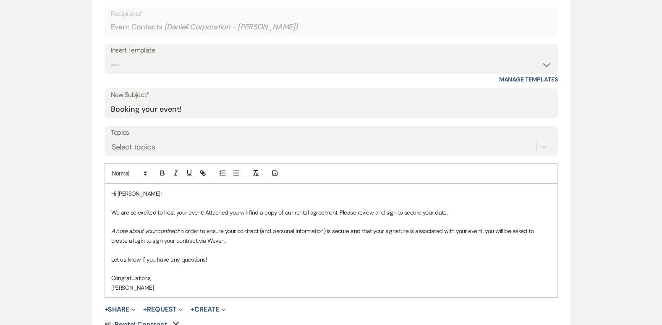
scroll to position [369, 0]
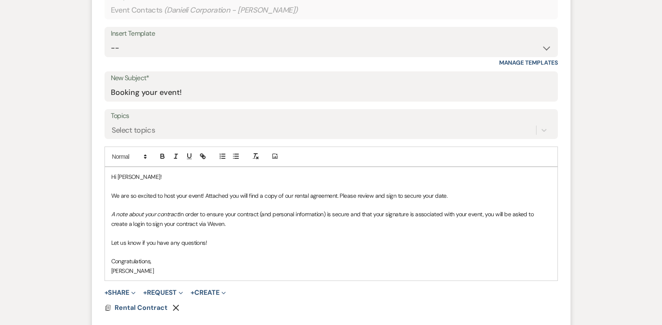
click at [137, 176] on p "Hi [PERSON_NAME]!" at bounding box center [331, 176] width 440 height 9
click at [122, 292] on button "+ Share Expand" at bounding box center [119, 292] width 31 height 7
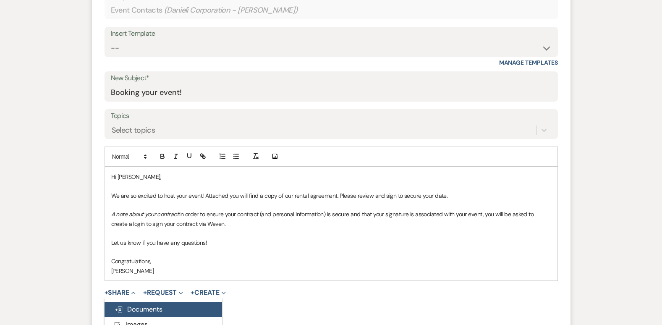
click at [131, 305] on span "Doc Upload Documents" at bounding box center [139, 309] width 48 height 9
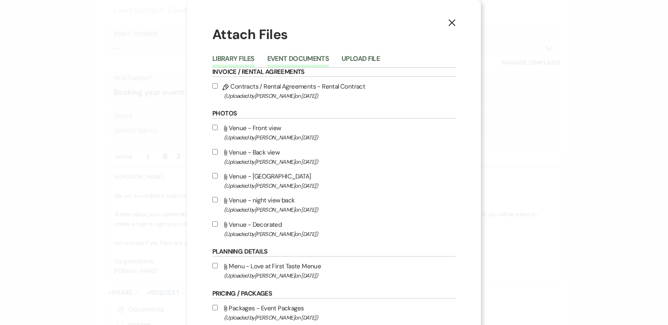
click at [302, 55] on button "Event Documents" at bounding box center [298, 61] width 62 height 12
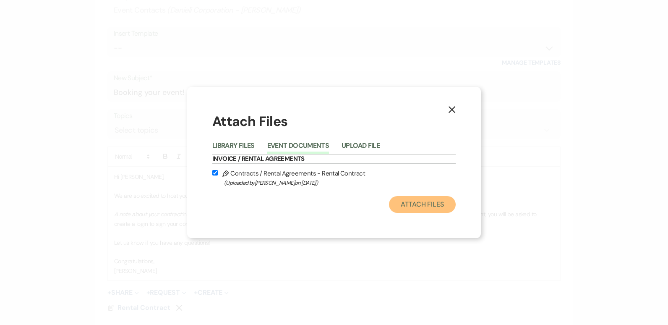
click at [435, 208] on button "Attach Files" at bounding box center [422, 204] width 67 height 17
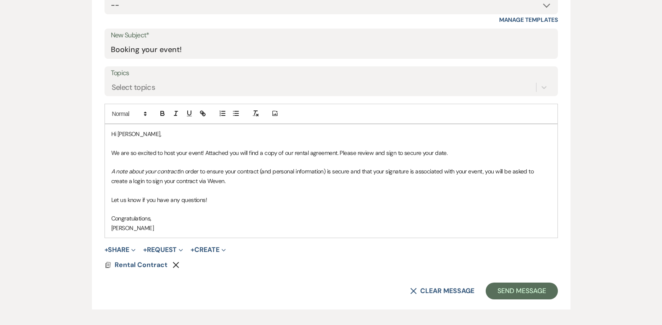
scroll to position [420, 0]
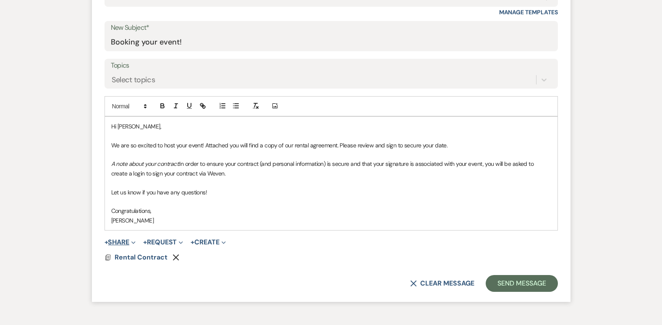
click at [119, 240] on button "+ Share Expand" at bounding box center [119, 242] width 31 height 7
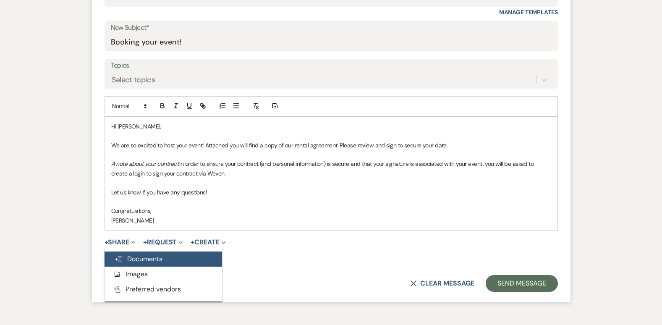
click at [151, 261] on span "Doc Upload Documents" at bounding box center [139, 258] width 48 height 9
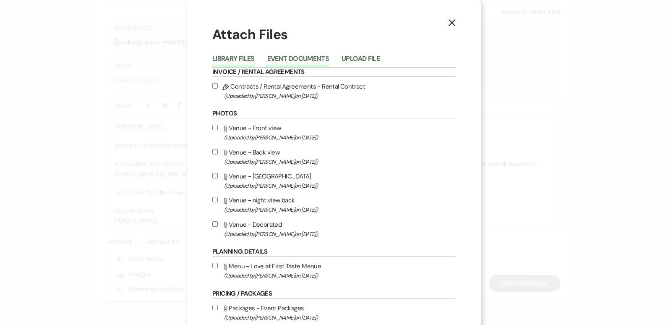
click at [307, 55] on button "Event Documents" at bounding box center [298, 61] width 62 height 12
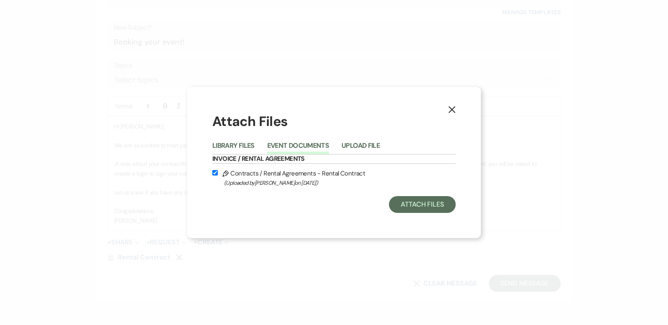
click at [452, 108] on icon "X" at bounding box center [452, 110] width 8 height 8
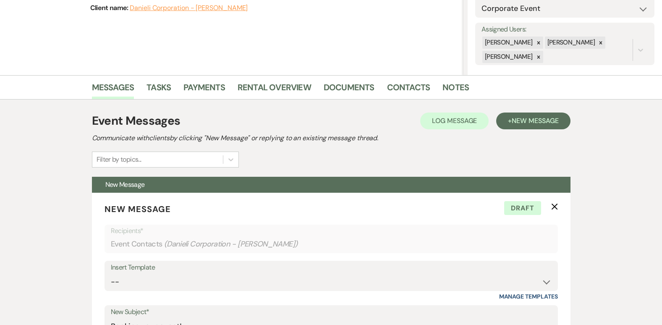
scroll to position [0, 0]
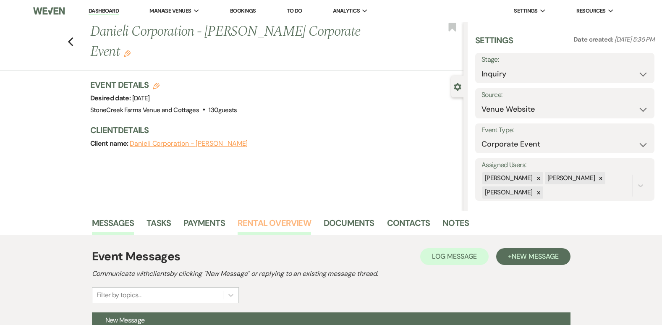
click at [288, 225] on link "Rental Overview" at bounding box center [273, 225] width 73 height 18
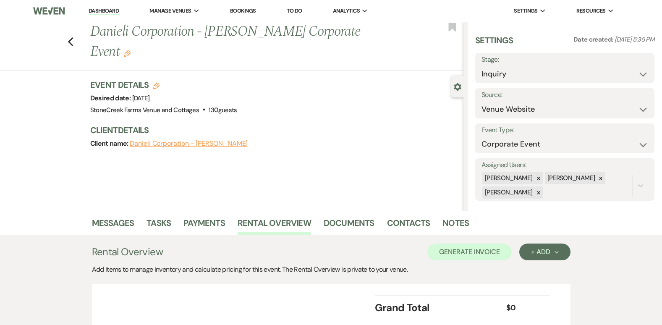
click at [632, 264] on div "Messages Tasks Payments Rental Overview Documents Contacts Notes Rental Overvie…" at bounding box center [331, 273] width 662 height 125
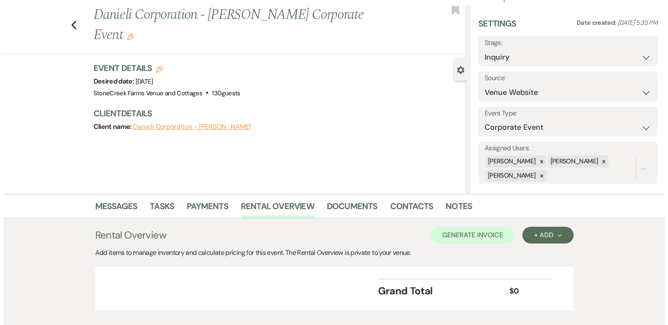
scroll to position [65, 0]
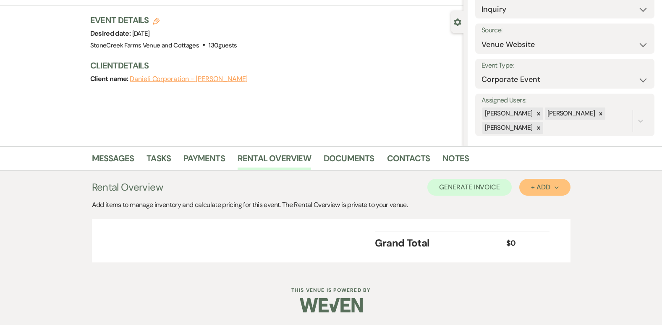
click at [547, 180] on button "+ Add Next" at bounding box center [544, 187] width 51 height 17
click at [537, 206] on button "Item" at bounding box center [540, 206] width 42 height 13
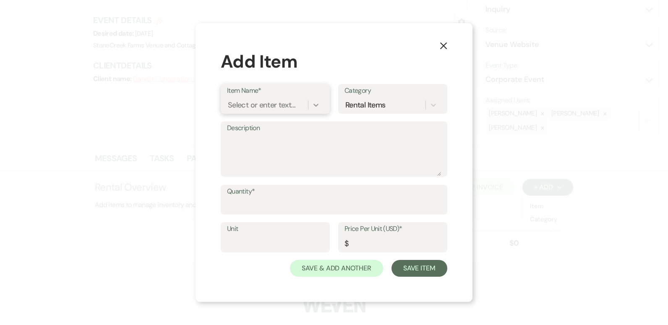
click at [320, 105] on div at bounding box center [315, 104] width 15 height 15
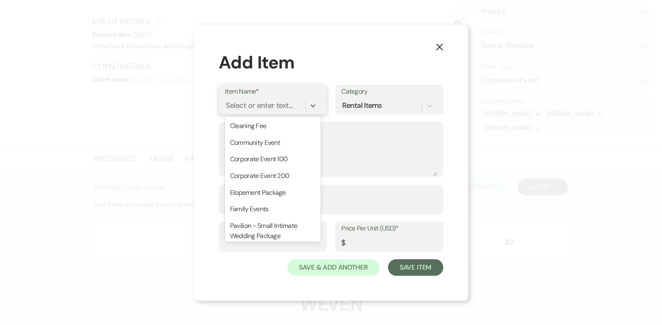
scroll to position [302, 0]
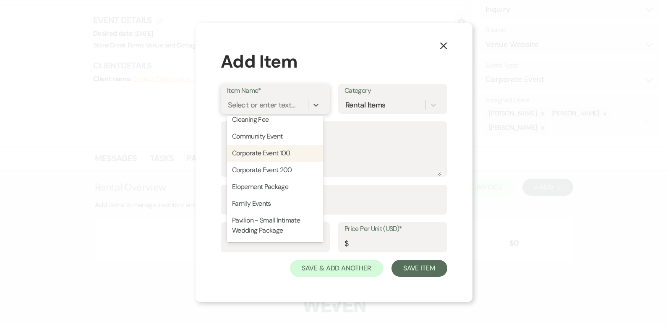
click at [260, 162] on div "Corporate Event 100" at bounding box center [275, 153] width 96 height 17
type textarea "Guest count 100 or fewer 4 Hours"
type input "1"
type input "750"
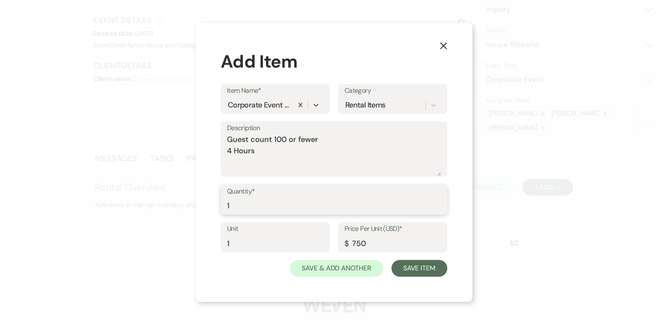
type input "1"
click at [440, 203] on input "1" at bounding box center [334, 205] width 214 height 16
click at [432, 269] on button "Save Item" at bounding box center [419, 268] width 56 height 17
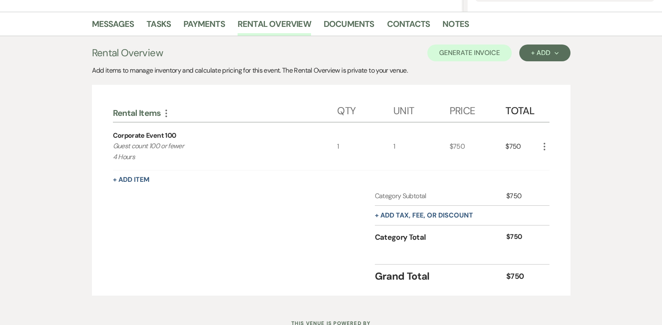
scroll to position [210, 0]
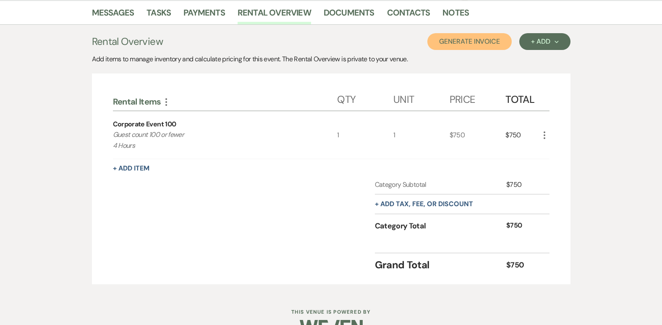
click at [491, 45] on button "Generate Invoice" at bounding box center [469, 41] width 84 height 17
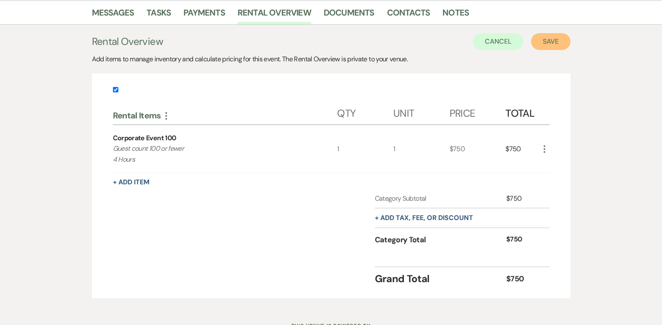
click at [562, 39] on button "Save" at bounding box center [550, 41] width 39 height 17
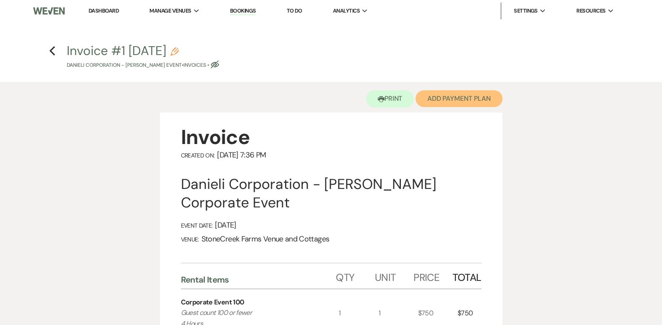
click at [458, 97] on button "Add Payment Plan" at bounding box center [458, 98] width 87 height 17
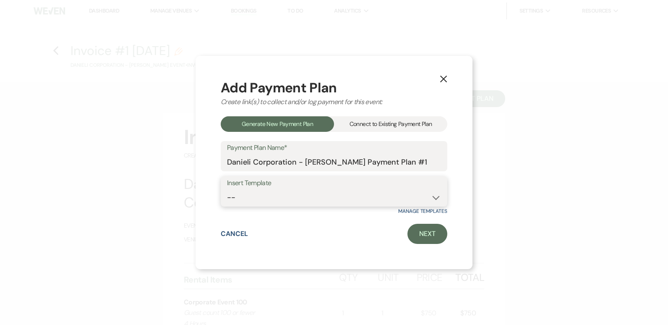
click at [436, 199] on select "-- Wedding Event Payment Plan Corporate Event Bridal & Baby Showers Class Reuni…" at bounding box center [334, 197] width 214 height 16
select select "163"
click at [227, 189] on select "-- Wedding Event Payment Plan Corporate Event Bridal & Baby Showers Class Reuni…" at bounding box center [334, 197] width 214 height 16
click at [433, 235] on link "Next" at bounding box center [427, 234] width 40 height 20
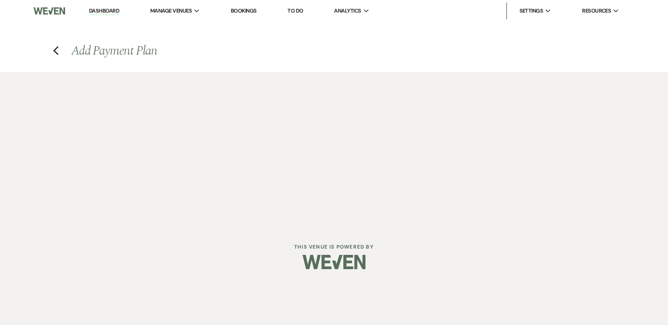
select select "29028"
select select "2"
select select "percentage"
select select "true"
select select "client"
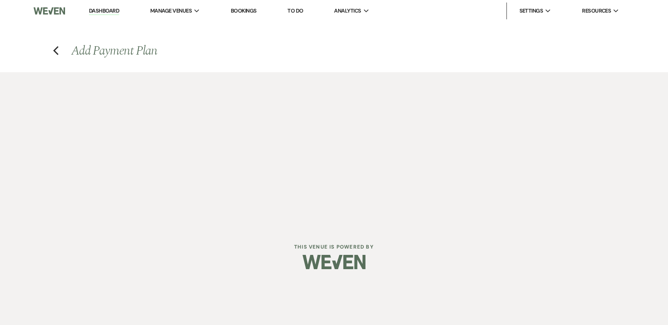
select select "weeks"
select select "2"
select select "percentage"
select select "true"
select select "client"
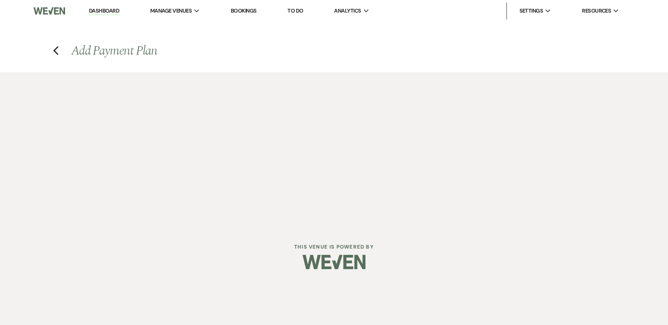
select select "weekly"
select select "weeks"
select select "complete"
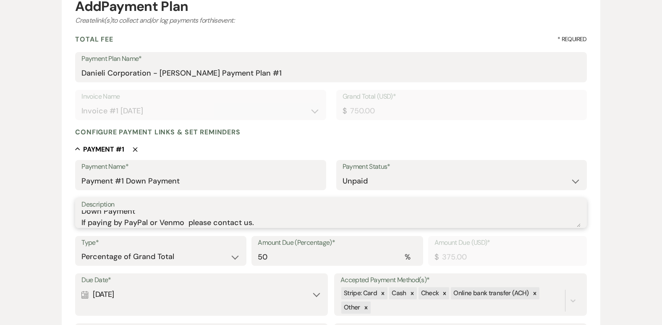
scroll to position [6, 0]
click at [182, 221] on textarea "Down Payment If paying by PayPal or Venmo please contact us." at bounding box center [330, 218] width 498 height 17
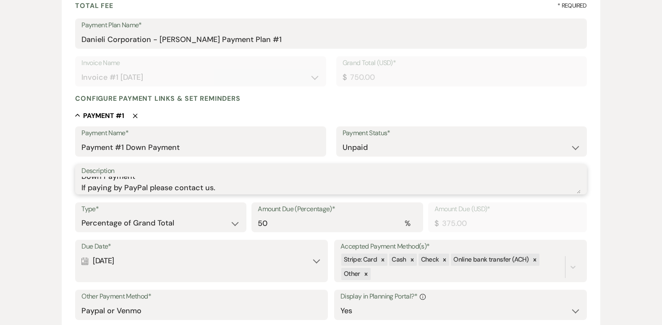
scroll to position [146, 0]
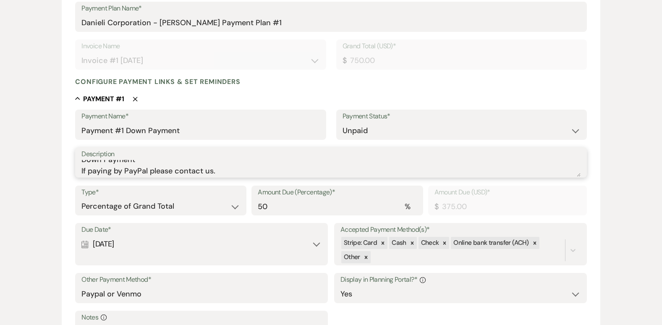
type textarea "Down Payment If paying by PayPal please contact us."
click at [314, 243] on div "Calendar [DATE] Expand" at bounding box center [201, 244] width 240 height 16
select select "day"
select select "afterTodaysDate"
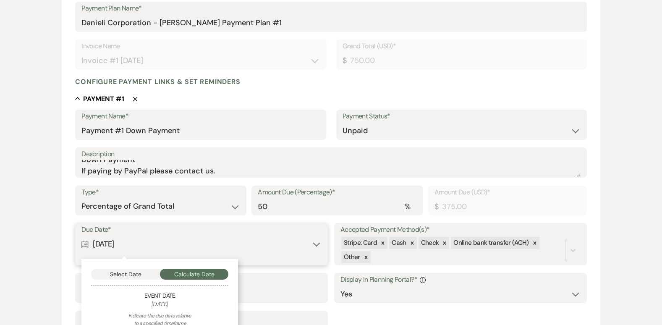
click at [120, 274] on button "Select Date" at bounding box center [125, 274] width 69 height 11
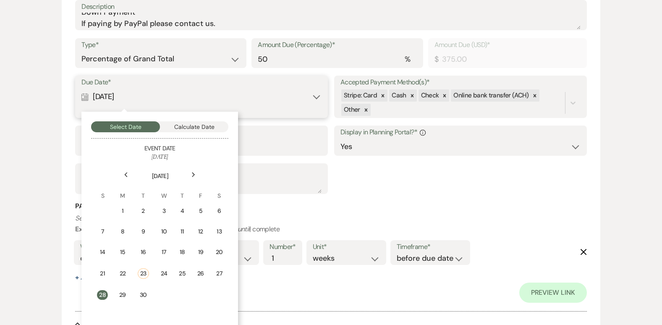
scroll to position [297, 0]
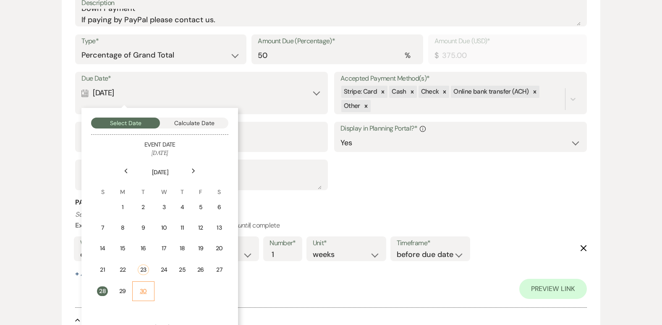
click at [144, 286] on td "30" at bounding box center [143, 291] width 22 height 20
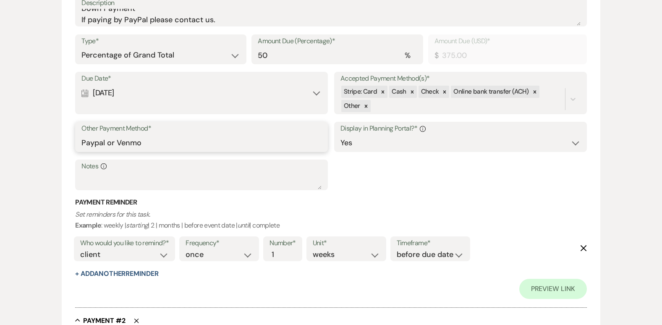
click at [146, 143] on input "Paypal or Venmo" at bounding box center [201, 143] width 240 height 16
type input "PayPal"
click at [463, 287] on div "Preview Link" at bounding box center [330, 289] width 511 height 20
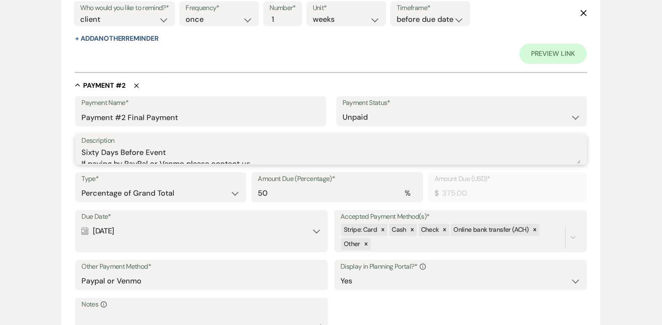
scroll to position [6, 0]
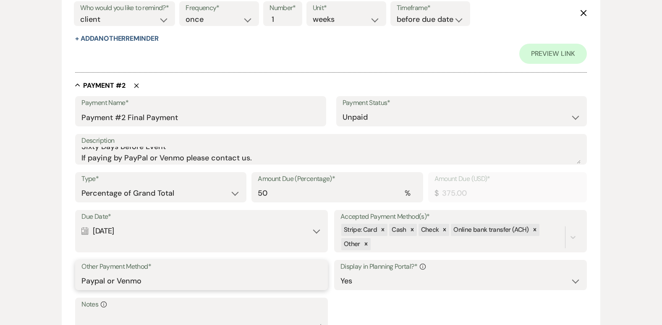
click at [153, 278] on input "Paypal or Venmo" at bounding box center [201, 281] width 240 height 16
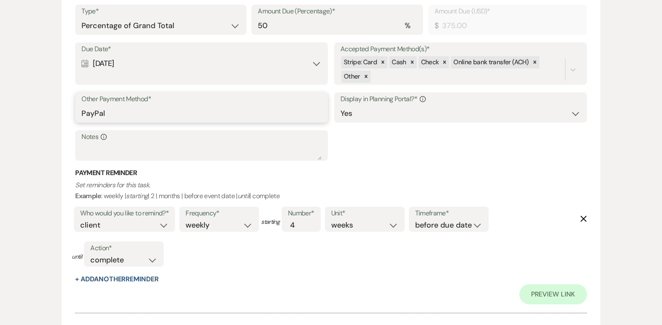
scroll to position [705, 0]
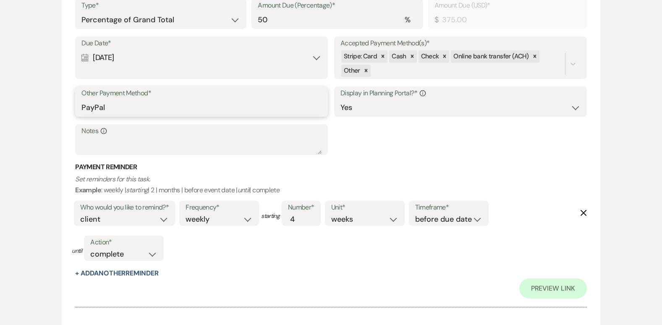
type input "PayPal"
click at [304, 222] on input "3" at bounding box center [297, 219] width 18 height 11
type input "2"
click at [304, 222] on input "2" at bounding box center [297, 219] width 18 height 11
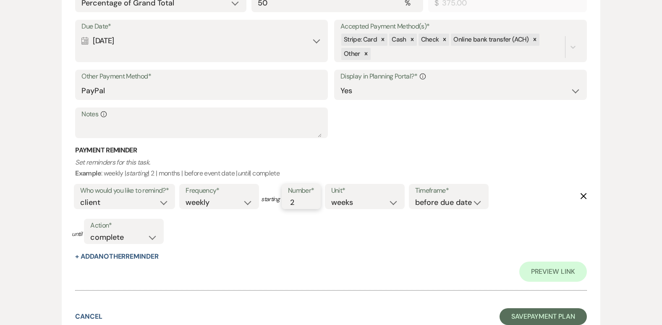
scroll to position [789, 0]
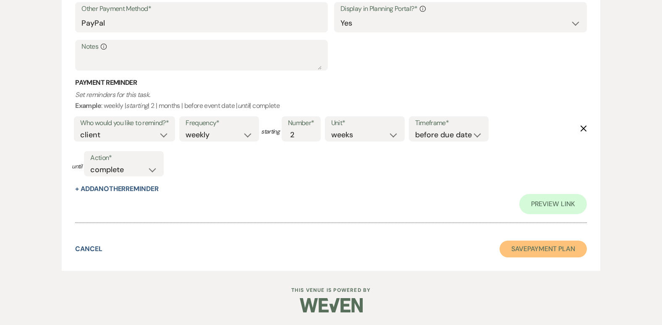
click at [540, 250] on button "Save Payment Plan" at bounding box center [542, 248] width 87 height 17
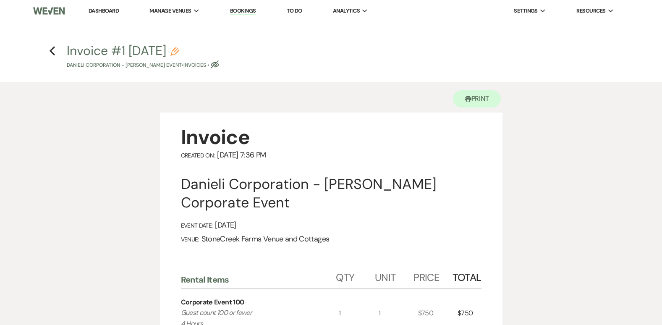
click at [51, 44] on div "Previous" at bounding box center [52, 49] width 6 height 13
click at [51, 50] on use "button" at bounding box center [52, 50] width 5 height 9
select select "5"
select select "9"
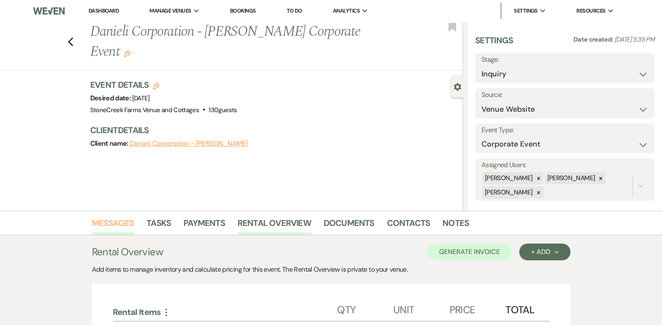
click at [112, 223] on link "Messages" at bounding box center [113, 225] width 42 height 18
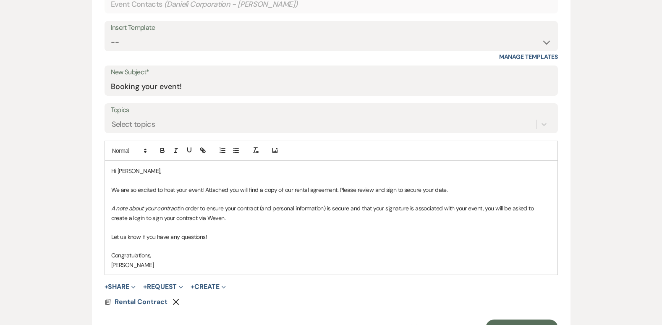
scroll to position [409, 0]
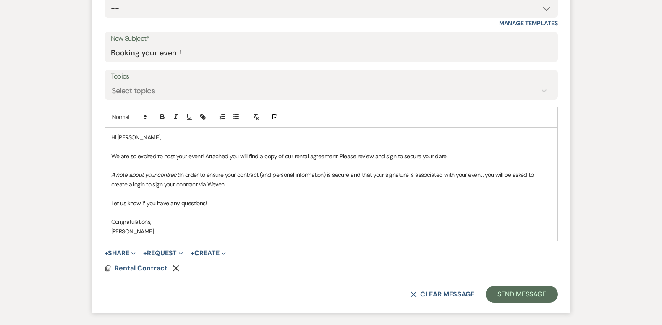
click at [119, 250] on button "+ Share Expand" at bounding box center [119, 253] width 31 height 7
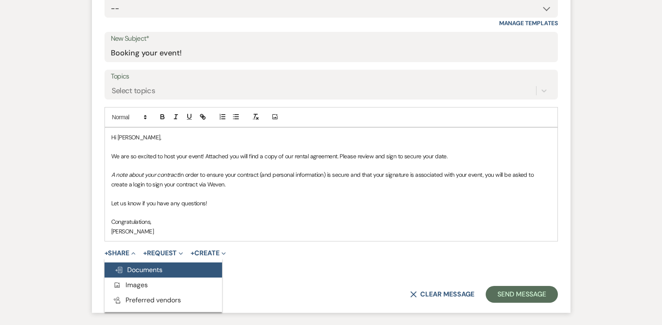
click at [140, 263] on button "Doc Upload Documents" at bounding box center [162, 269] width 117 height 15
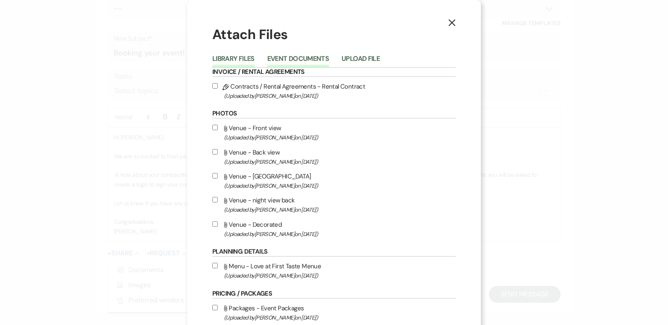
click at [302, 57] on button "Event Documents" at bounding box center [298, 61] width 62 height 12
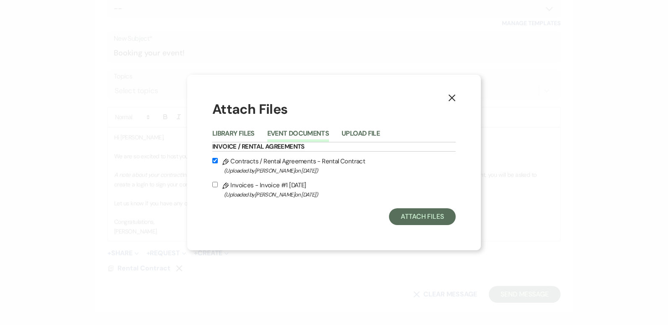
click at [214, 185] on input "Pencil Invoices - Invoice #1 [DATE] (Uploaded by [PERSON_NAME] on [DATE] )" at bounding box center [214, 184] width 5 height 5
checkbox input "true"
click at [419, 216] on button "Attach Files" at bounding box center [422, 216] width 67 height 17
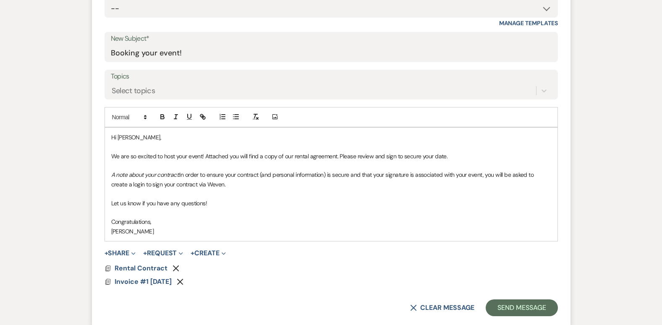
click at [229, 201] on p "Let us know if you have any questions!" at bounding box center [331, 202] width 440 height 9
click at [245, 185] on p "A note about your contract: In order to ensure your contract (and personal info…" at bounding box center [331, 179] width 440 height 19
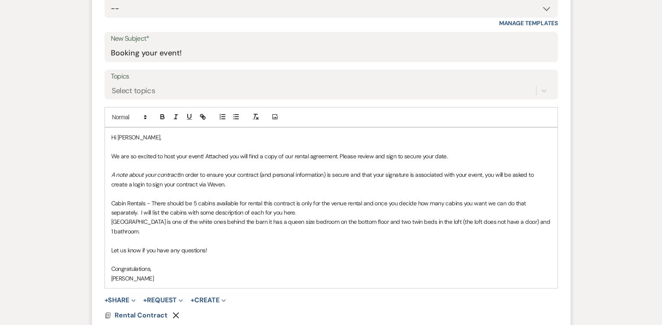
click at [267, 211] on p "Cabin Rentals - There should be 5 cabins available for rental this contract is …" at bounding box center [331, 207] width 440 height 19
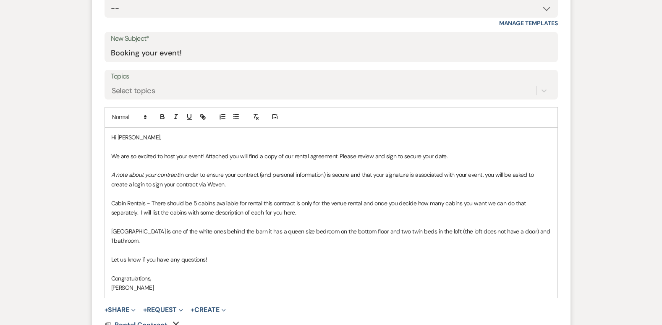
click at [145, 242] on p "[GEOGRAPHIC_DATA] is one of the white ones behind the barn it has a queen size …" at bounding box center [331, 236] width 440 height 19
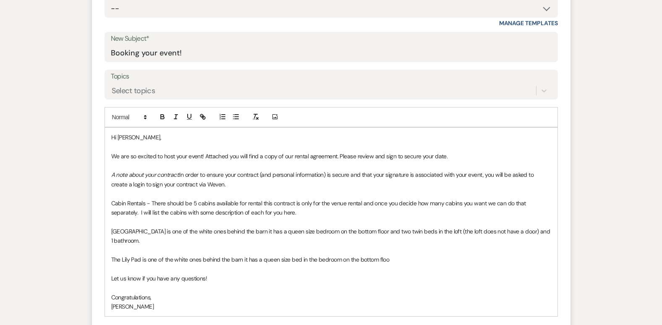
click at [300, 231] on p "[GEOGRAPHIC_DATA] is one of the white ones behind the barn it has a queen size …" at bounding box center [331, 236] width 440 height 19
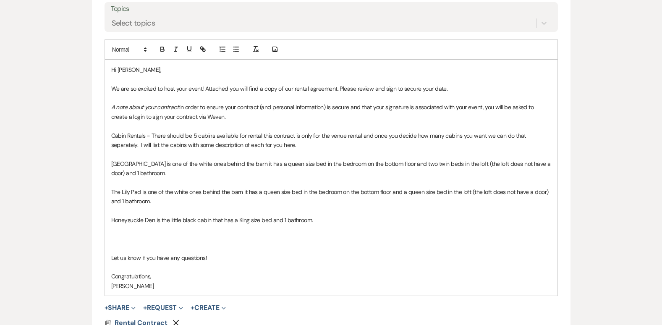
scroll to position [481, 0]
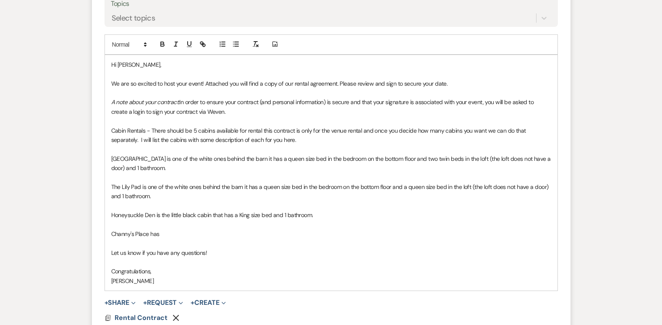
click at [180, 237] on p "Channy's Place has" at bounding box center [331, 233] width 440 height 9
click at [399, 159] on p "[GEOGRAPHIC_DATA] is one of the white ones behind the barn it has a queen size …" at bounding box center [331, 163] width 440 height 19
click at [159, 167] on p "[GEOGRAPHIC_DATA] is one of the white ones behind the barn it has a queen size …" at bounding box center [331, 163] width 440 height 19
click at [161, 197] on p "The Lily Pad is one of the white ones behind the barn it has a queen size bed i…" at bounding box center [331, 191] width 440 height 19
click at [284, 214] on p "Honeysuckle Den is the little black cabin that has a King size bed and 1 bathro…" at bounding box center [331, 214] width 440 height 9
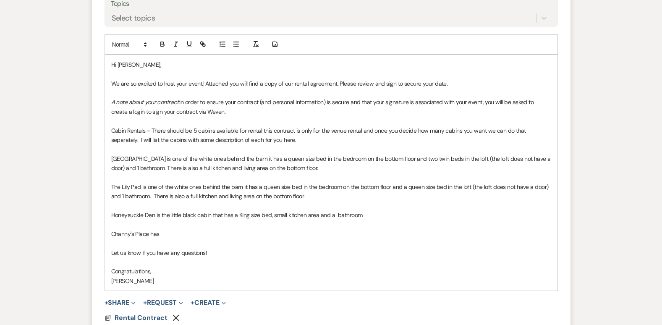
click at [304, 237] on p "Channy's Place has" at bounding box center [331, 233] width 440 height 9
click at [167, 235] on p "Channy's Place has" at bounding box center [331, 233] width 440 height 9
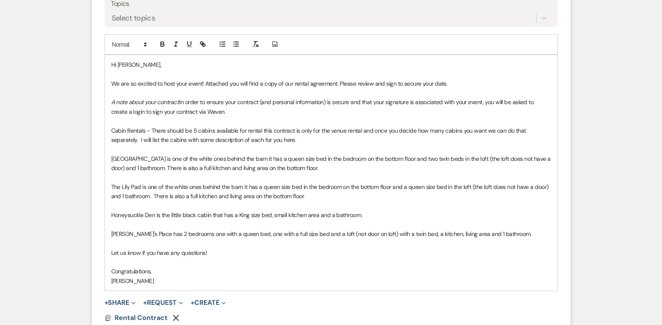
click at [112, 240] on p at bounding box center [331, 242] width 440 height 9
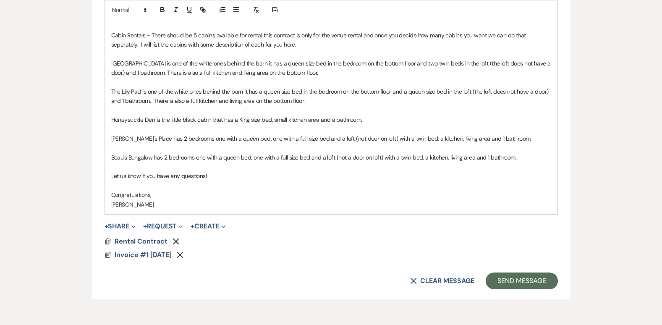
scroll to position [588, 0]
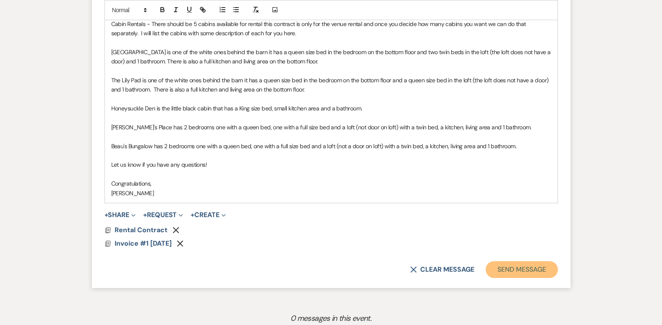
click at [520, 270] on button "Send Message" at bounding box center [521, 269] width 72 height 17
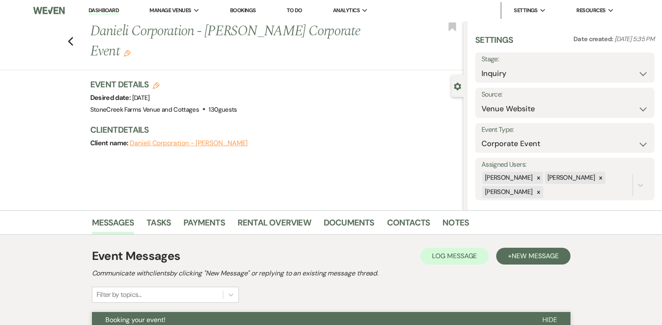
scroll to position [0, 0]
click at [637, 73] on select "Inquiry Follow Up Tour Requested Tour Confirmed Toured Proposal Sent Booked Lost" at bounding box center [564, 74] width 167 height 16
select select "6"
click at [481, 66] on select "Inquiry Follow Up Tour Requested Tour Confirmed Toured Proposal Sent Booked Lost" at bounding box center [564, 74] width 167 height 16
click at [629, 65] on button "Save" at bounding box center [635, 68] width 37 height 17
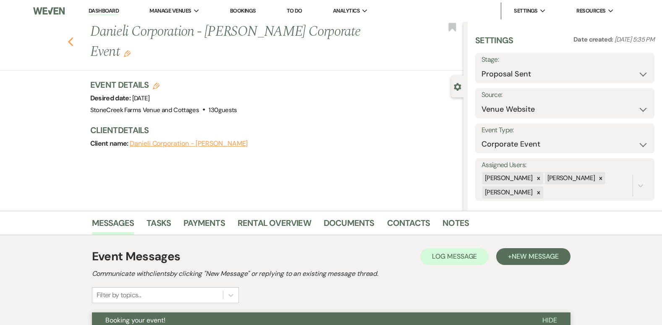
click at [73, 37] on use "button" at bounding box center [70, 41] width 5 height 9
select select "6"
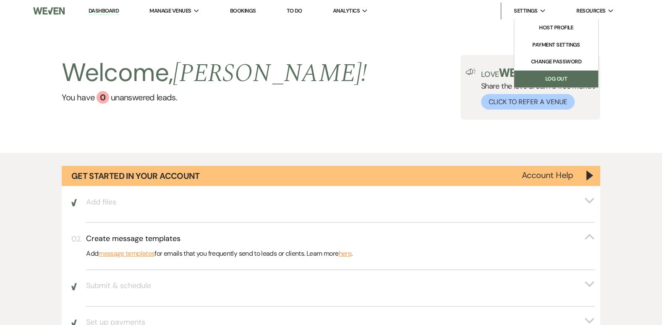
click at [540, 75] on link "Log Out" at bounding box center [556, 78] width 84 height 17
